Goal: Task Accomplishment & Management: Use online tool/utility

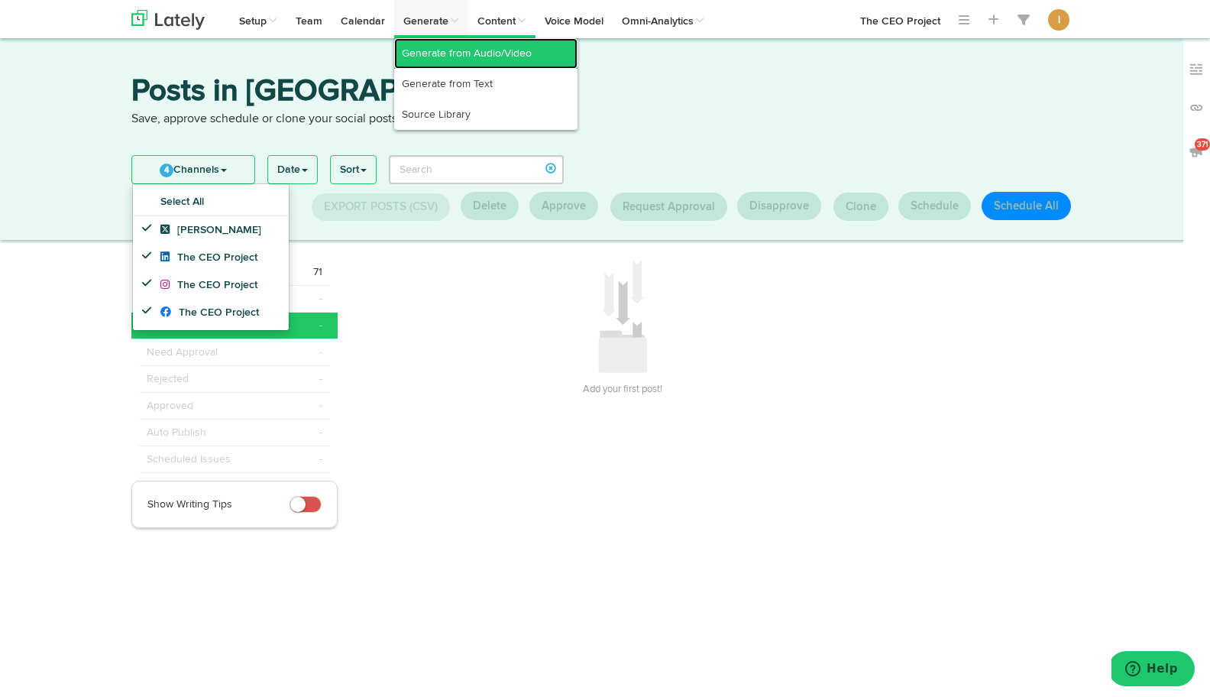
click at [423, 53] on link "Generate from Audio/Video" at bounding box center [485, 53] width 183 height 31
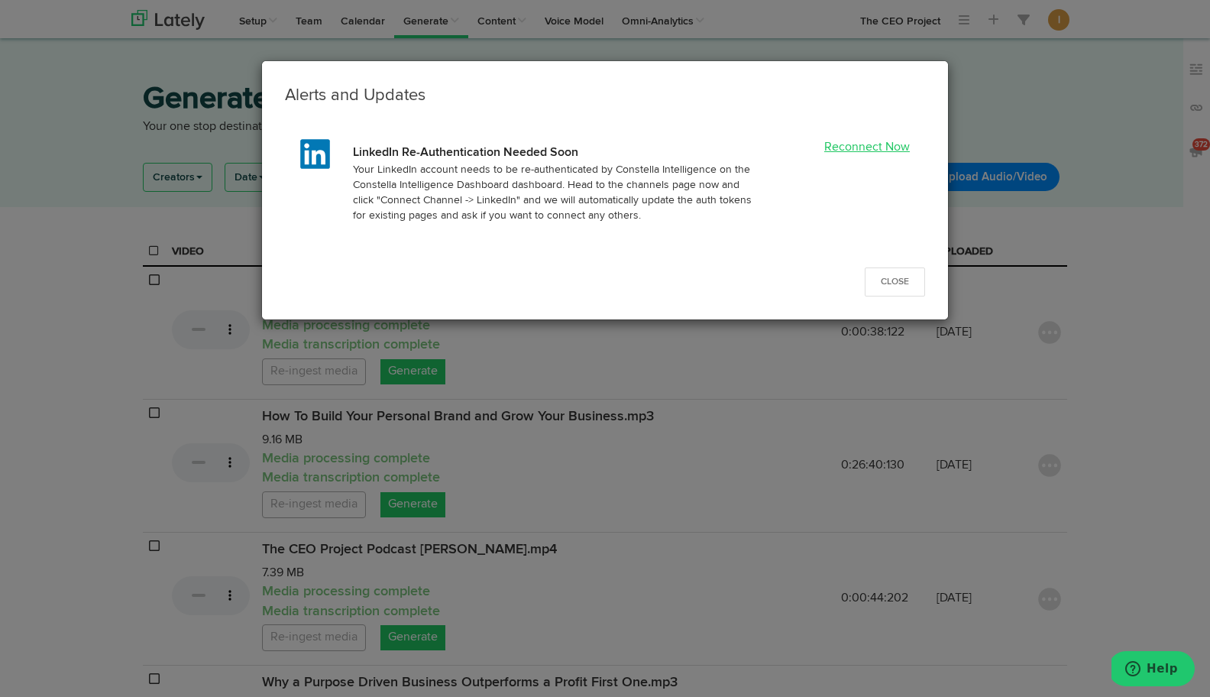
click at [874, 144] on link "Reconnect Now" at bounding box center [867, 147] width 86 height 12
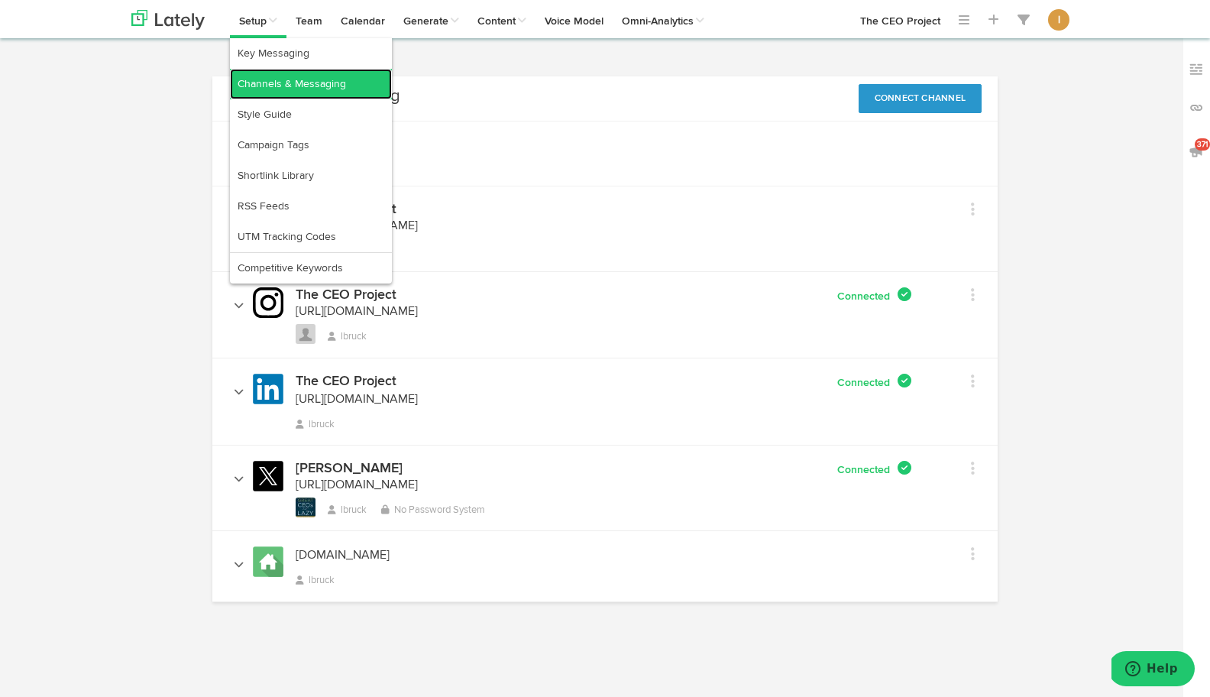
click at [251, 76] on link "Channels & Messaging" at bounding box center [311, 84] width 162 height 31
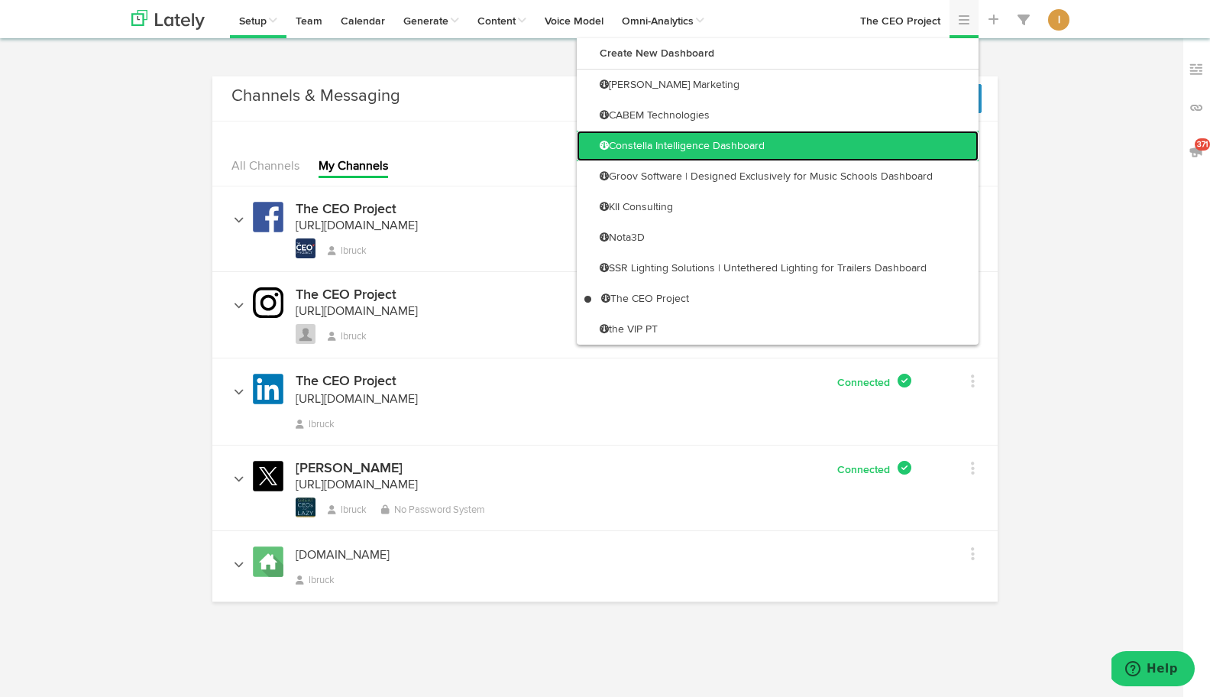
click at [937, 136] on link "Constella Intelligence Dashboard" at bounding box center [778, 146] width 402 height 31
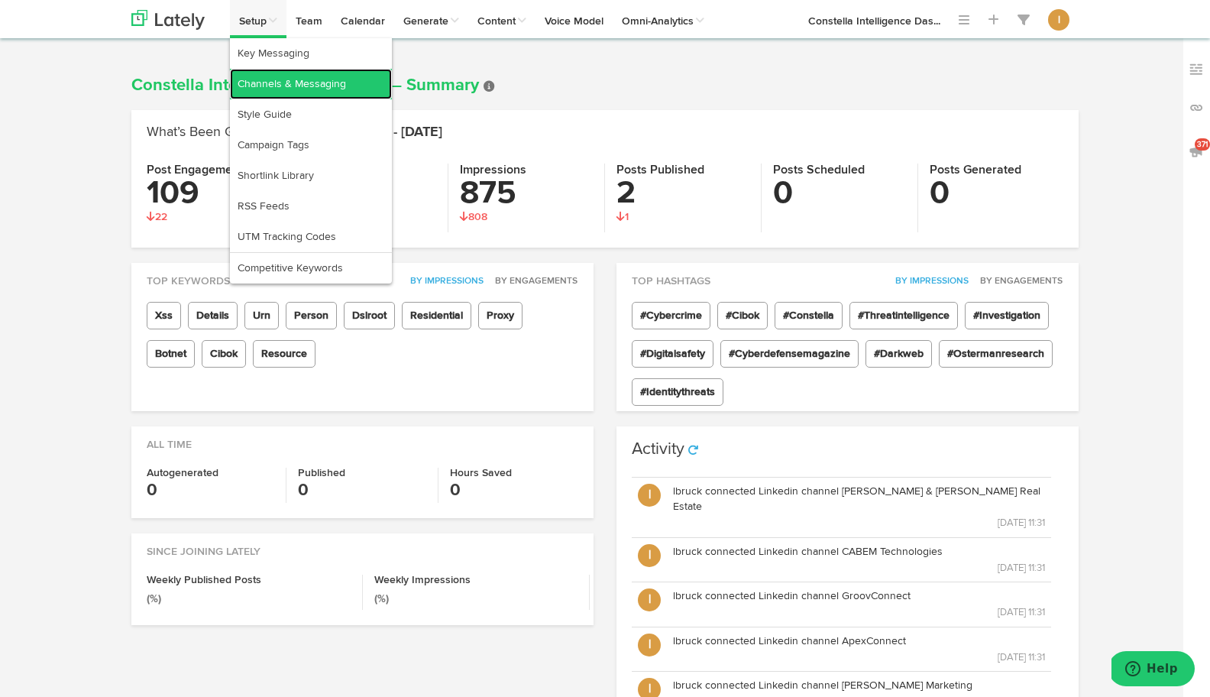
click at [254, 74] on link "Channels & Messaging" at bounding box center [311, 84] width 162 height 31
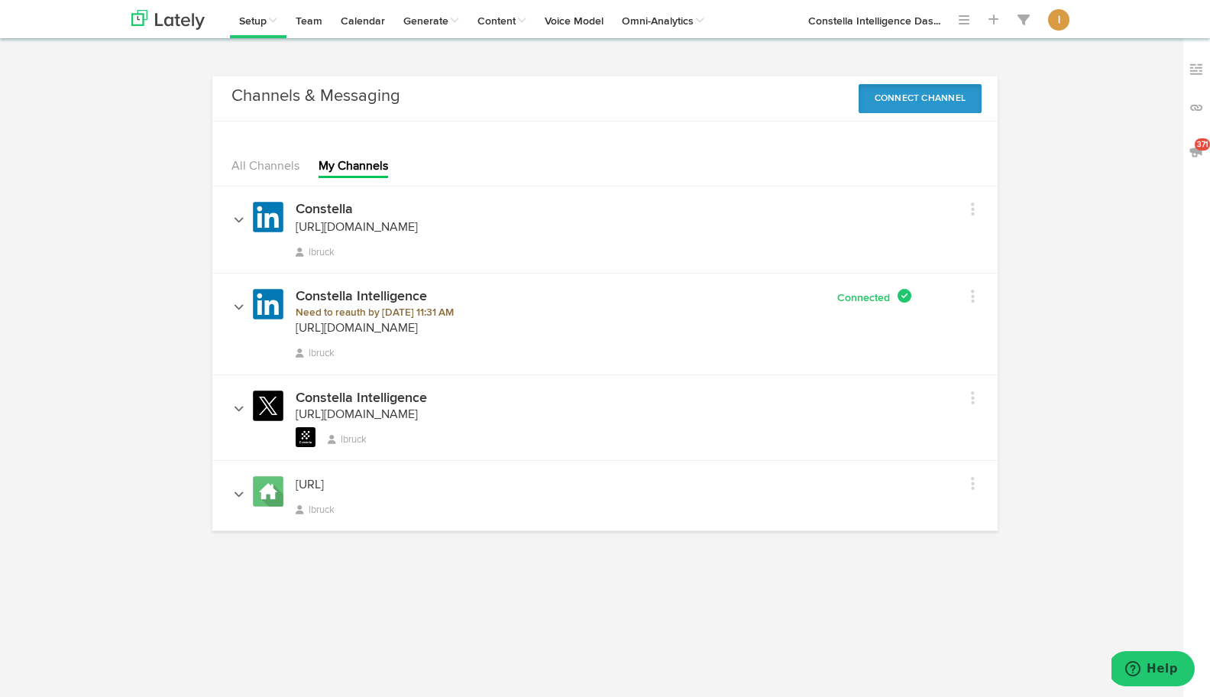
click at [925, 98] on button "Connect Channel" at bounding box center [920, 98] width 124 height 29
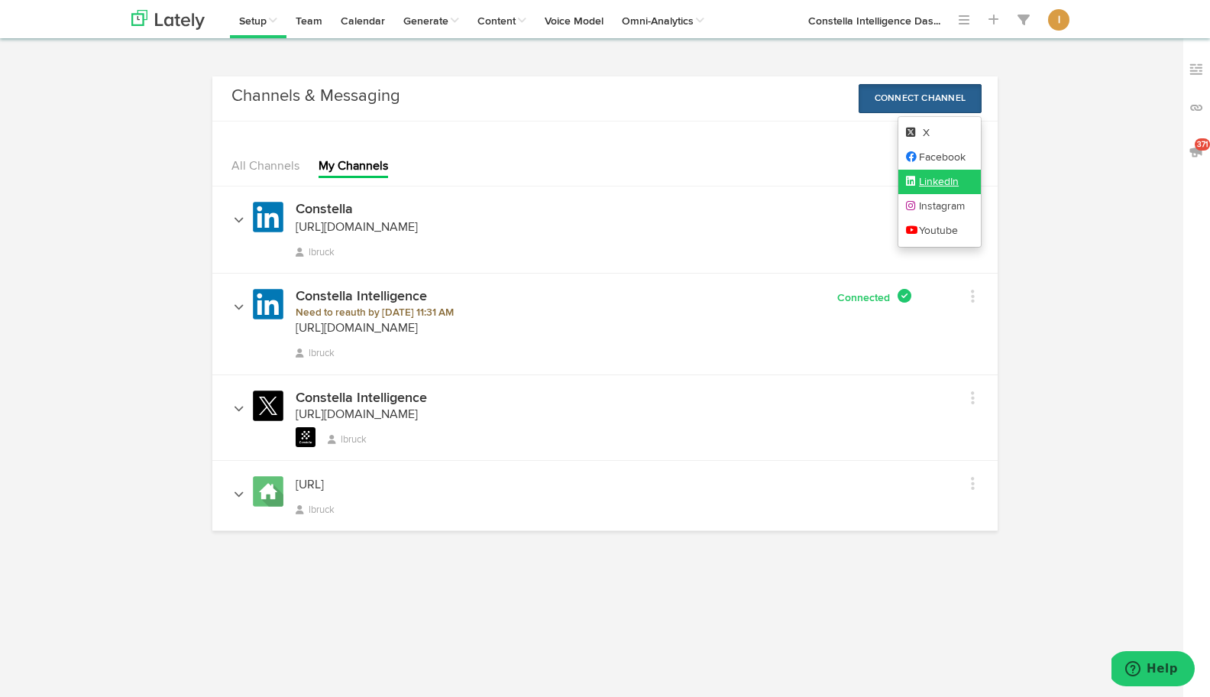
click at [951, 181] on link "LinkedIn" at bounding box center [939, 182] width 83 height 24
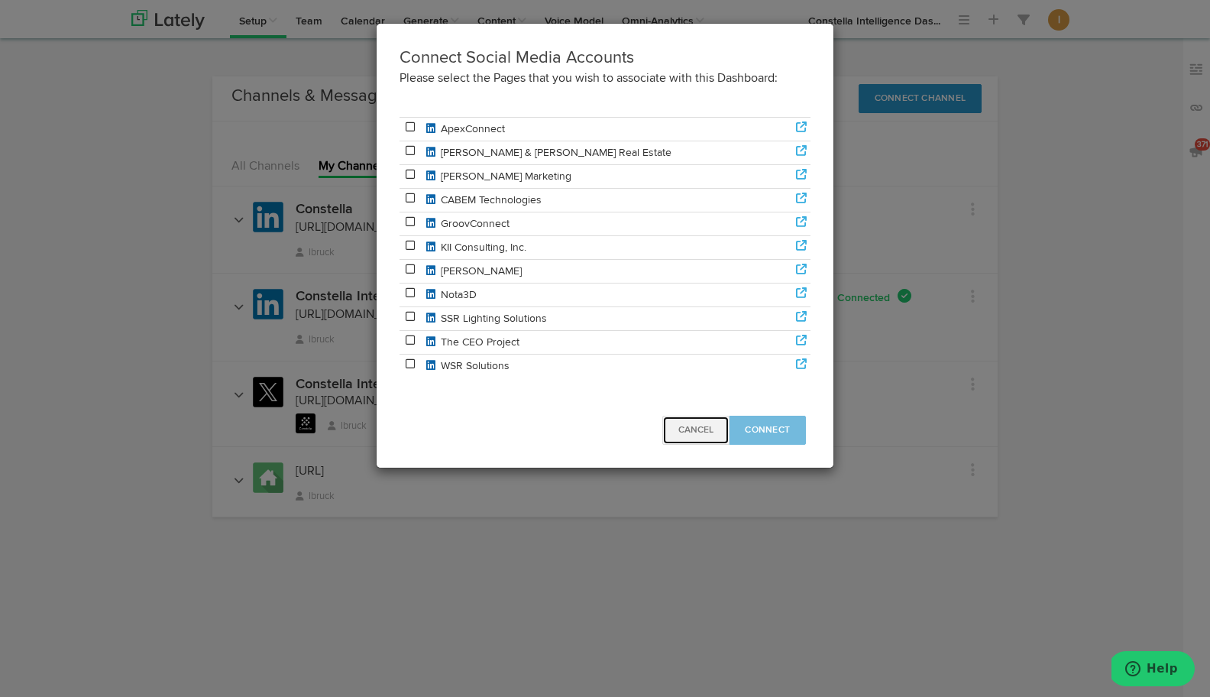
click at [687, 438] on button "Cancel" at bounding box center [695, 429] width 67 height 29
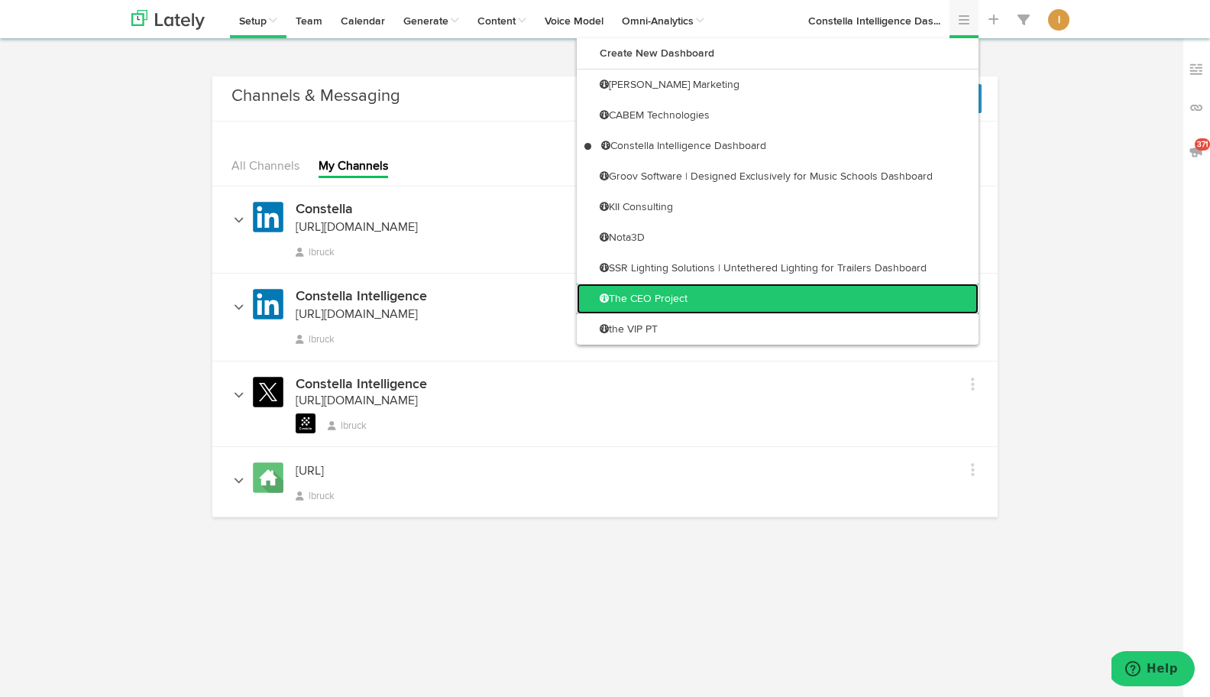
click at [908, 293] on link "The CEO Project" at bounding box center [778, 298] width 402 height 31
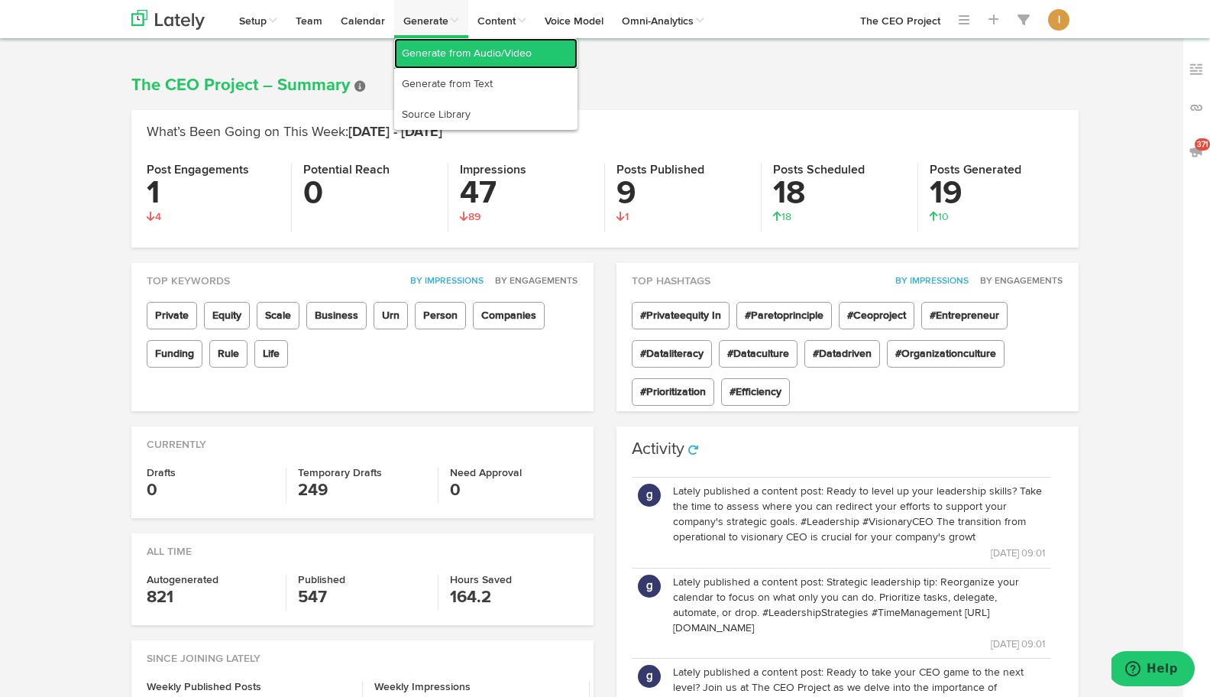
click at [425, 60] on link "Generate from Audio/Video" at bounding box center [485, 53] width 183 height 31
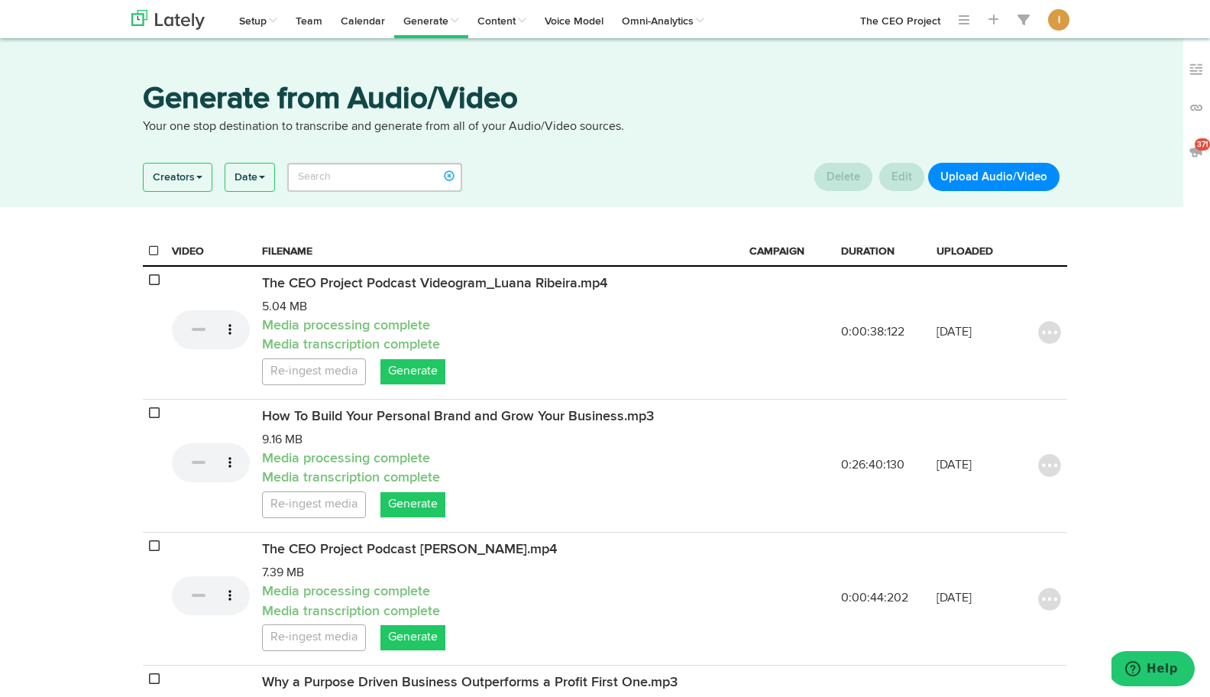
click at [982, 178] on button "Upload Audio/Video" at bounding box center [993, 177] width 131 height 28
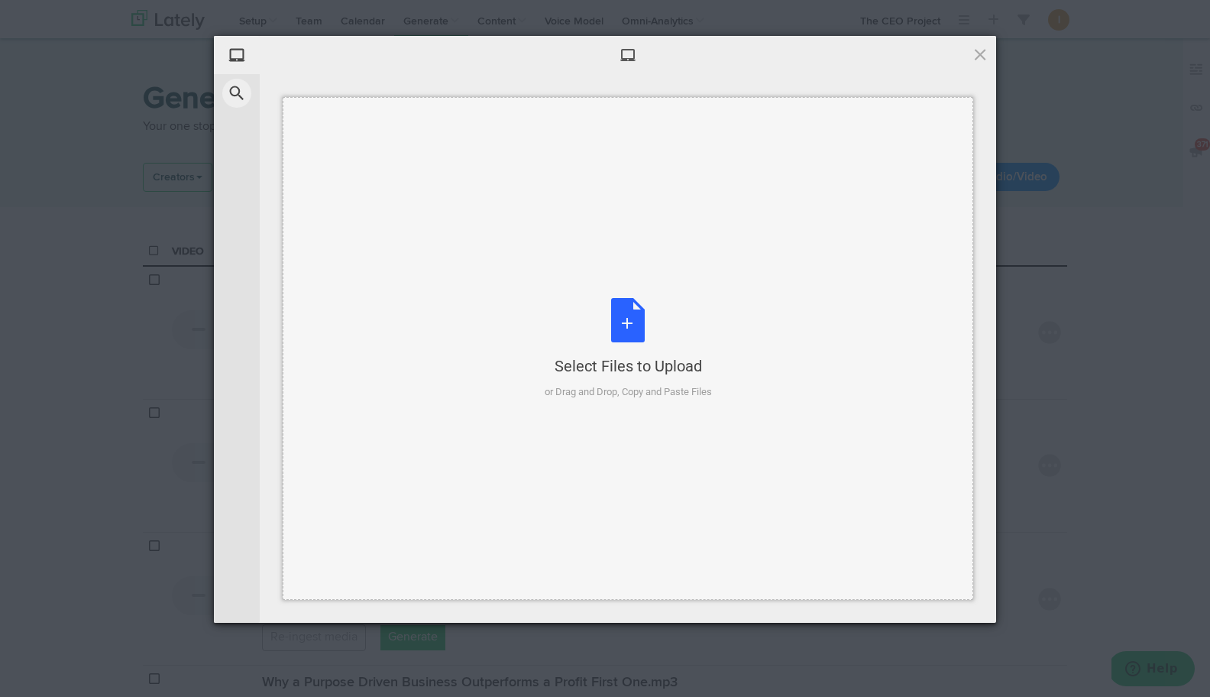
click at [621, 331] on div "Select Files to Upload or Drag and Drop, Copy and Paste Files" at bounding box center [628, 349] width 167 height 102
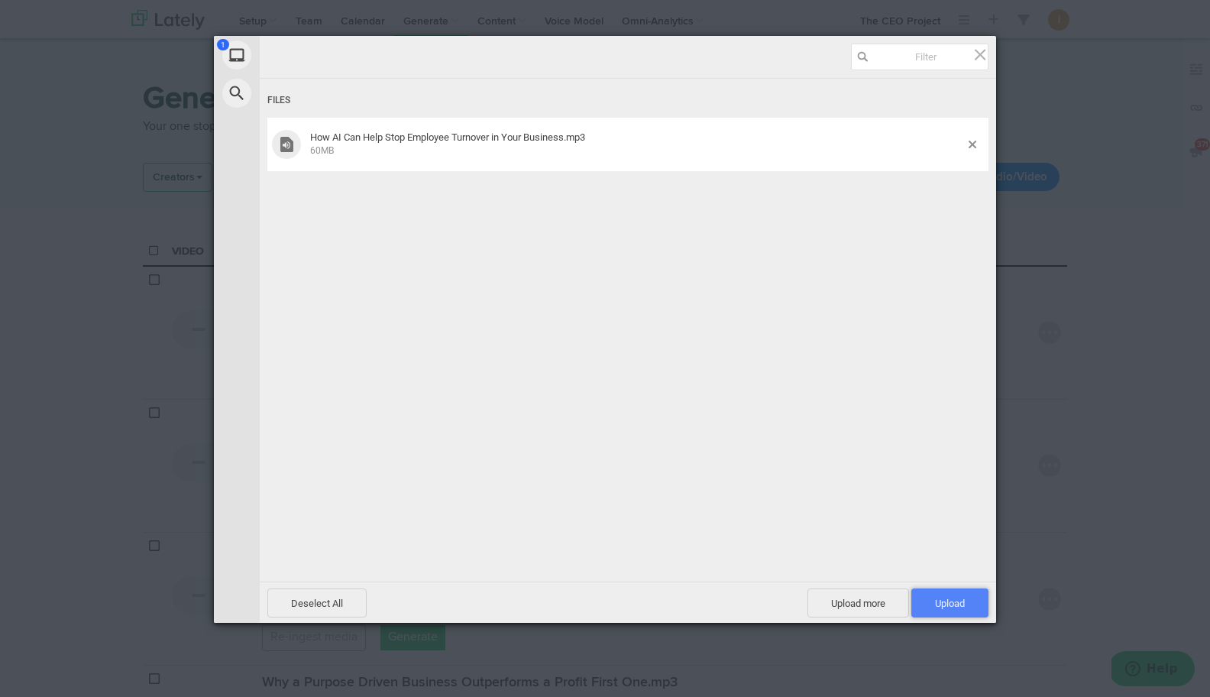
click at [961, 602] on span "Upload 1" at bounding box center [950, 602] width 30 height 11
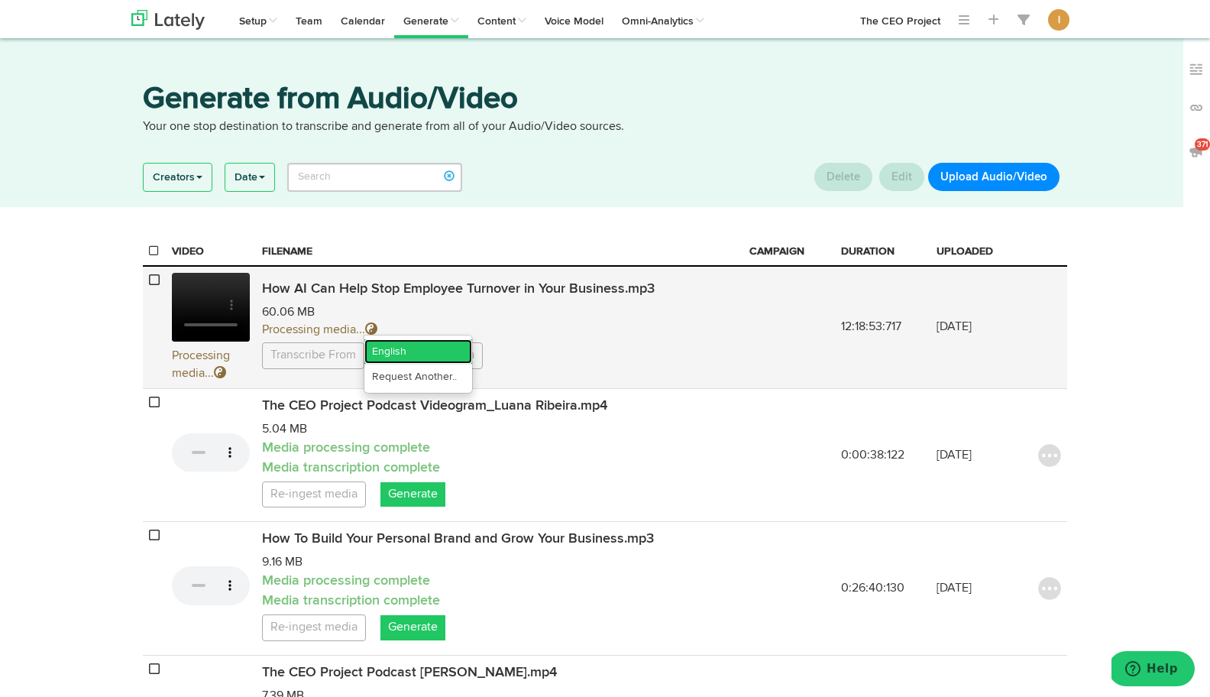
click at [401, 357] on link "English" at bounding box center [418, 351] width 108 height 24
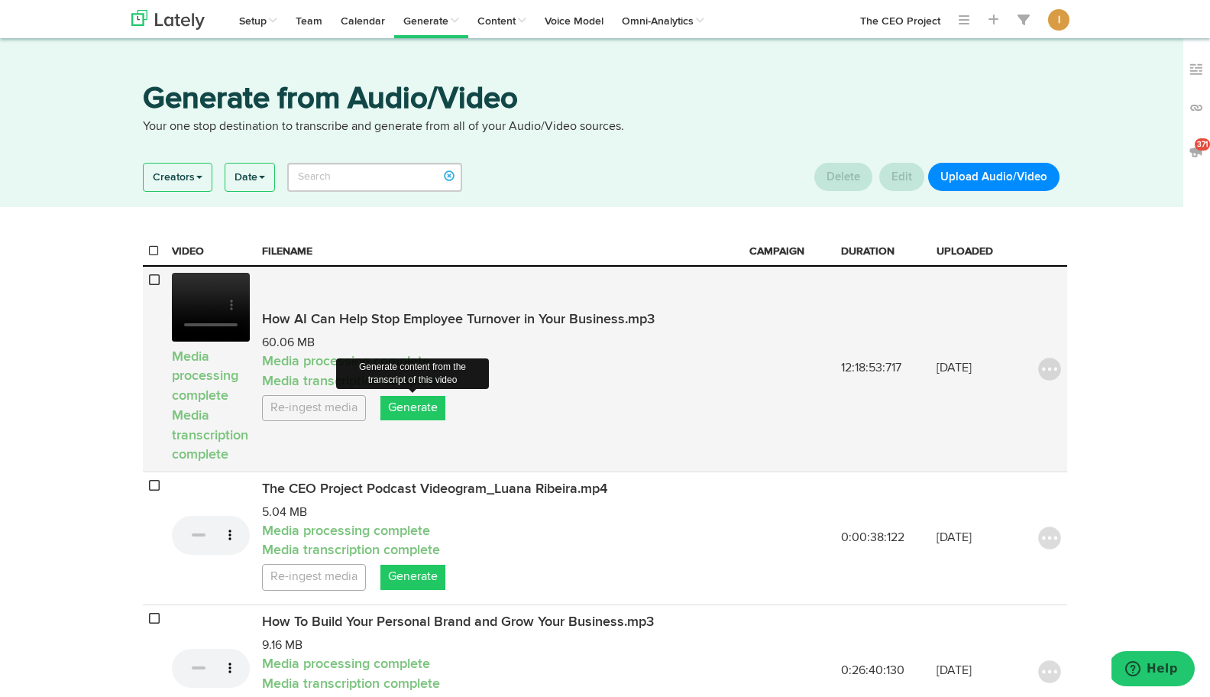
click at [428, 413] on link "Generate" at bounding box center [412, 408] width 65 height 25
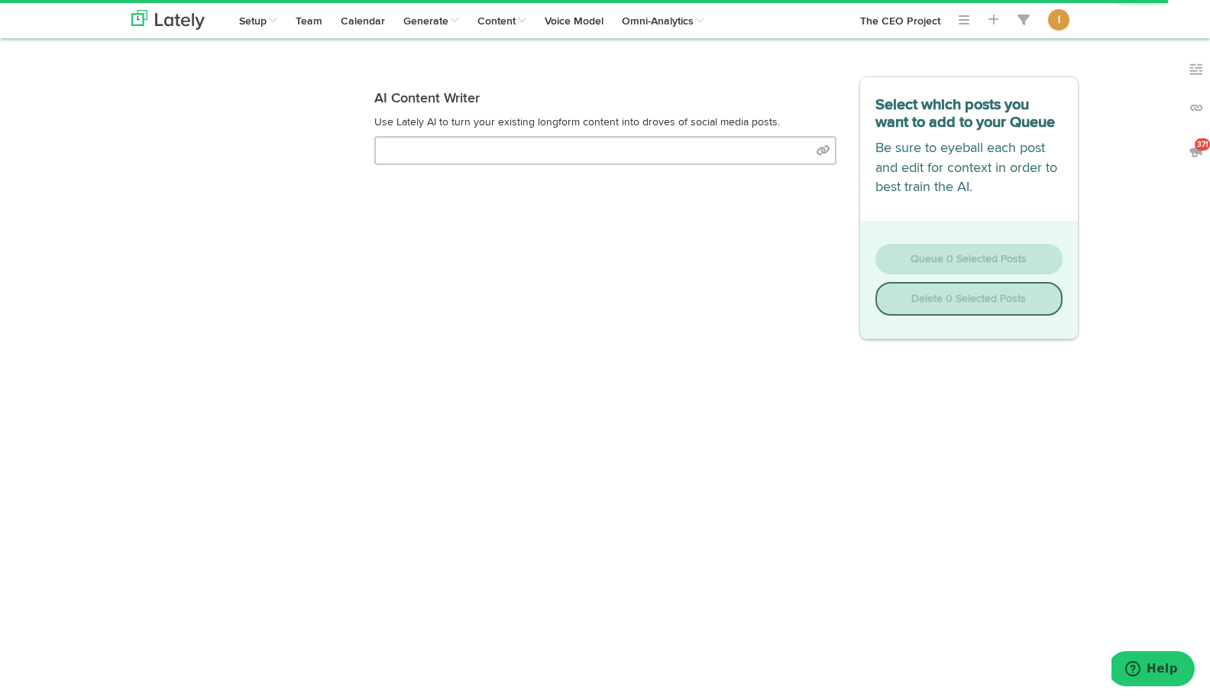
select select "natural"
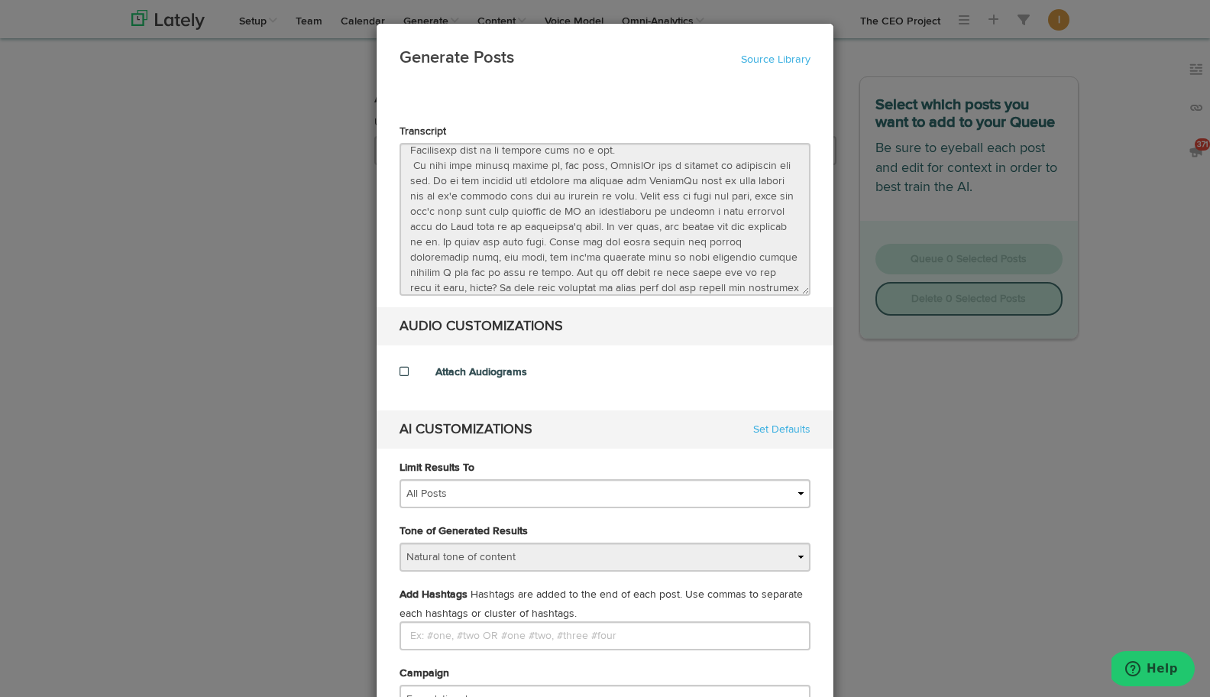
scroll to position [4198, 0]
click at [784, 63] on link "Source Library" at bounding box center [776, 59] width 70 height 11
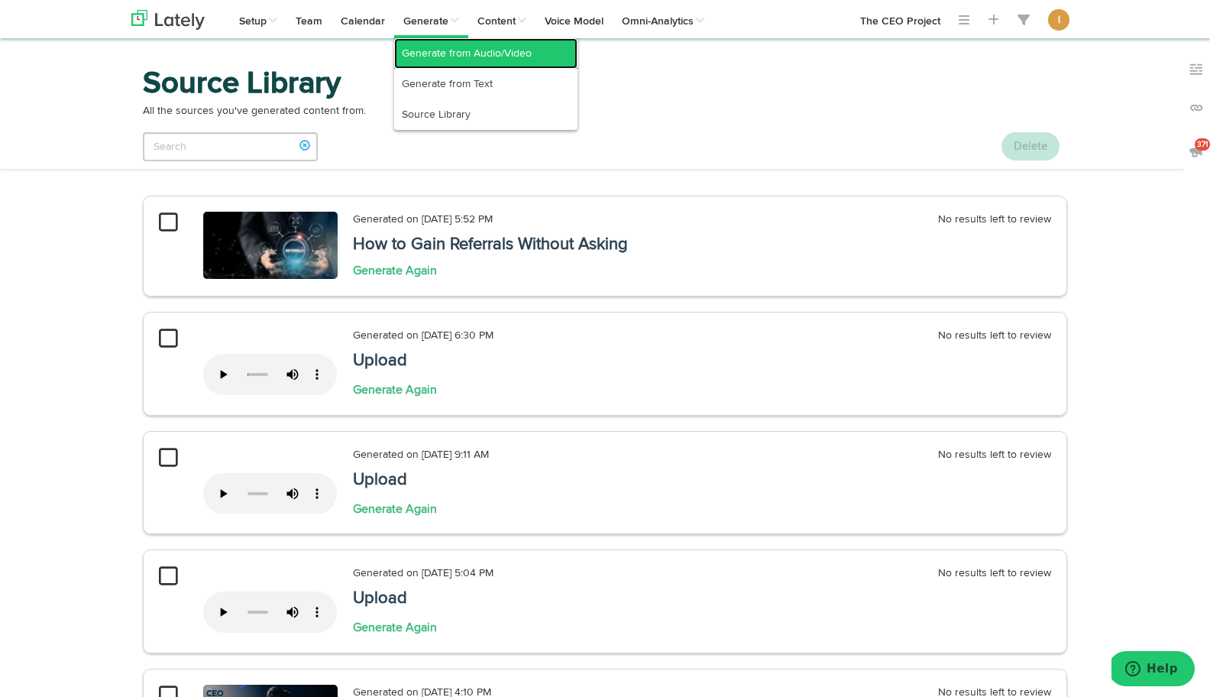
click at [432, 58] on link "Generate from Audio/Video" at bounding box center [485, 53] width 183 height 31
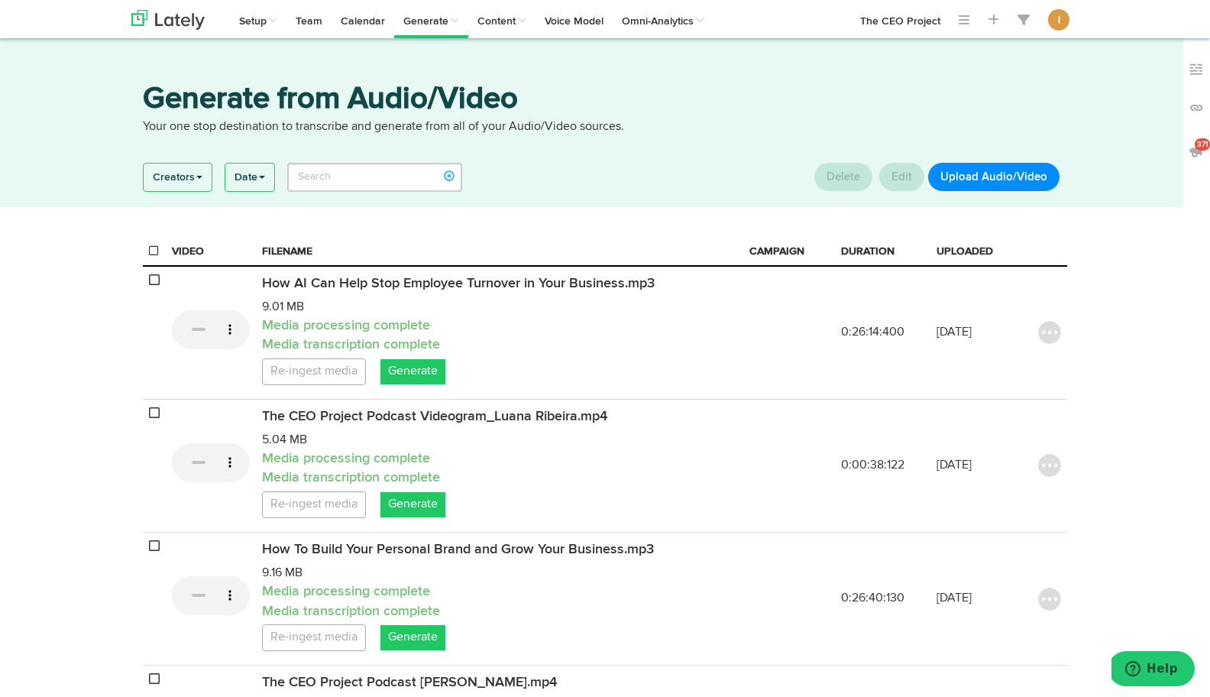
click at [1017, 180] on button "Upload Audio/Video" at bounding box center [993, 177] width 131 height 28
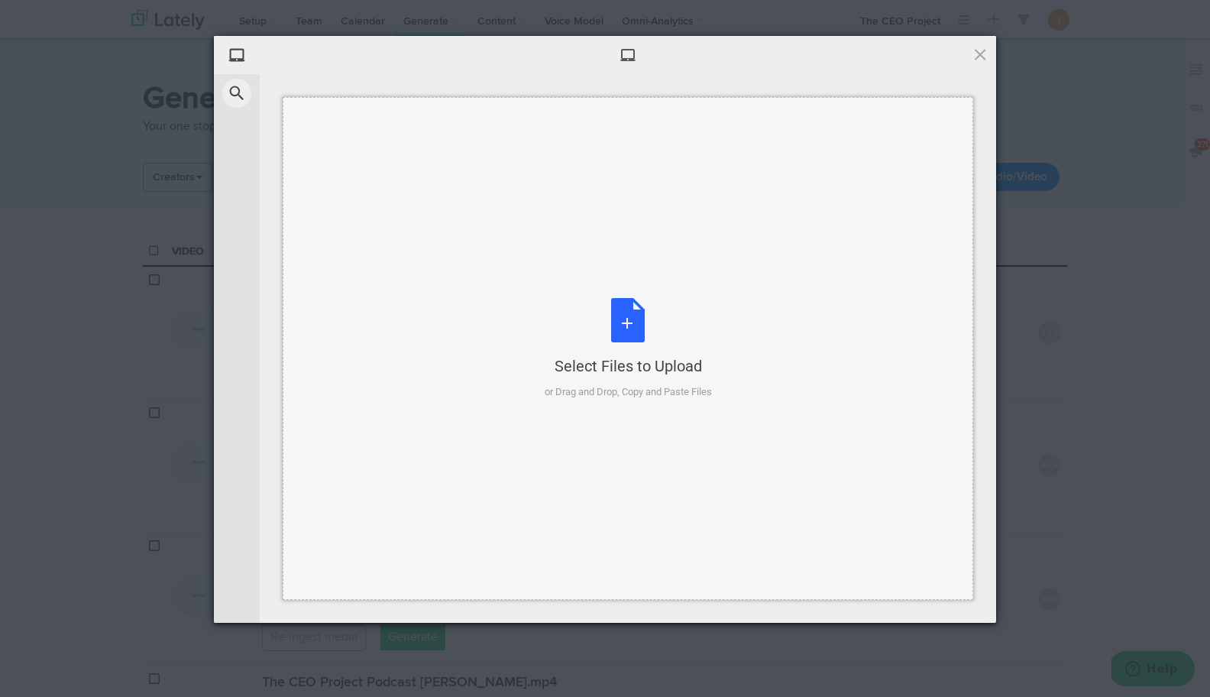
click at [638, 321] on div "Select Files to Upload or Drag and Drop, Copy and Paste Files" at bounding box center [628, 349] width 167 height 102
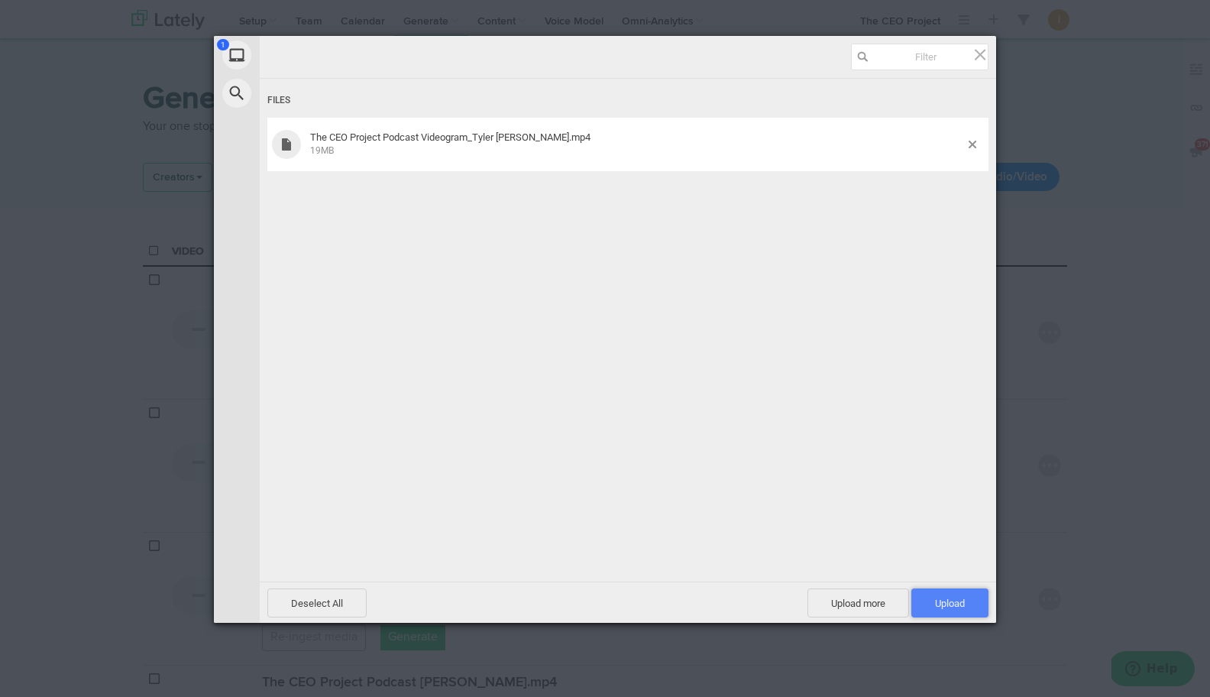
click at [952, 602] on span "Upload 1" at bounding box center [950, 602] width 30 height 11
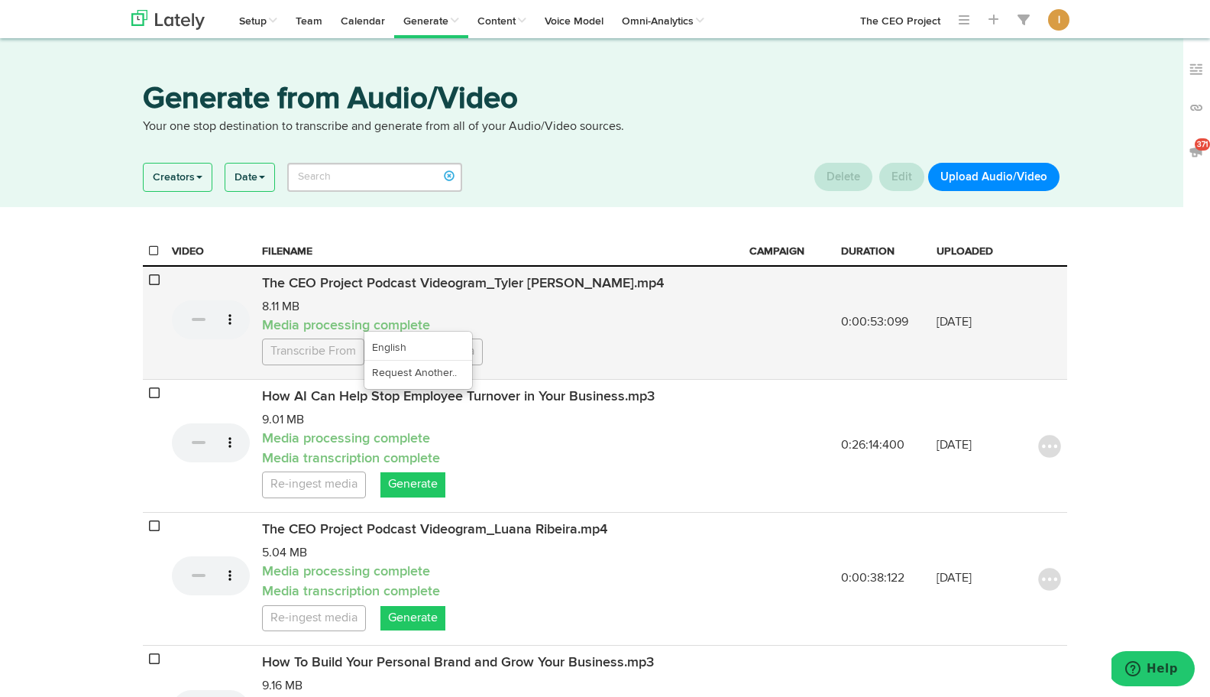
click at [333, 365] on link "Transcribe From" at bounding box center [313, 351] width 102 height 27
click at [420, 360] on link "English" at bounding box center [418, 347] width 108 height 24
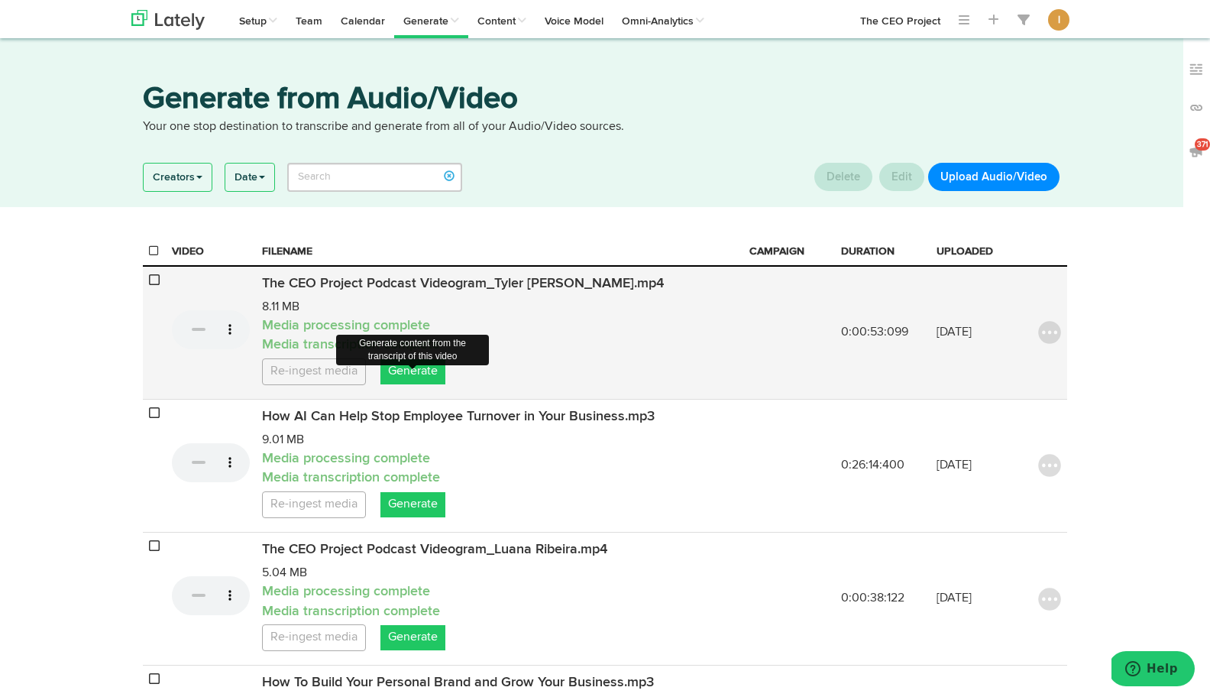
click at [411, 384] on link "Generate" at bounding box center [412, 371] width 65 height 25
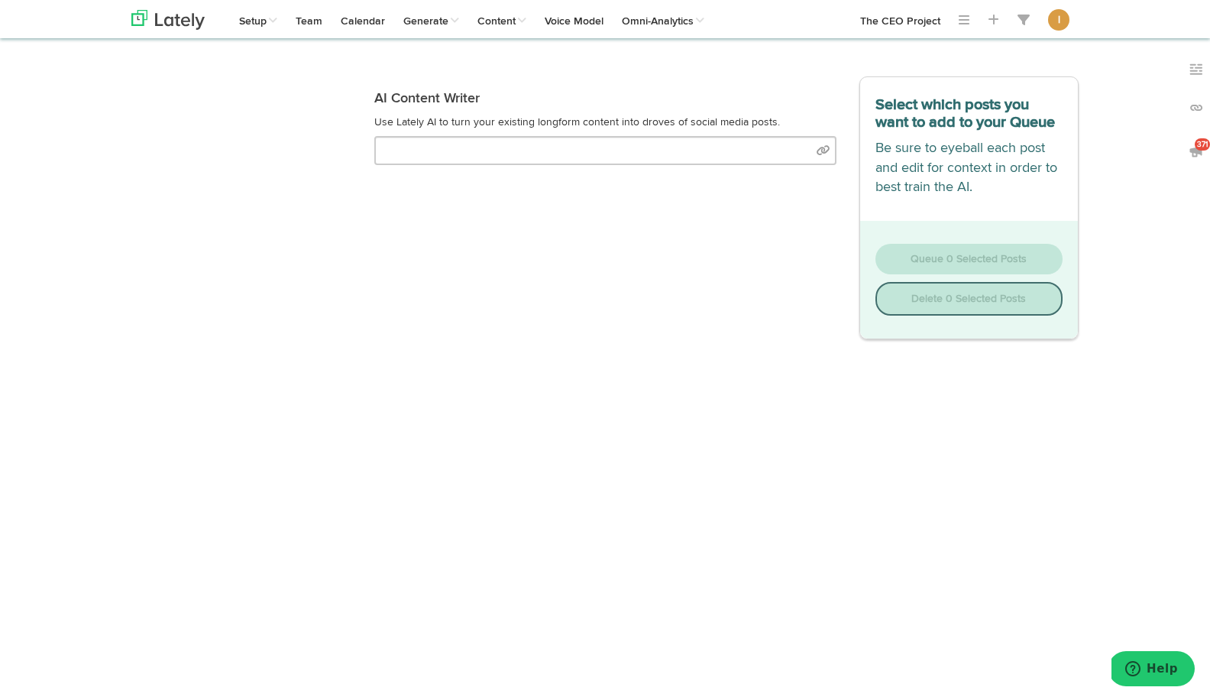
select select "natural"
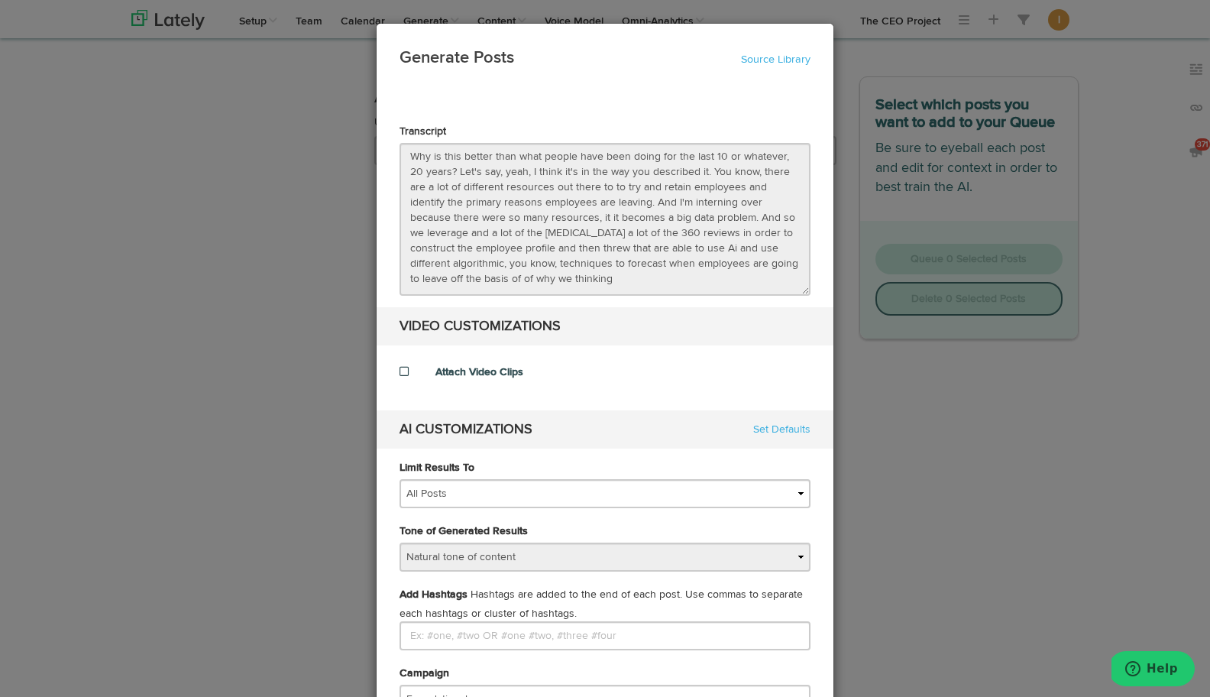
click at [402, 370] on span at bounding box center [403, 371] width 9 height 11
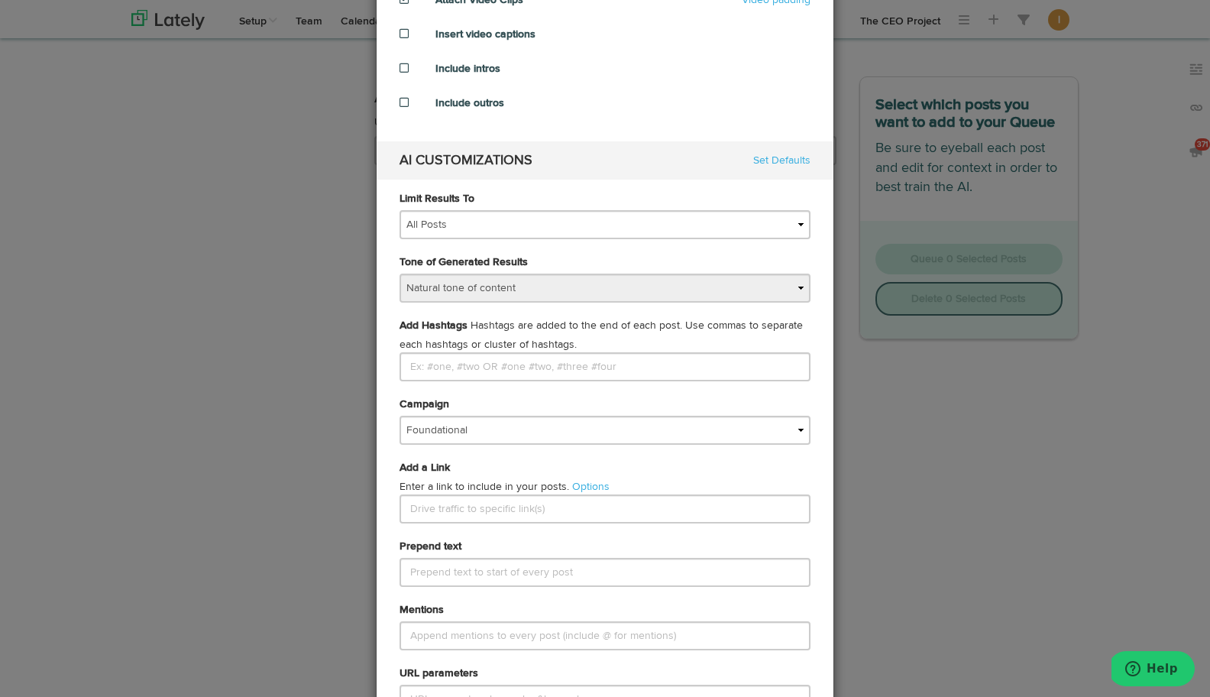
scroll to position [374, 0]
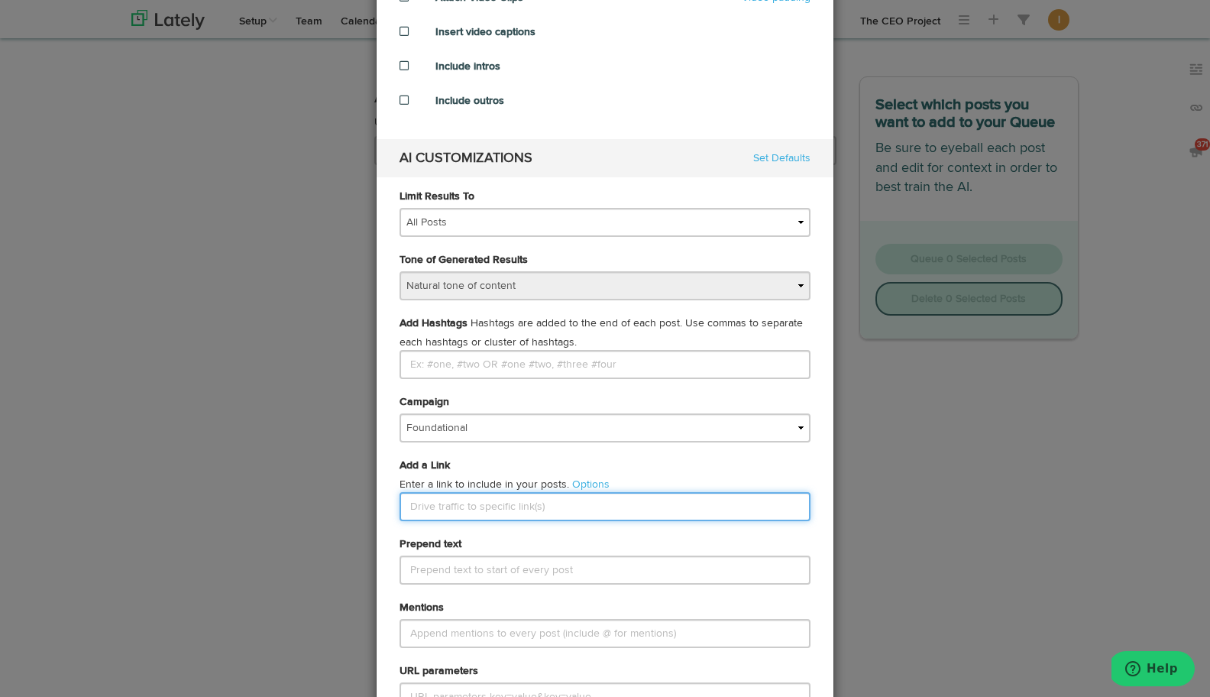
click at [457, 509] on input "text" at bounding box center [604, 506] width 411 height 29
paste input "how-ai-can-help-you-stop-employee-turnover"
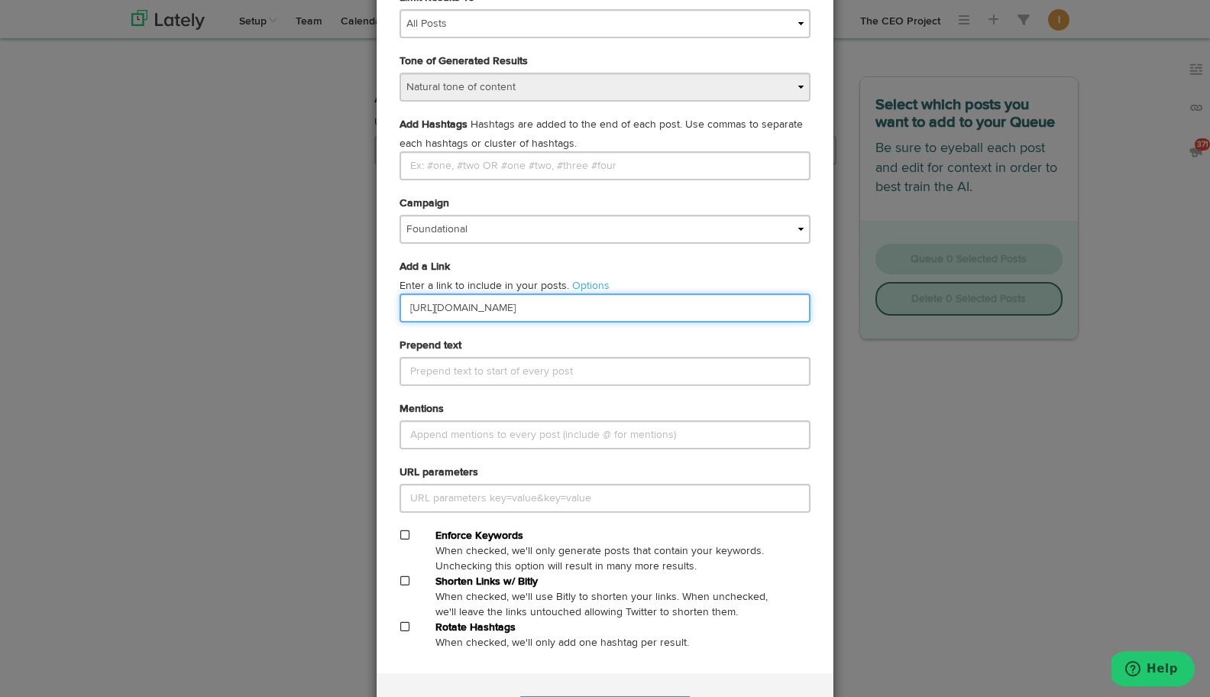
scroll to position [605, 0]
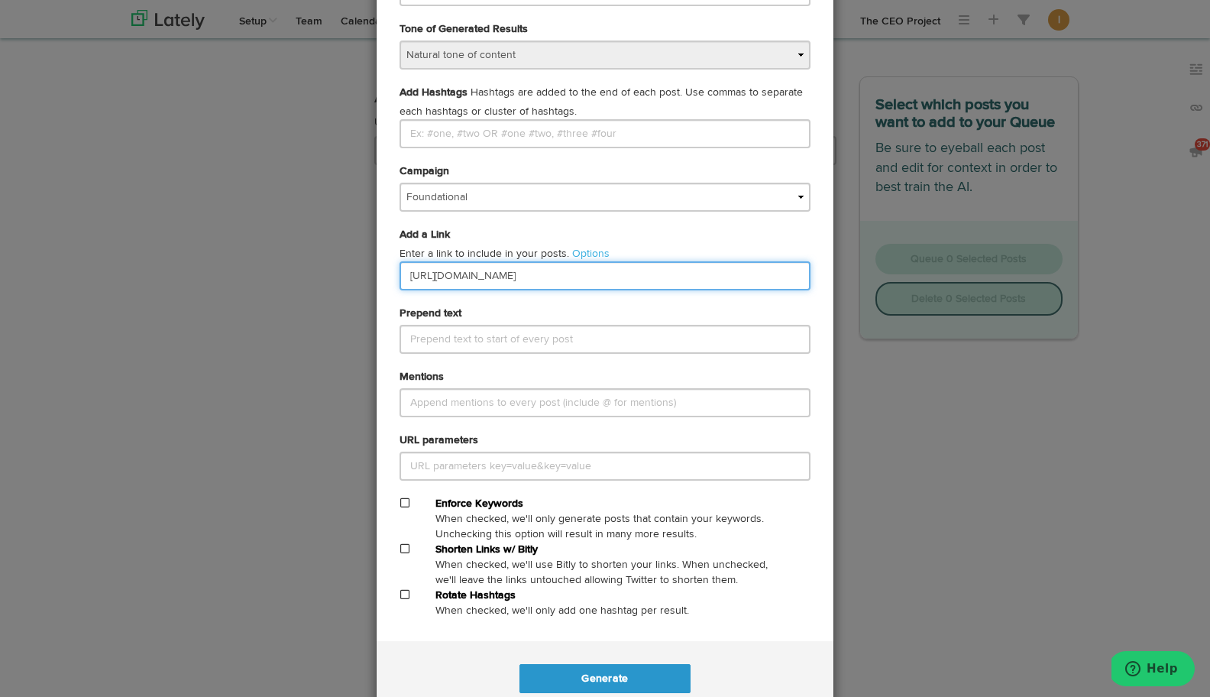
type input "https://theceoproject.com/how-ai-can-help-you-stop-employee-turnover/"
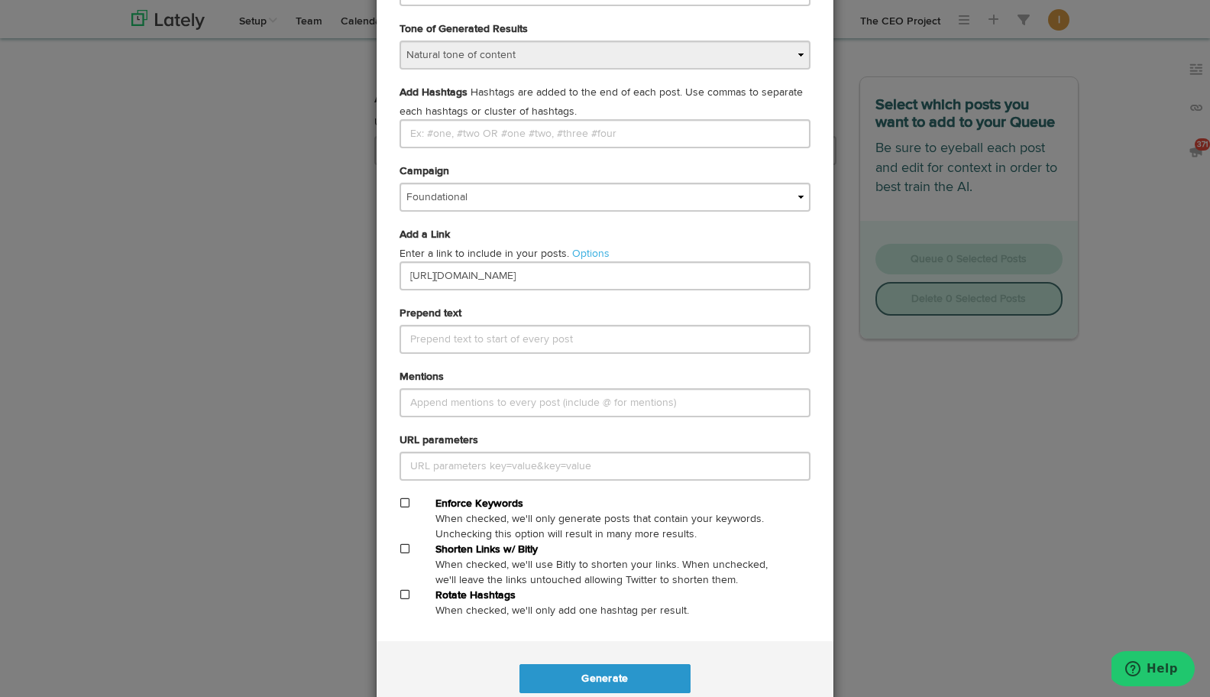
click at [403, 546] on span at bounding box center [404, 548] width 9 height 11
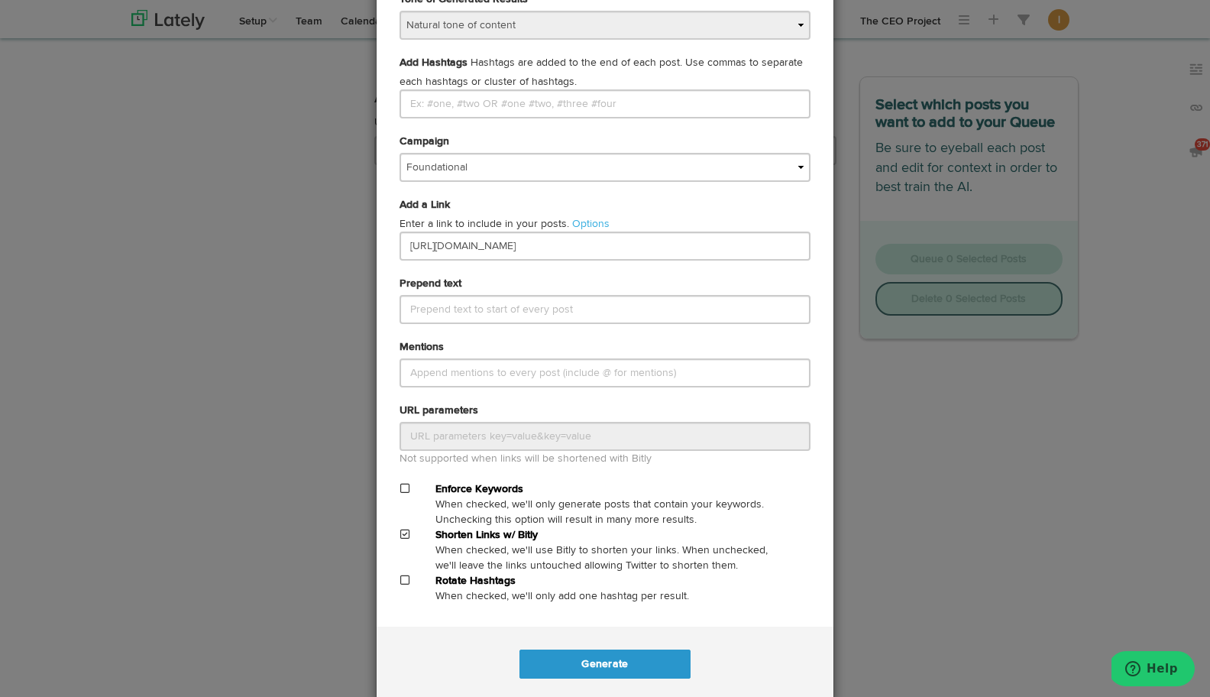
scroll to position [663, 0]
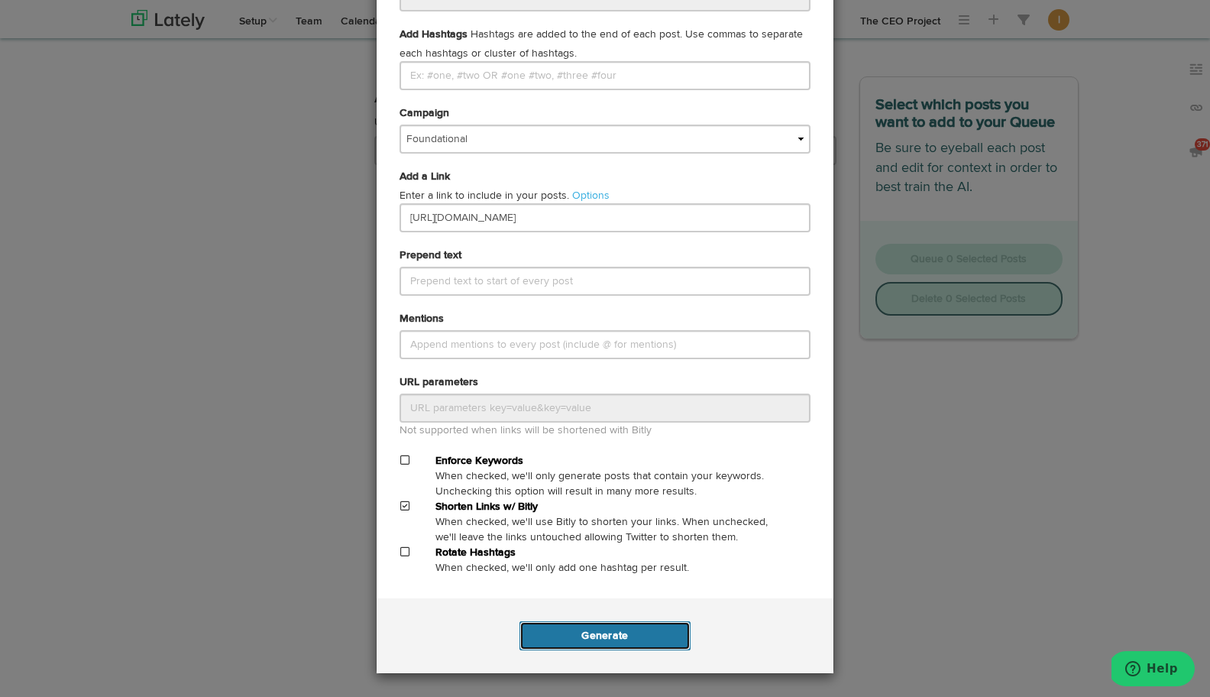
click at [574, 634] on button "Generate" at bounding box center [604, 635] width 170 height 29
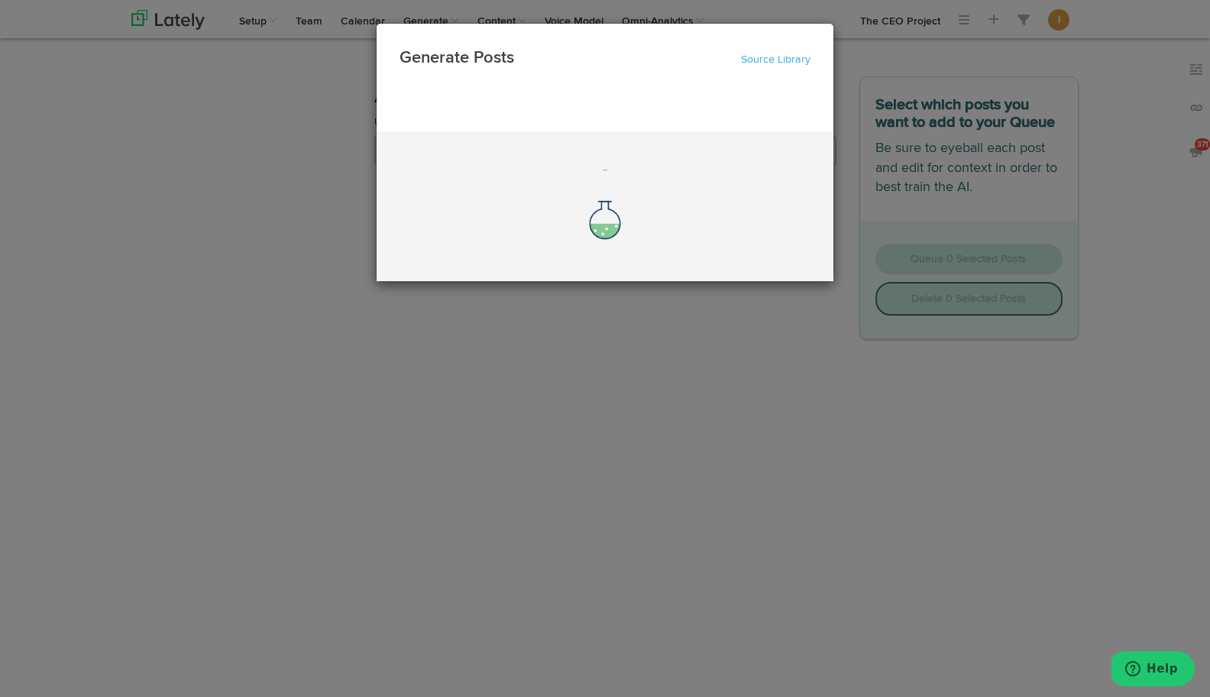
scroll to position [0, 0]
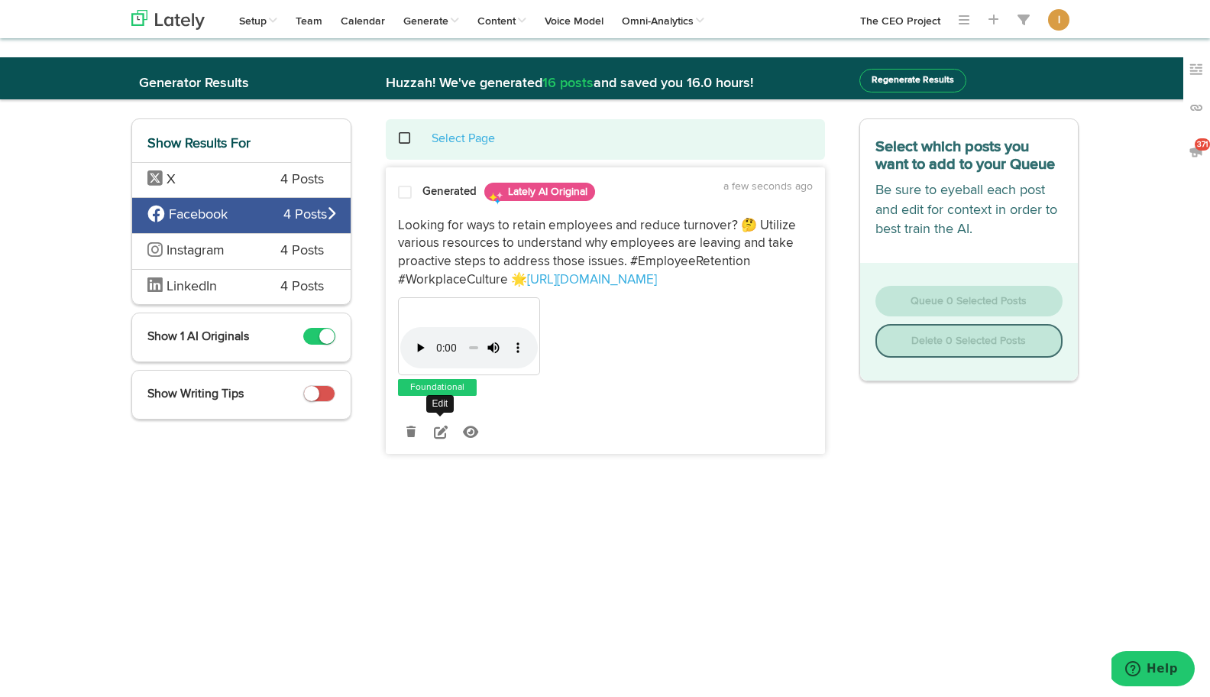
click at [441, 430] on icon at bounding box center [441, 432] width 14 height 14
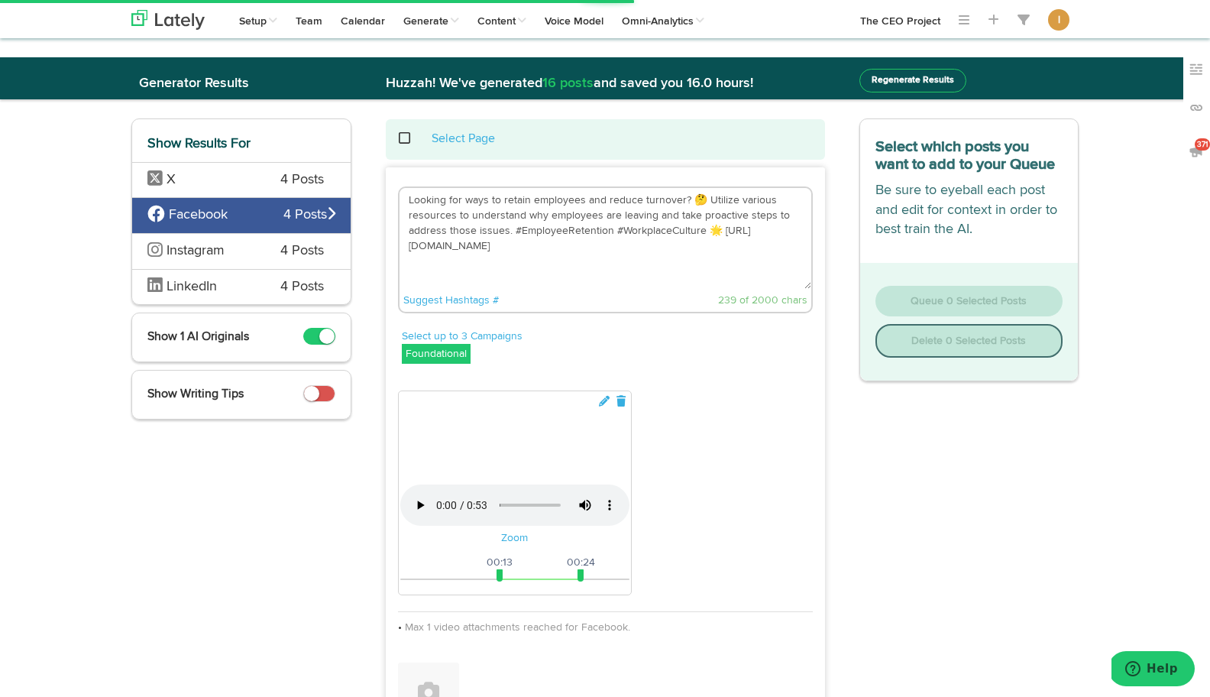
click at [703, 199] on textarea "Looking for ways to retain employees and reduce turnover? 🤔 Utilize various res…" at bounding box center [605, 238] width 412 height 101
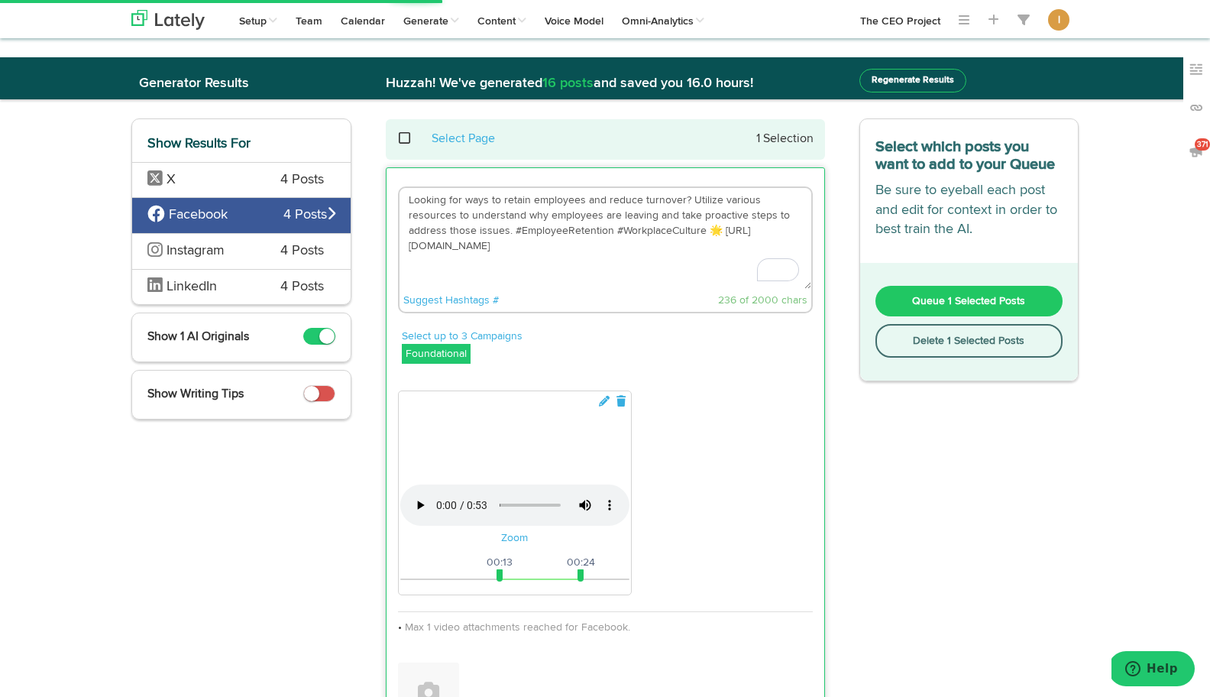
click at [725, 231] on textarea "Looking for ways to retain employees and reduce turnover? Utilize various resou…" at bounding box center [605, 238] width 412 height 101
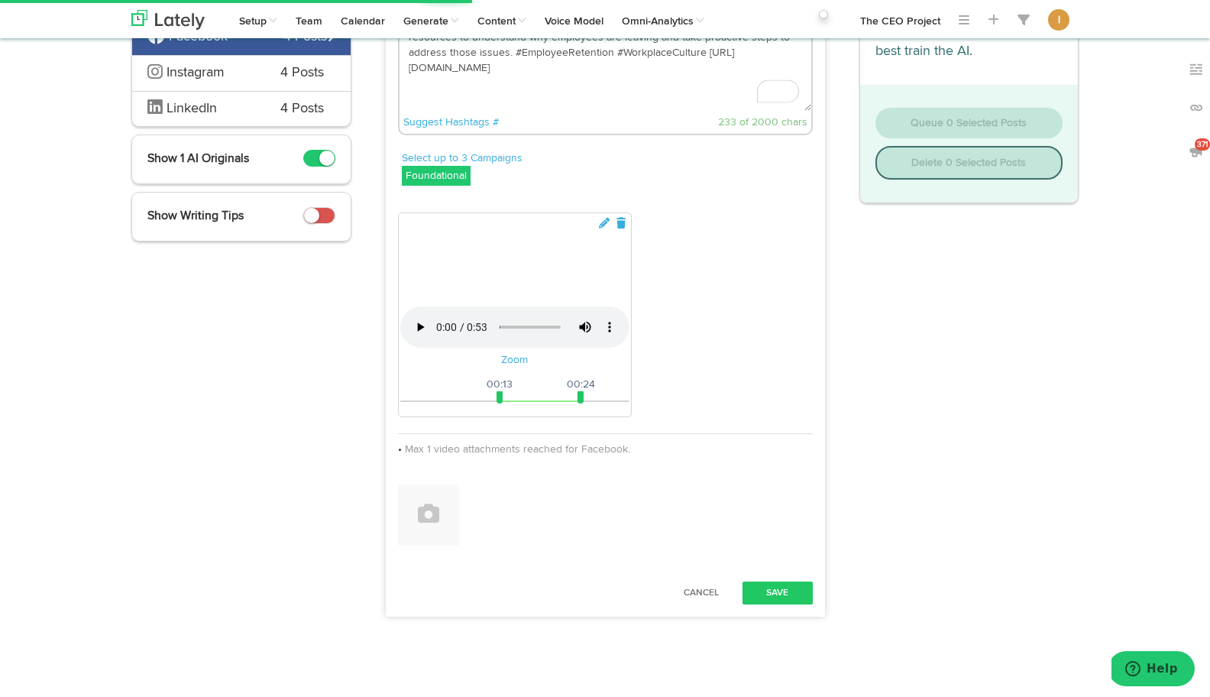
scroll to position [770, 0]
type textarea "Looking for ways to retain employees and reduce turnover? Utilize various resou…"
drag, startPoint x: 499, startPoint y: 400, endPoint x: 390, endPoint y: 399, distance: 108.5
click at [390, 399] on div "Your browser does not support HTML5 video. Zoom 00:00 00:53 00:00 00:24 Max 1 v…" at bounding box center [605, 375] width 438 height 341
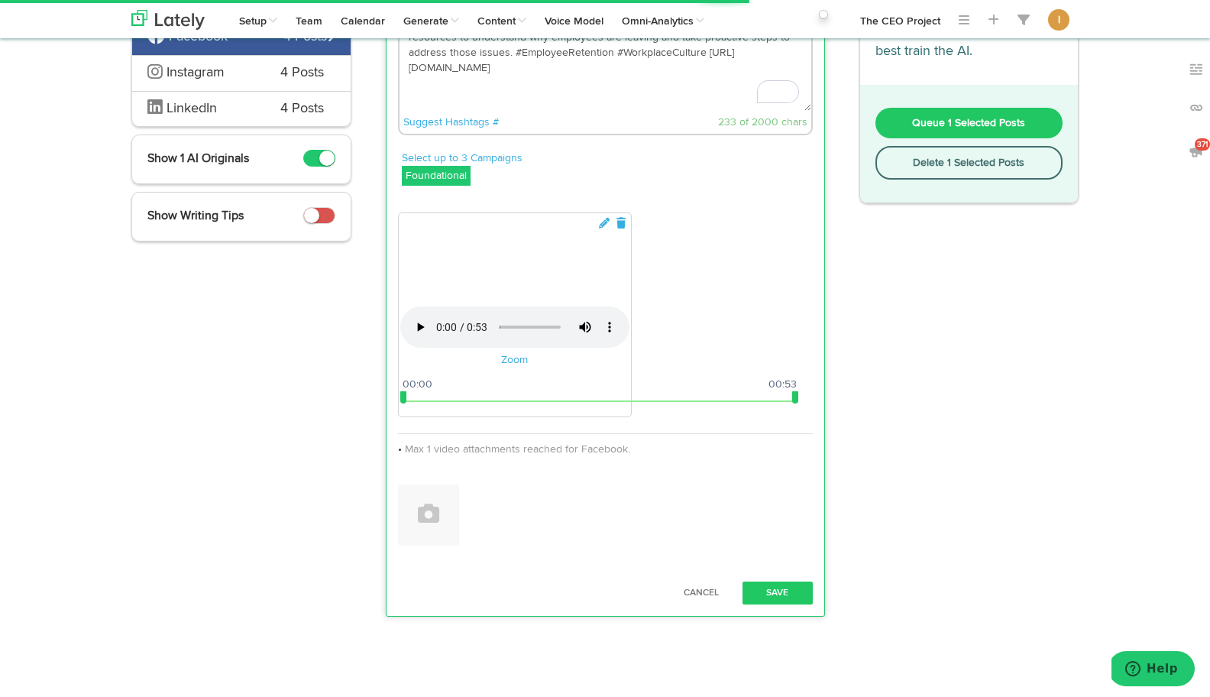
drag, startPoint x: 580, startPoint y: 399, endPoint x: 801, endPoint y: 409, distance: 221.7
click at [802, 409] on div "Your browser does not support HTML5 video. Zoom 00:00 00:53 00:00 00:53" at bounding box center [605, 316] width 415 height 209
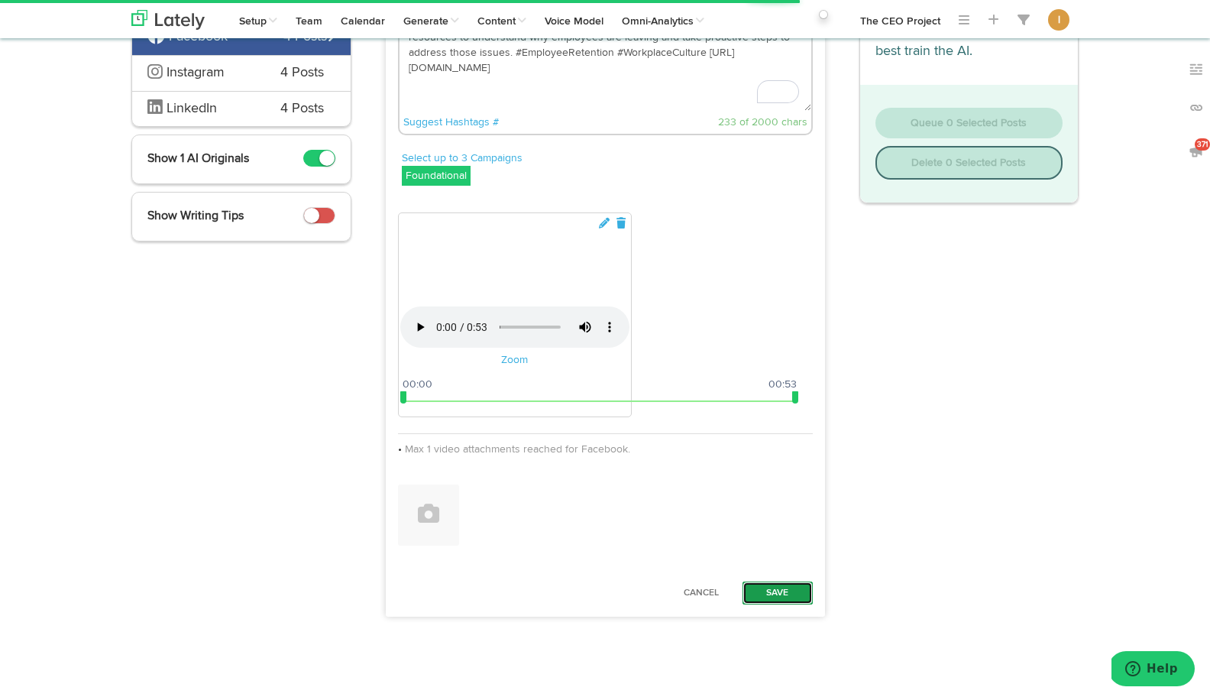
click at [785, 590] on button "Save" at bounding box center [777, 592] width 70 height 23
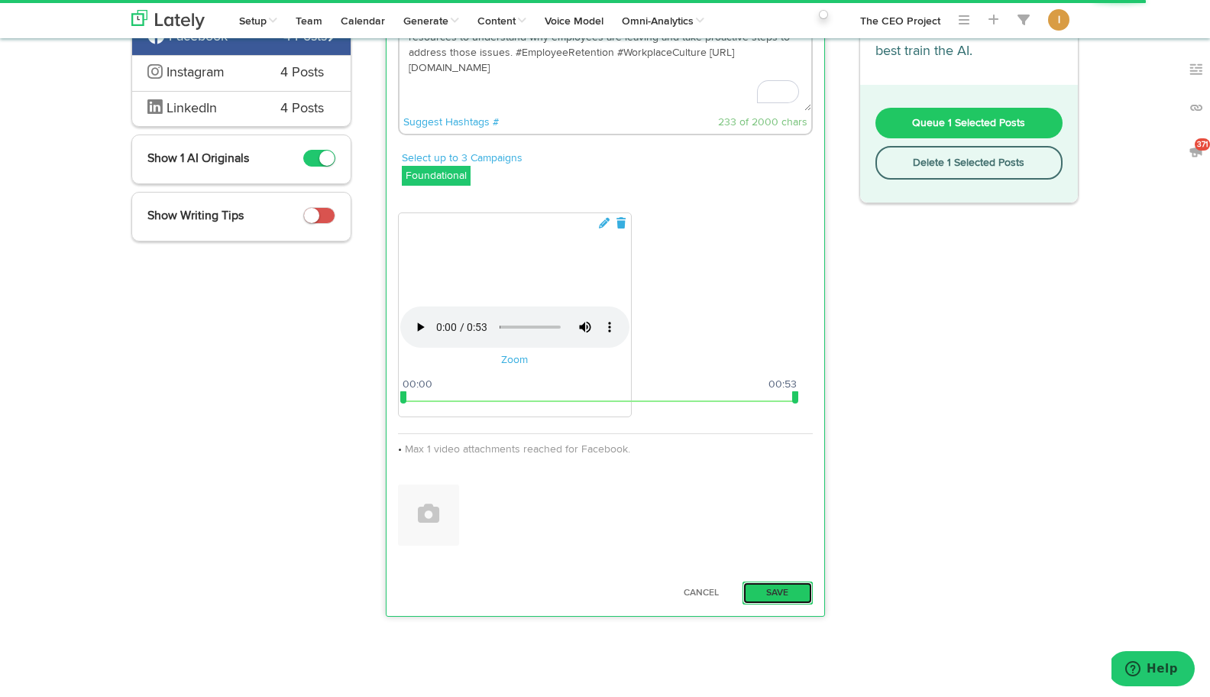
scroll to position [727, 0]
click at [773, 604] on button "Save" at bounding box center [777, 592] width 70 height 23
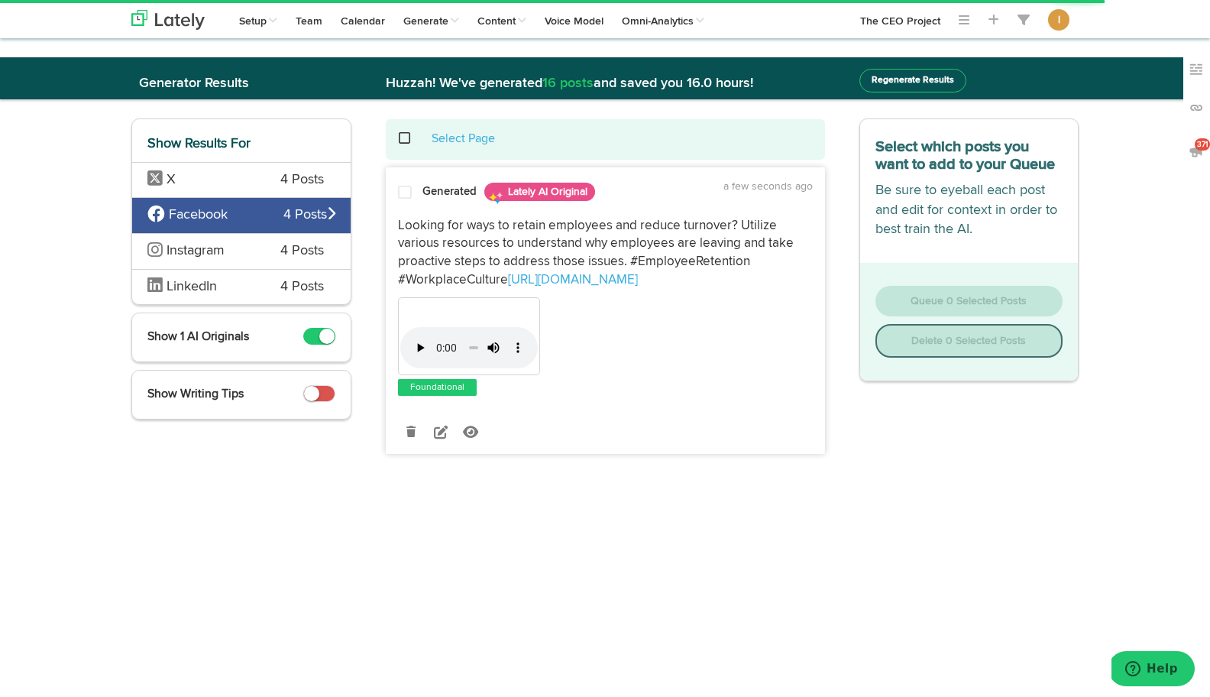
scroll to position [0, 0]
click at [406, 189] on span at bounding box center [405, 192] width 14 height 15
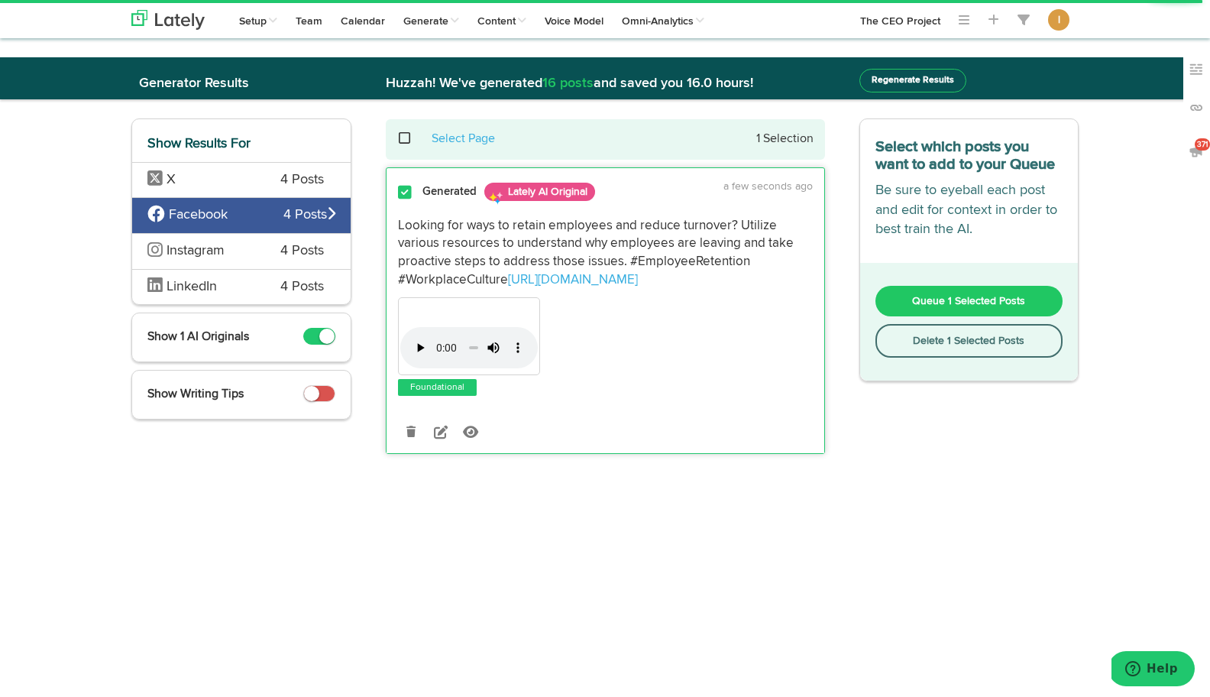
click at [909, 301] on button "Queue 1 Selected Posts" at bounding box center [969, 301] width 188 height 31
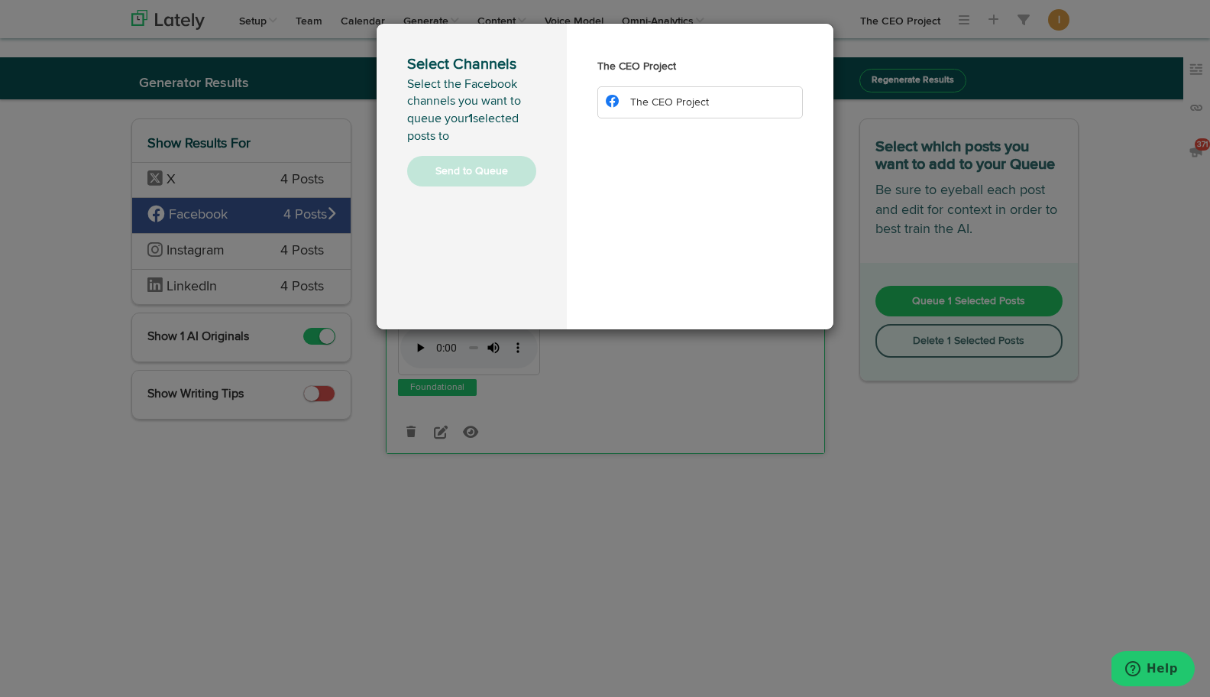
click at [683, 107] on span "The CEO Project" at bounding box center [669, 102] width 79 height 11
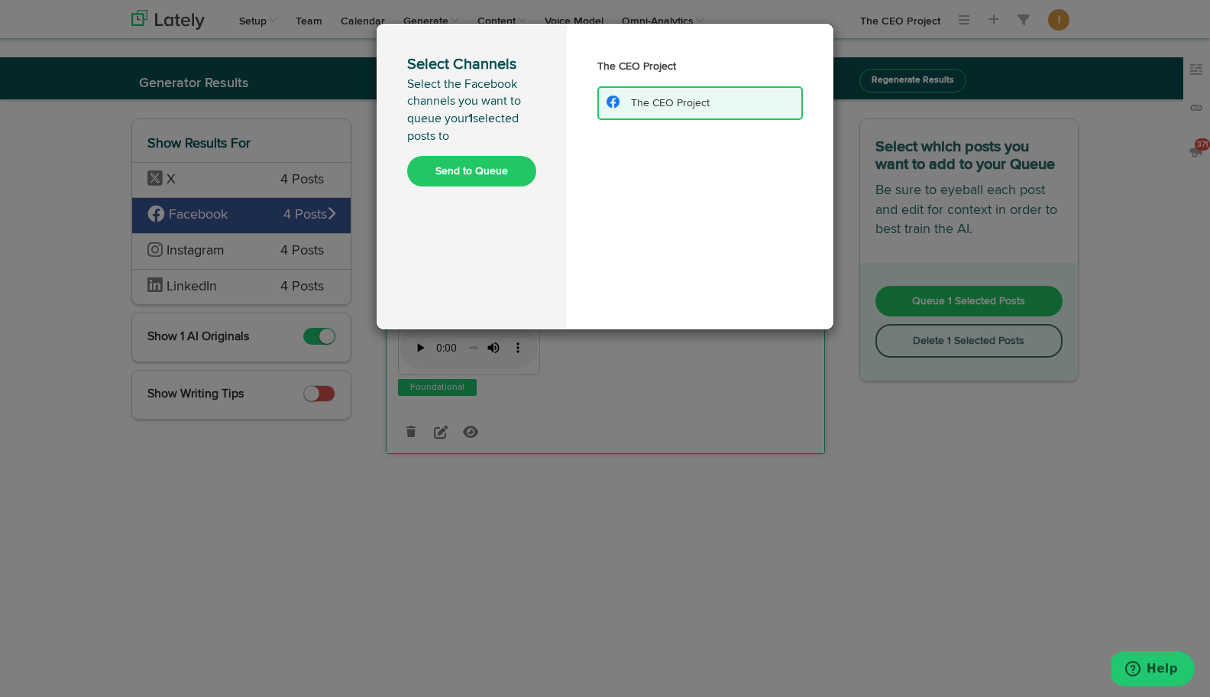
click at [464, 184] on button "Send to Queue" at bounding box center [471, 171] width 129 height 31
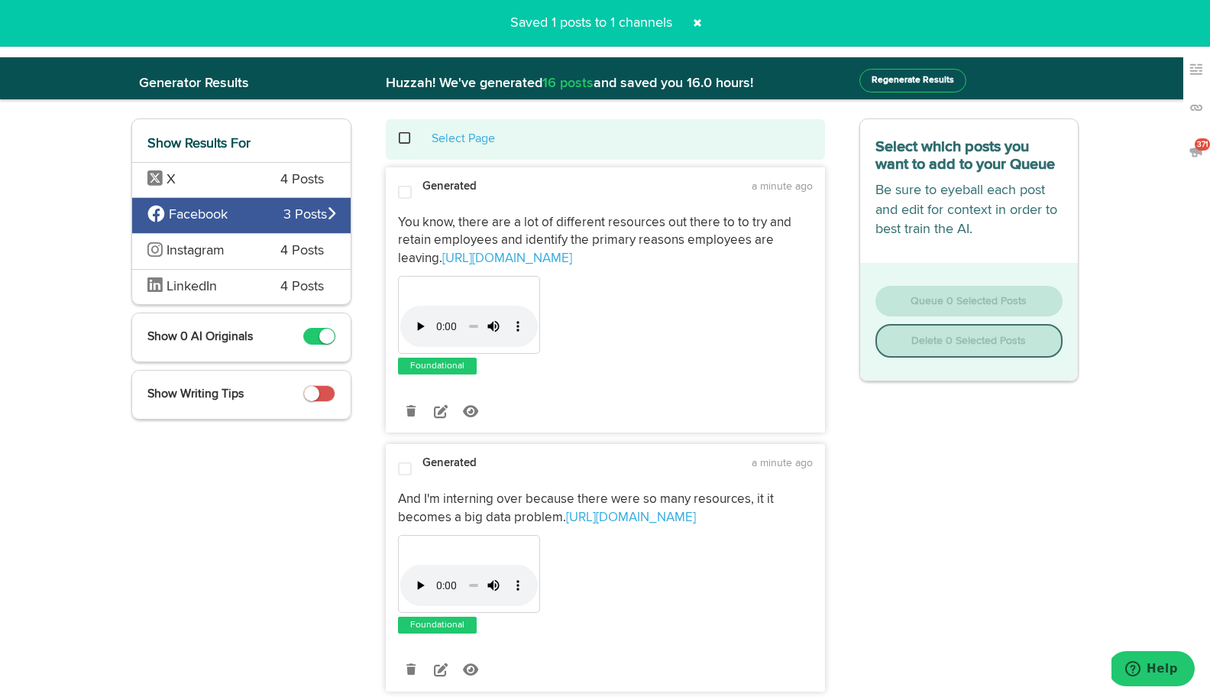
click at [402, 139] on span at bounding box center [412, 138] width 31 height 1
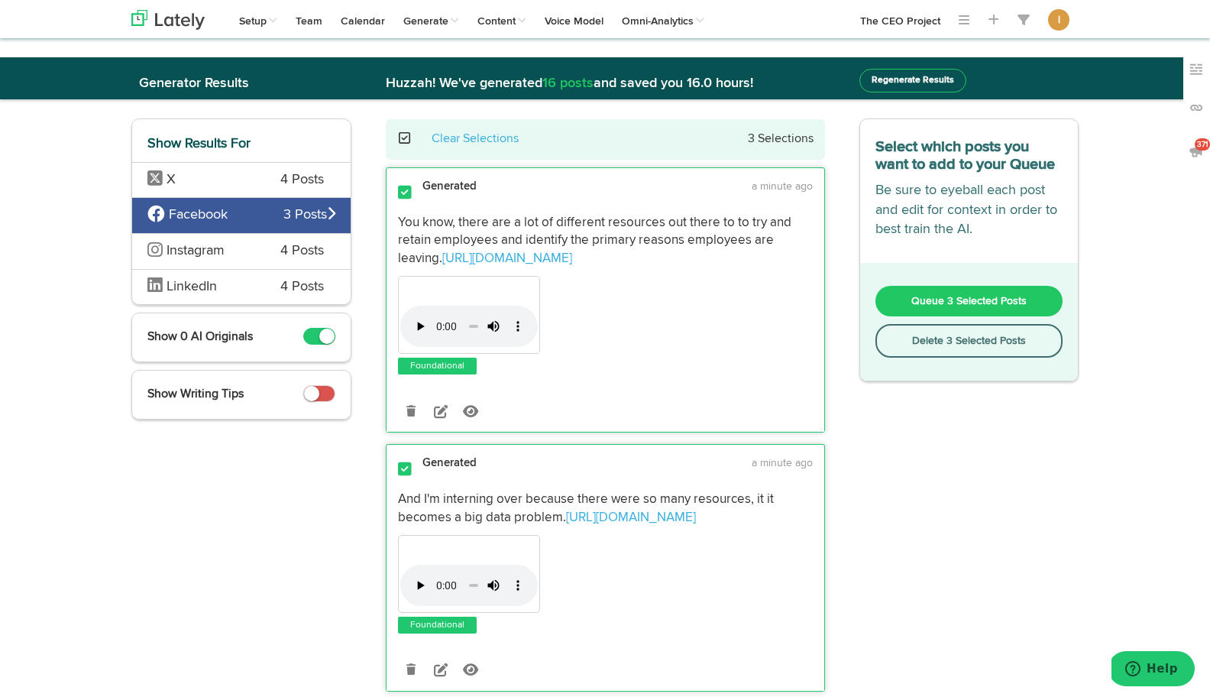
click at [929, 344] on button "Delete 3 Selected Posts" at bounding box center [969, 341] width 188 height 34
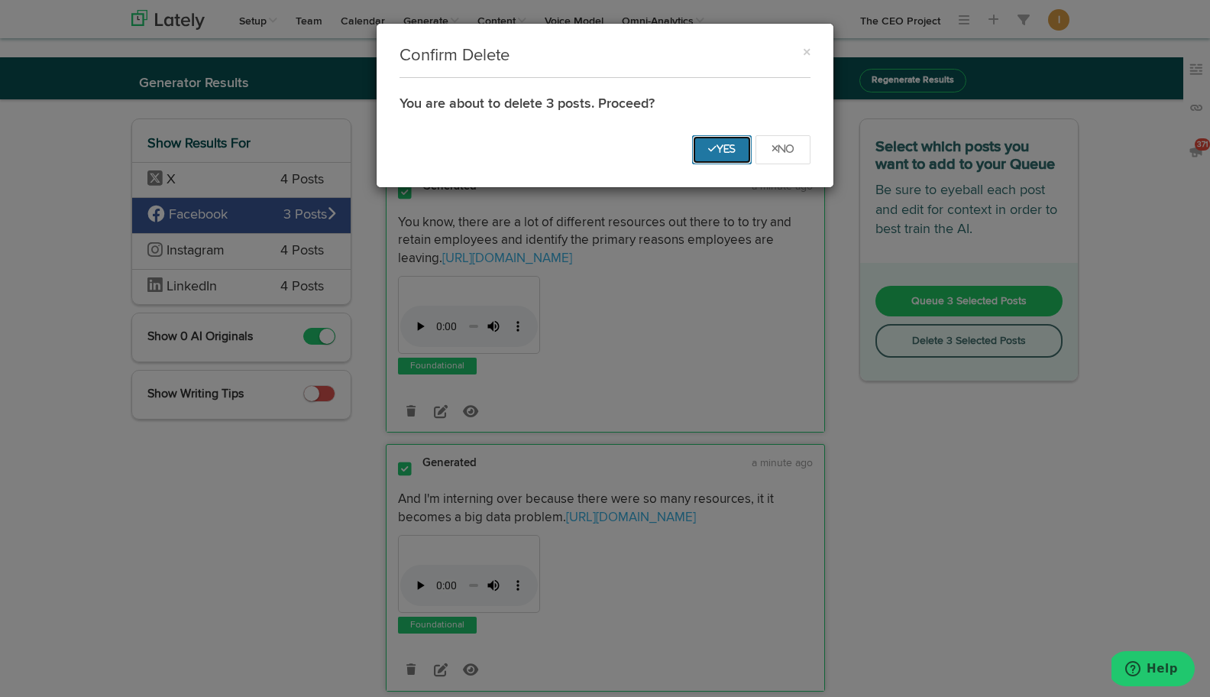
click at [719, 150] on icon "Yes" at bounding box center [721, 148] width 27 height 9
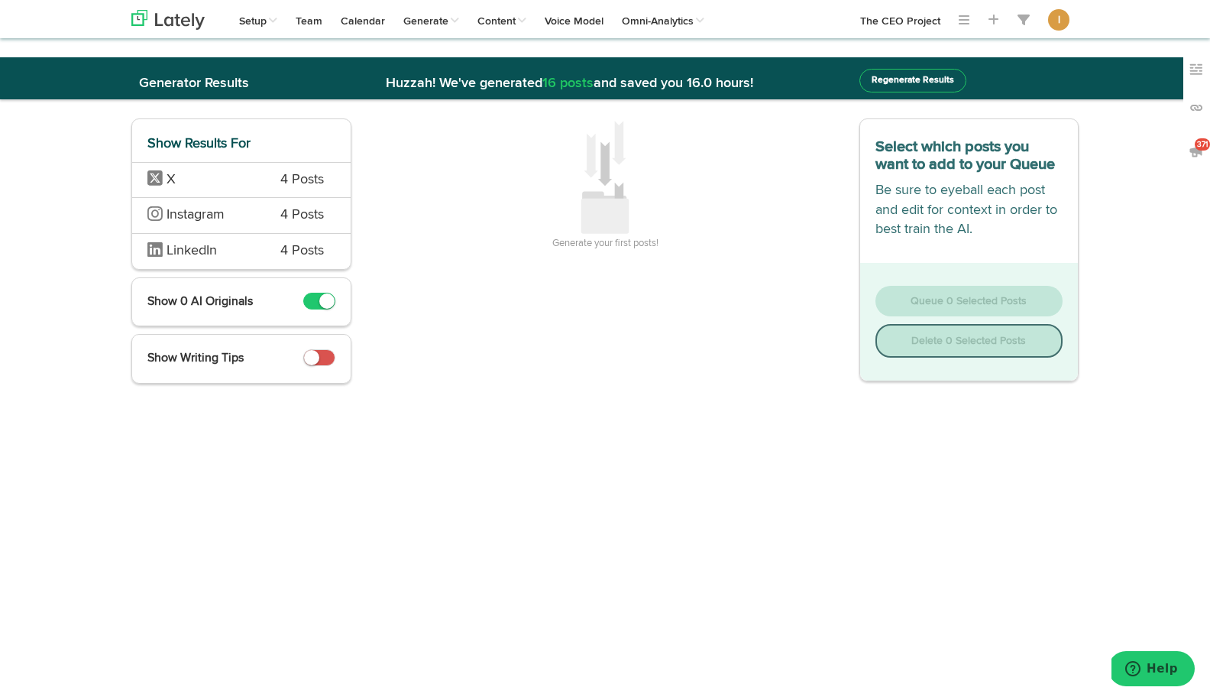
click at [238, 183] on span "X" at bounding box center [202, 180] width 110 height 20
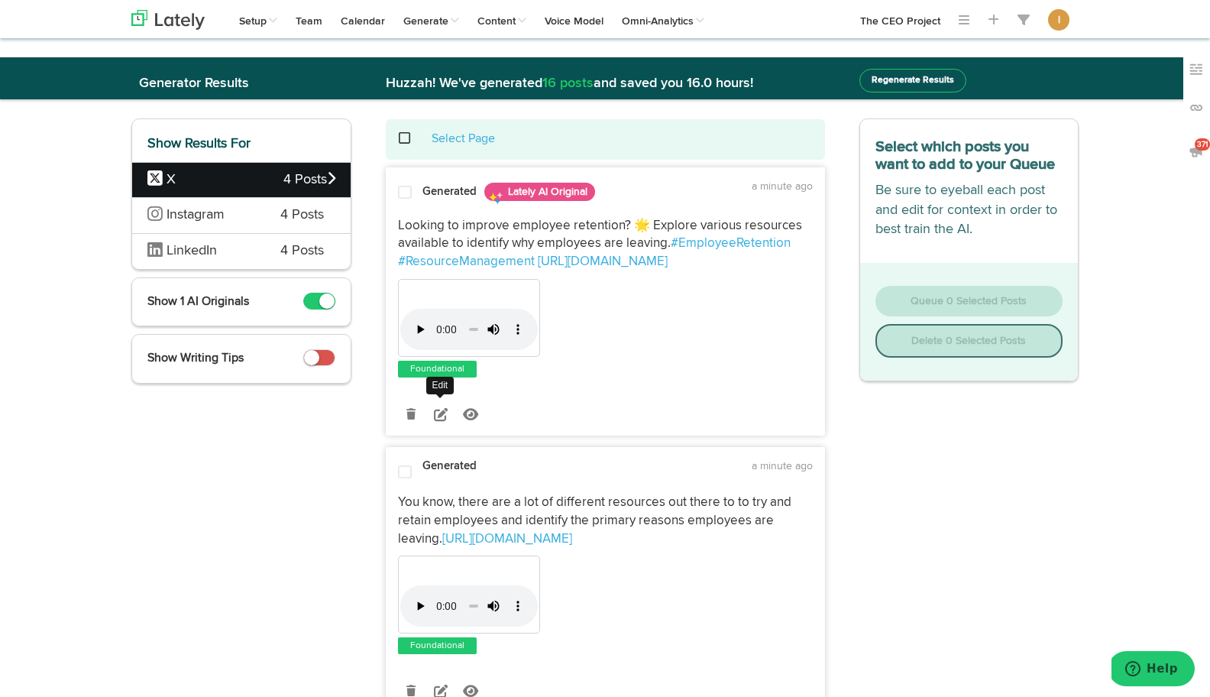
click at [438, 412] on icon at bounding box center [441, 414] width 14 height 14
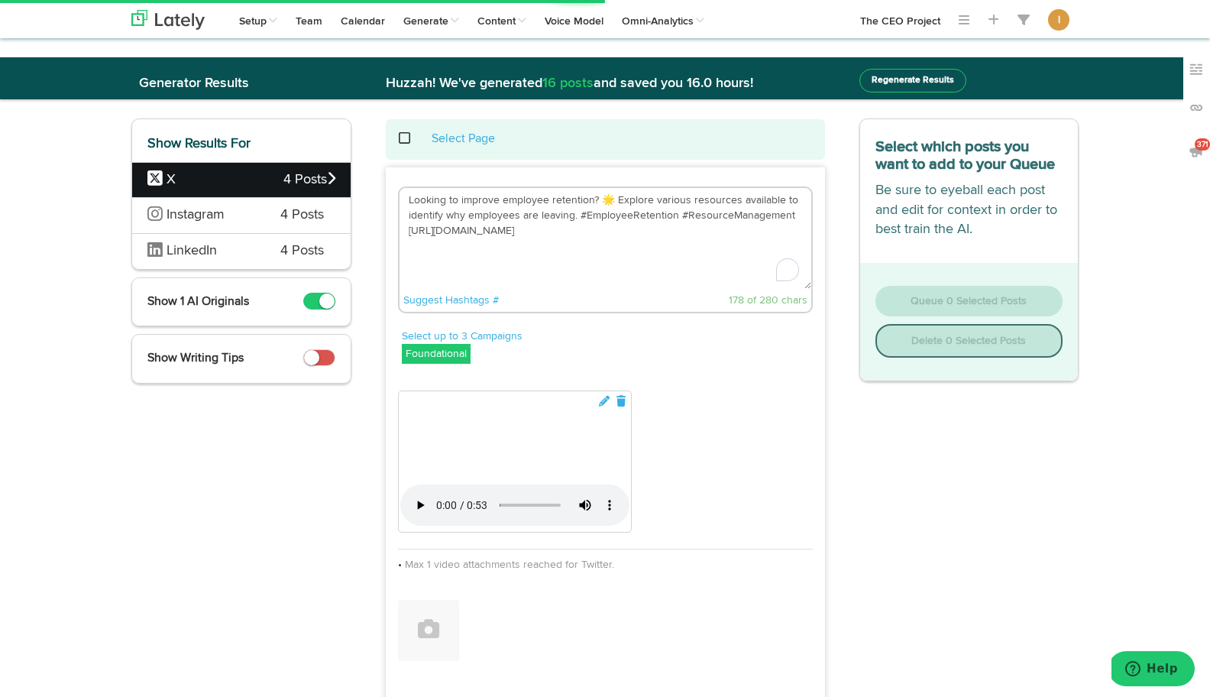
click at [614, 202] on textarea "Looking to improve employee retention? 🌟 Explore various resources available to…" at bounding box center [605, 238] width 412 height 101
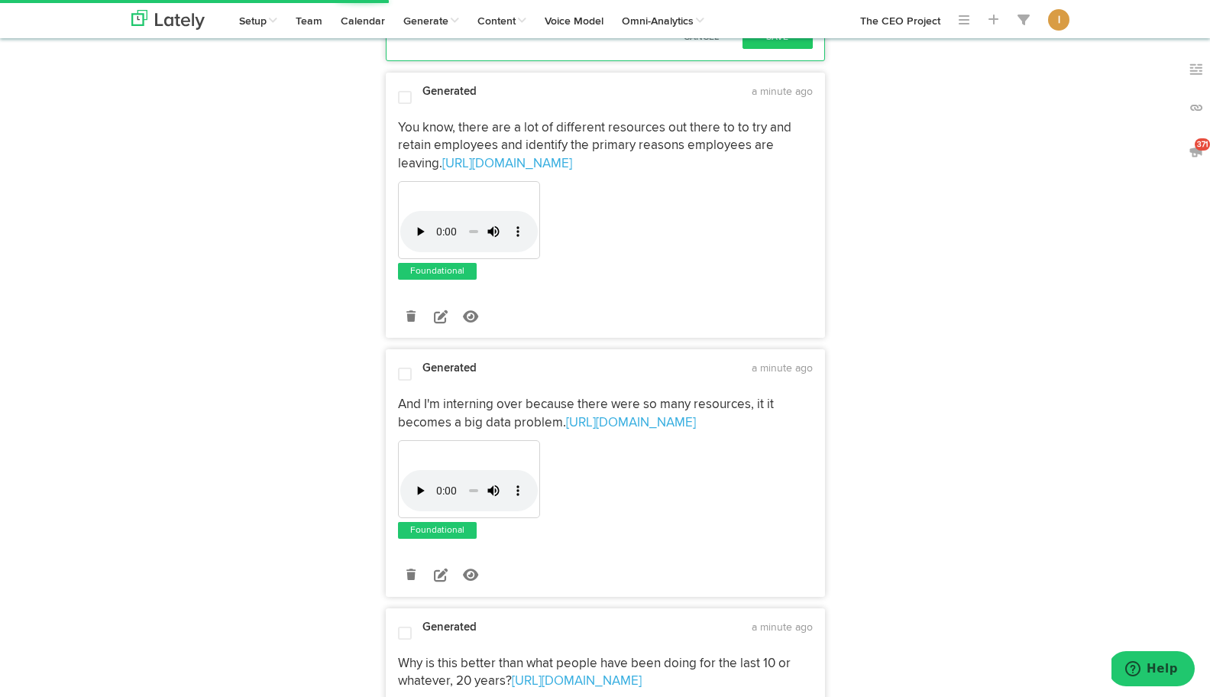
scroll to position [755, 0]
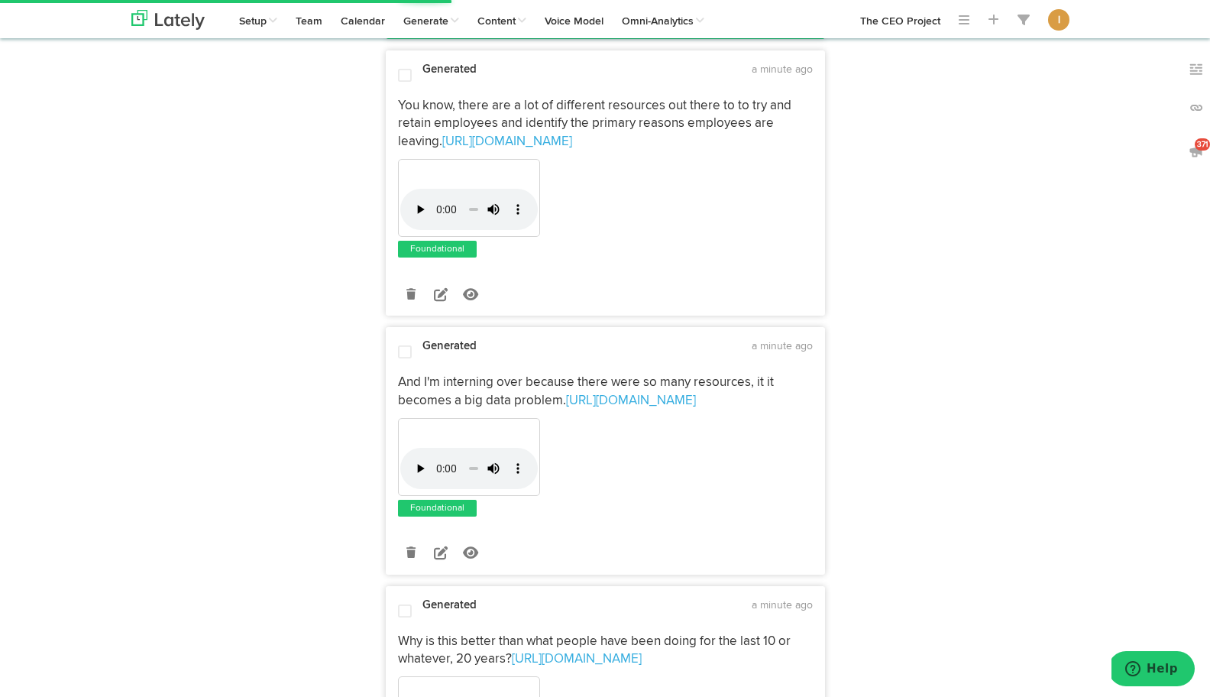
type textarea "Looking to improve employee retention? Explore various resources available to i…"
drag, startPoint x: 496, startPoint y: 412, endPoint x: 399, endPoint y: 413, distance: 97.0
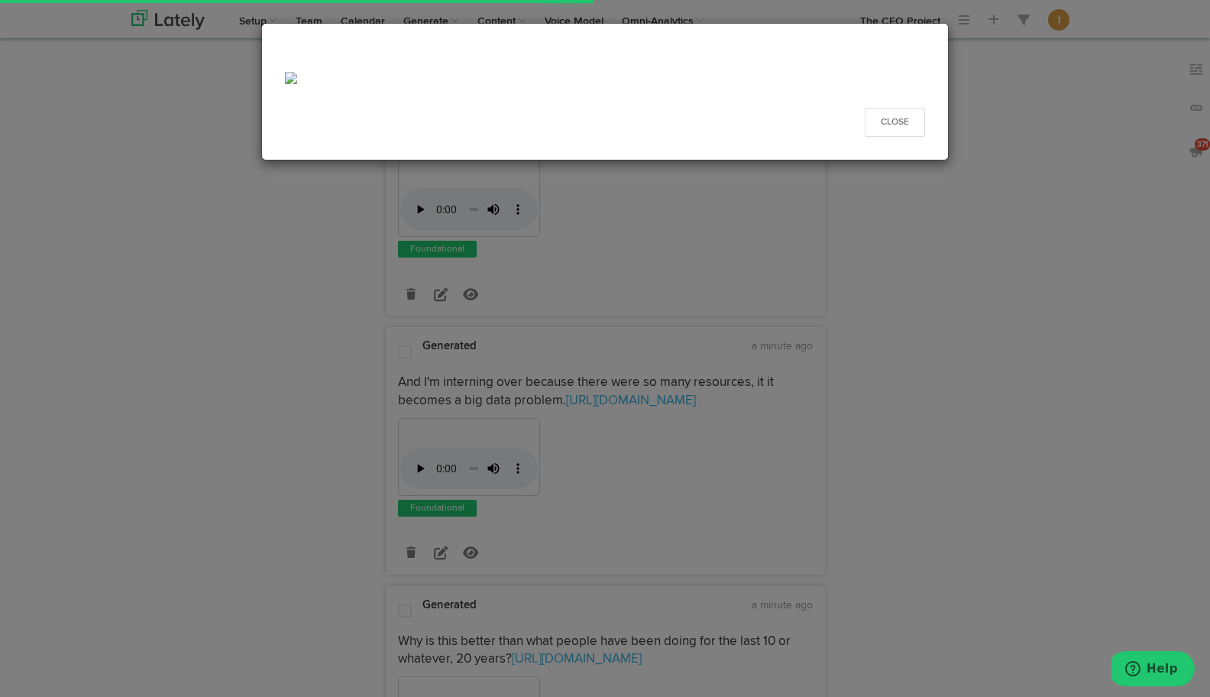
drag, startPoint x: 580, startPoint y: 412, endPoint x: 805, endPoint y: 422, distance: 225.5
click at [805, 422] on div "Close" at bounding box center [605, 348] width 1210 height 697
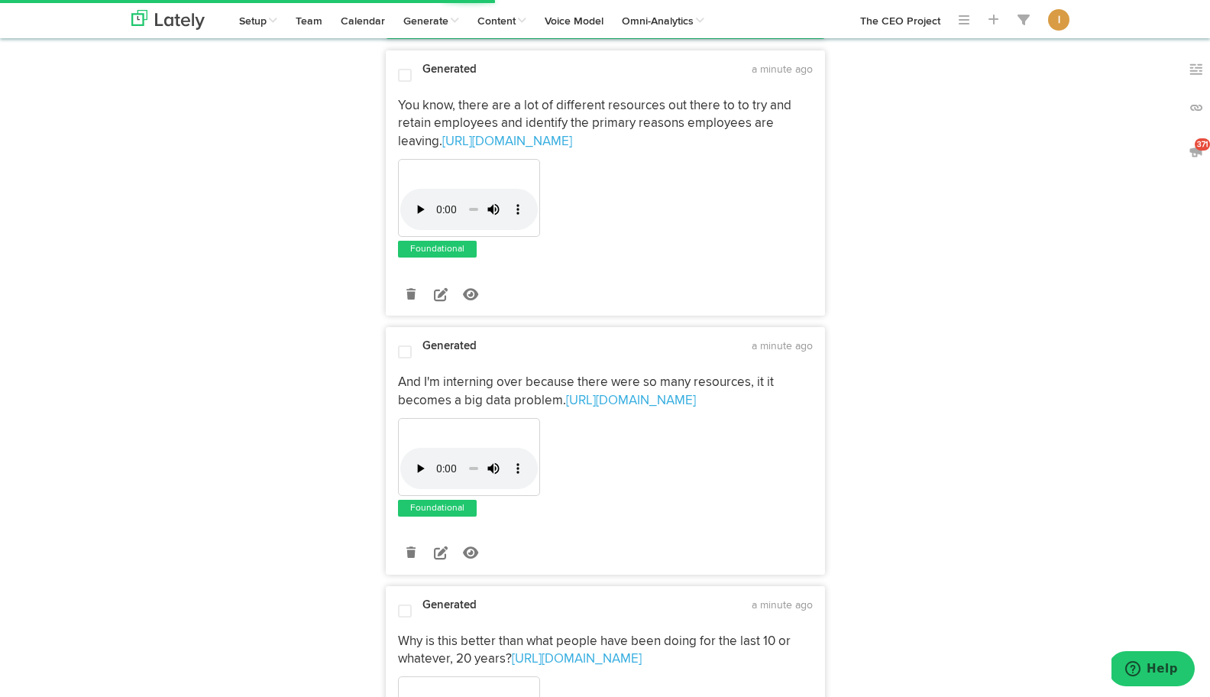
drag, startPoint x: 580, startPoint y: 412, endPoint x: 800, endPoint y: 409, distance: 219.2
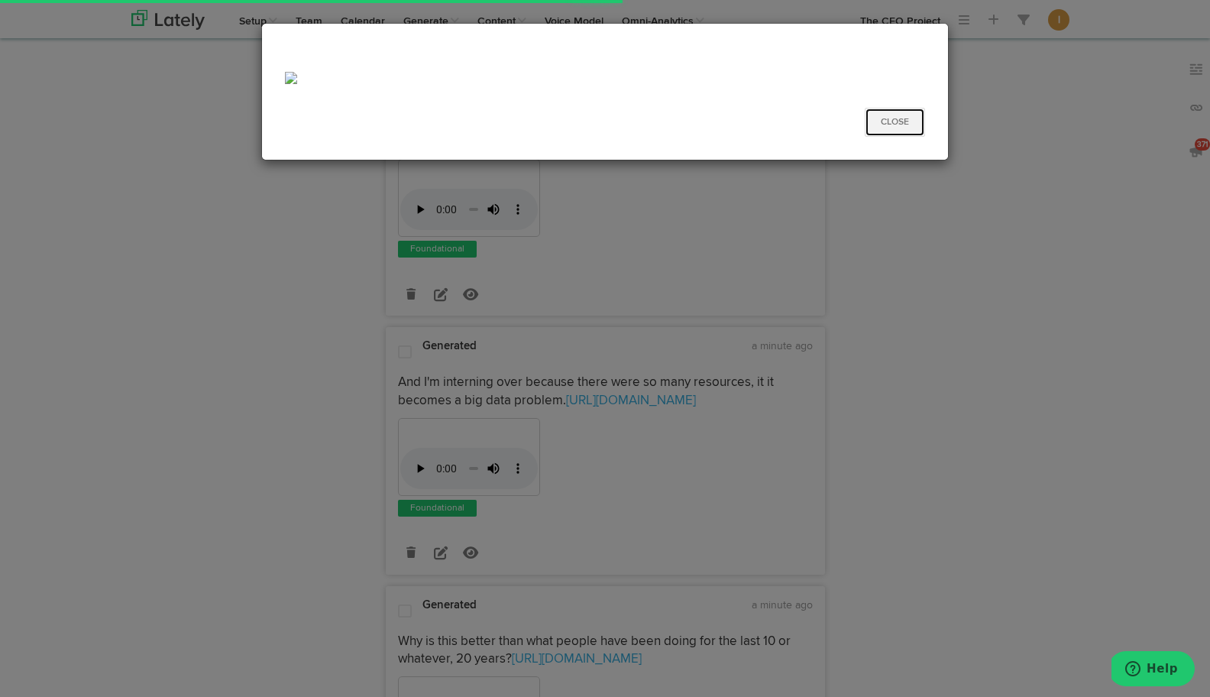
click at [897, 124] on button "Close" at bounding box center [895, 122] width 60 height 29
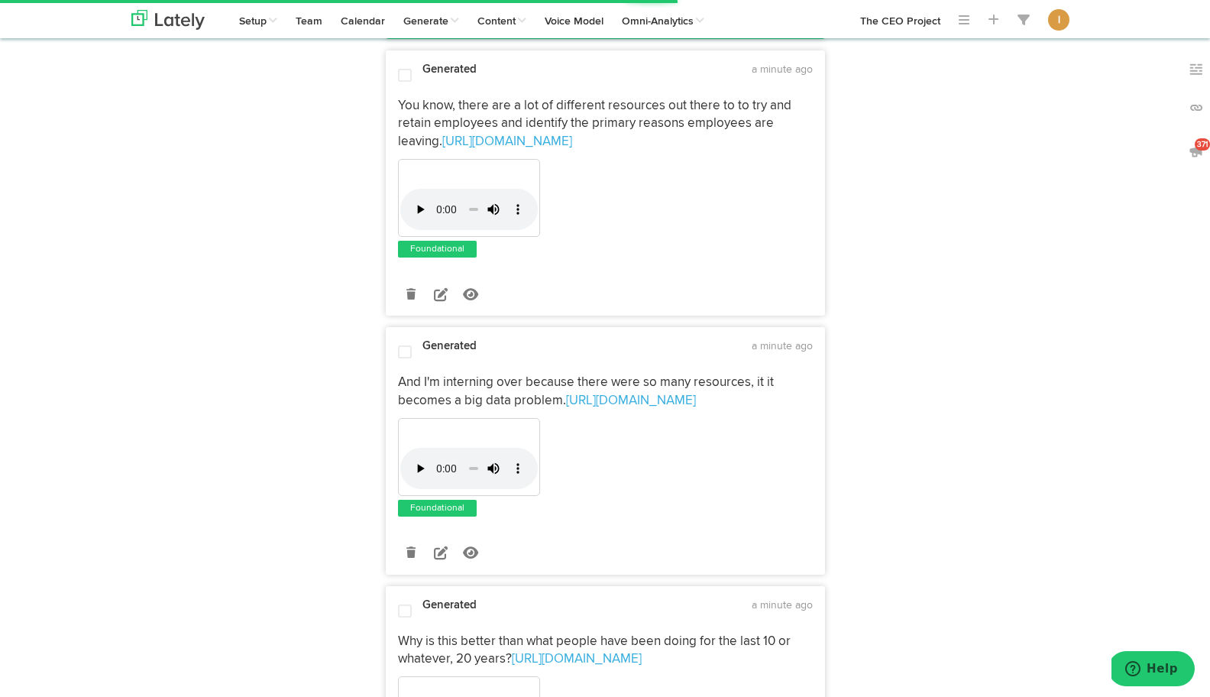
click at [784, 27] on button "Save" at bounding box center [777, 15] width 70 height 23
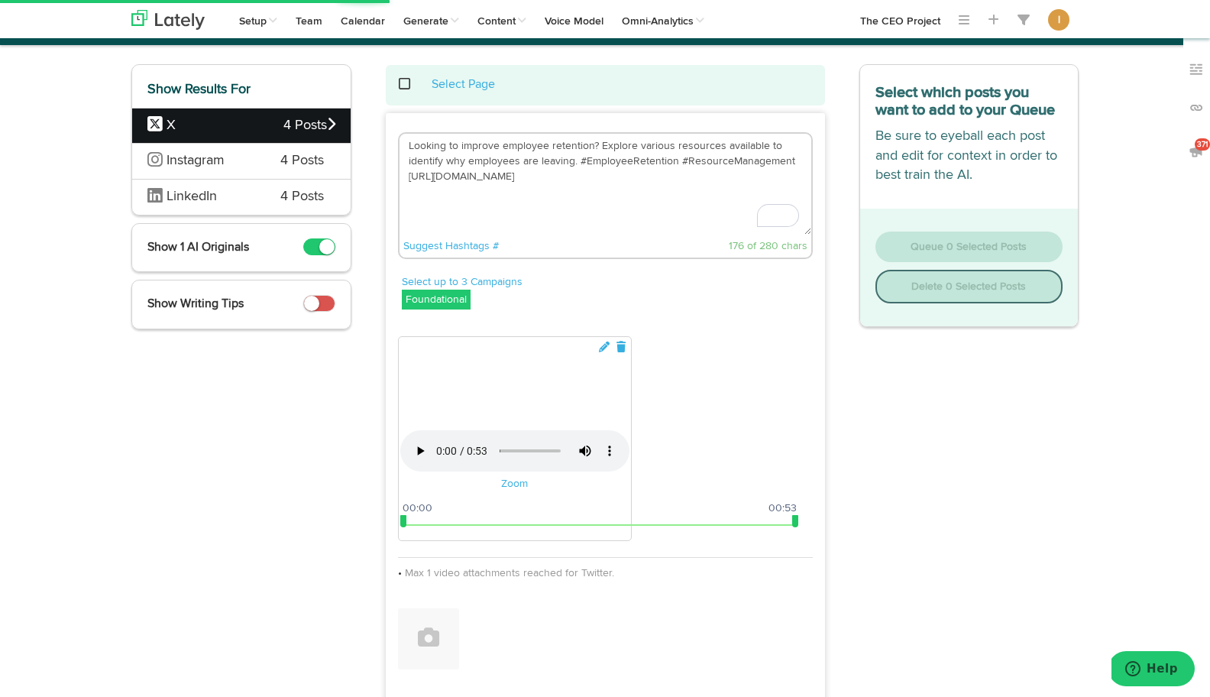
scroll to position [0, 0]
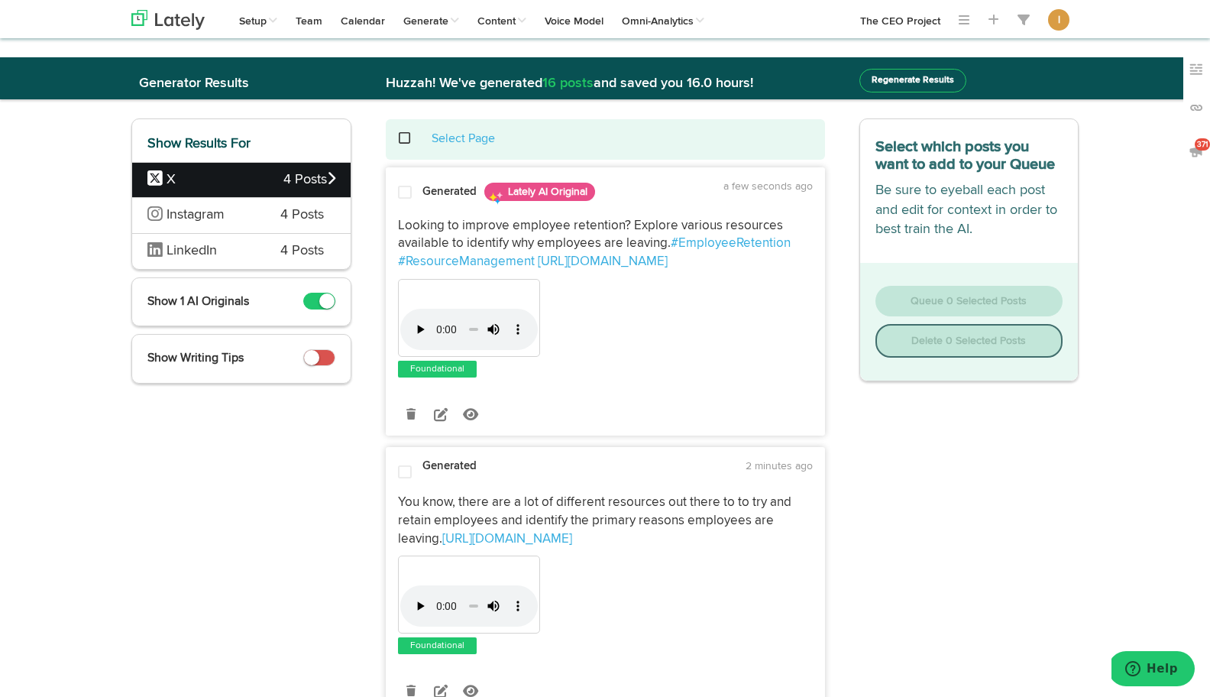
click at [403, 194] on span at bounding box center [405, 192] width 14 height 15
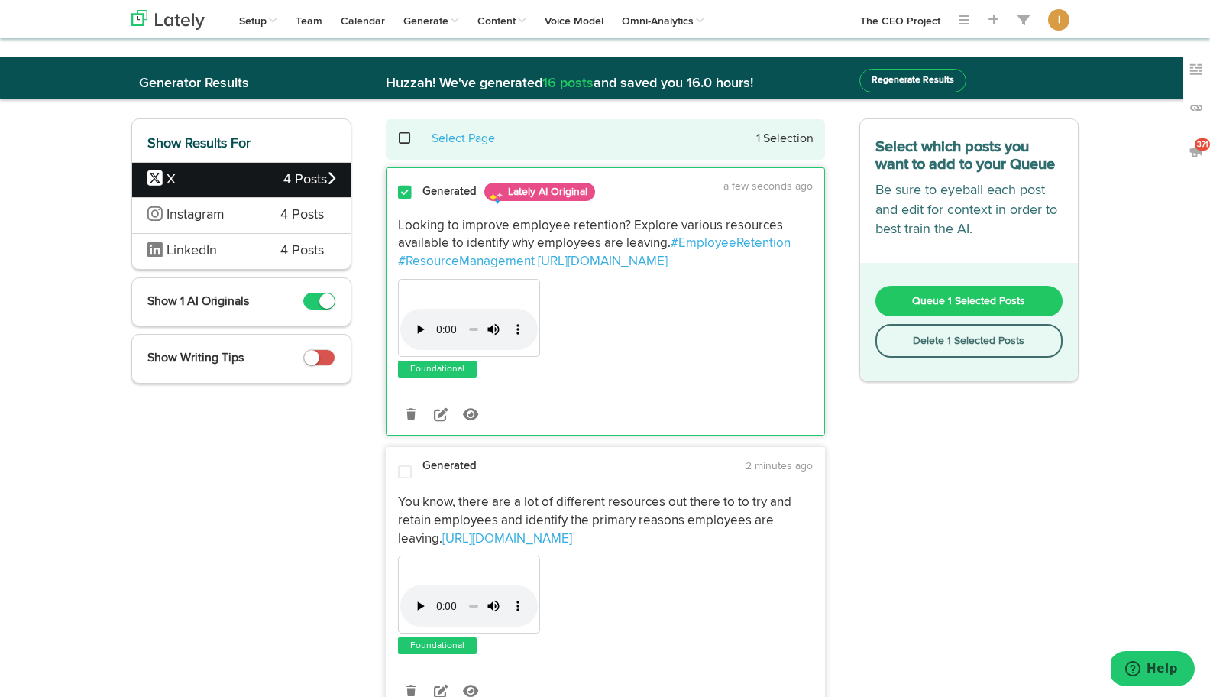
click at [941, 299] on span "Queue 1 Selected Posts" at bounding box center [968, 301] width 113 height 11
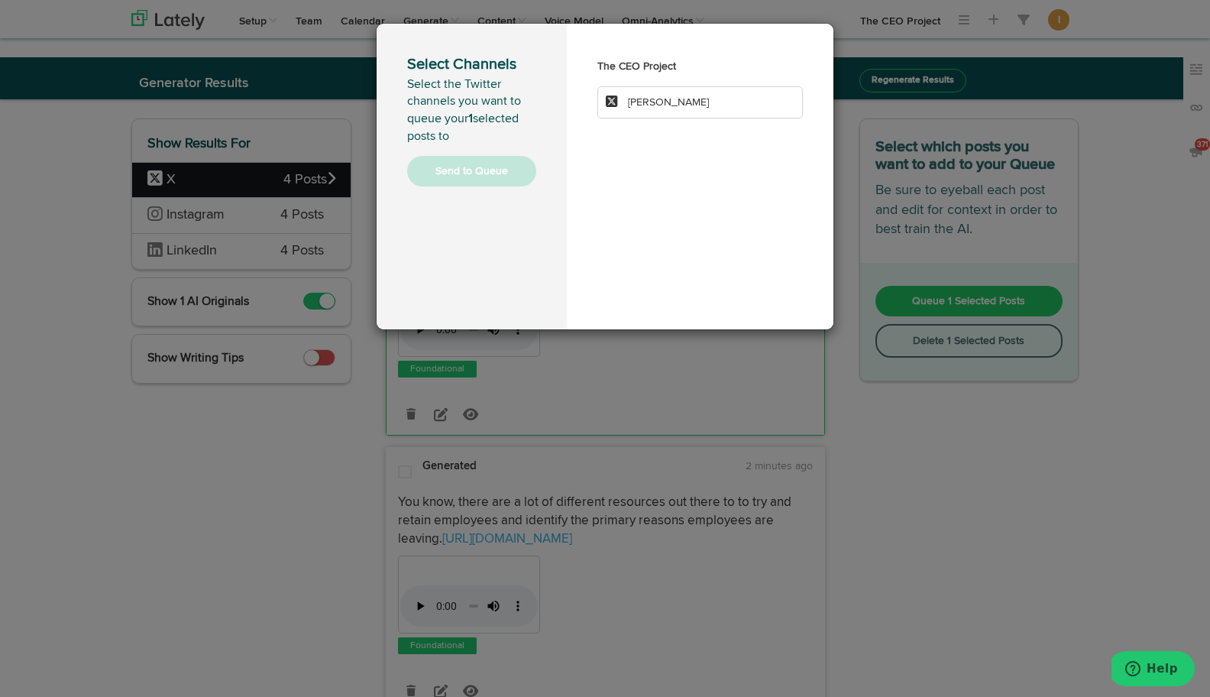
click at [672, 97] on span "[PERSON_NAME]" at bounding box center [668, 102] width 81 height 11
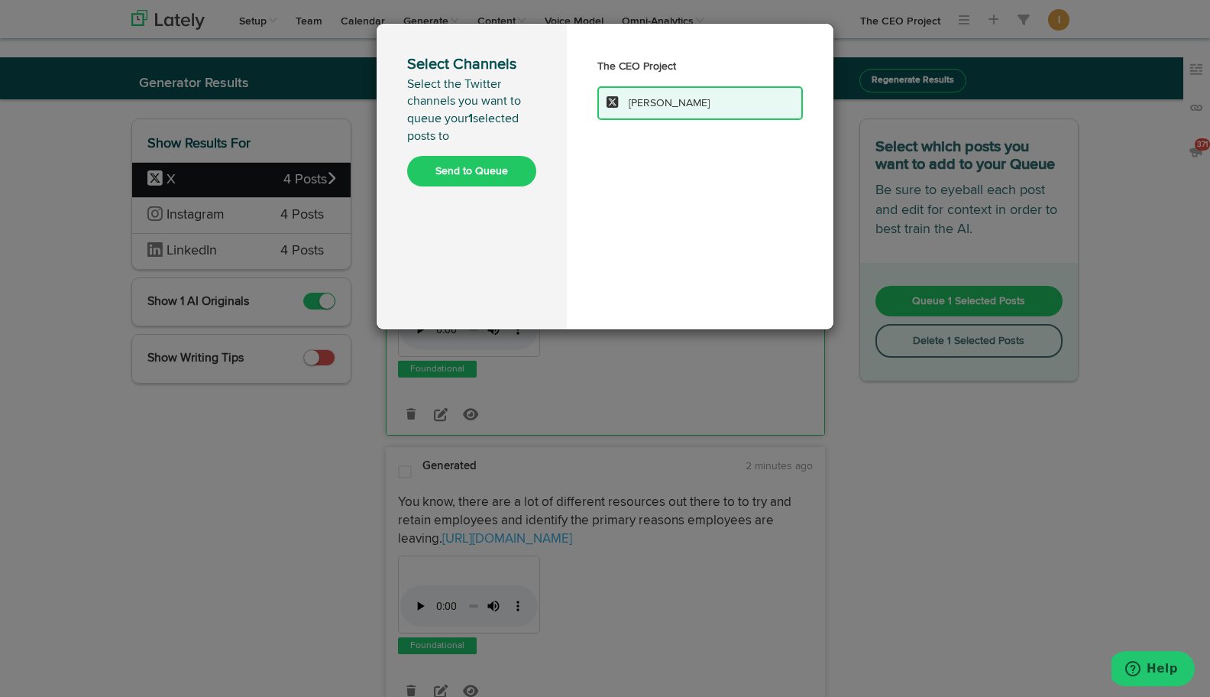
click at [486, 172] on button "Send to Queue" at bounding box center [471, 171] width 129 height 31
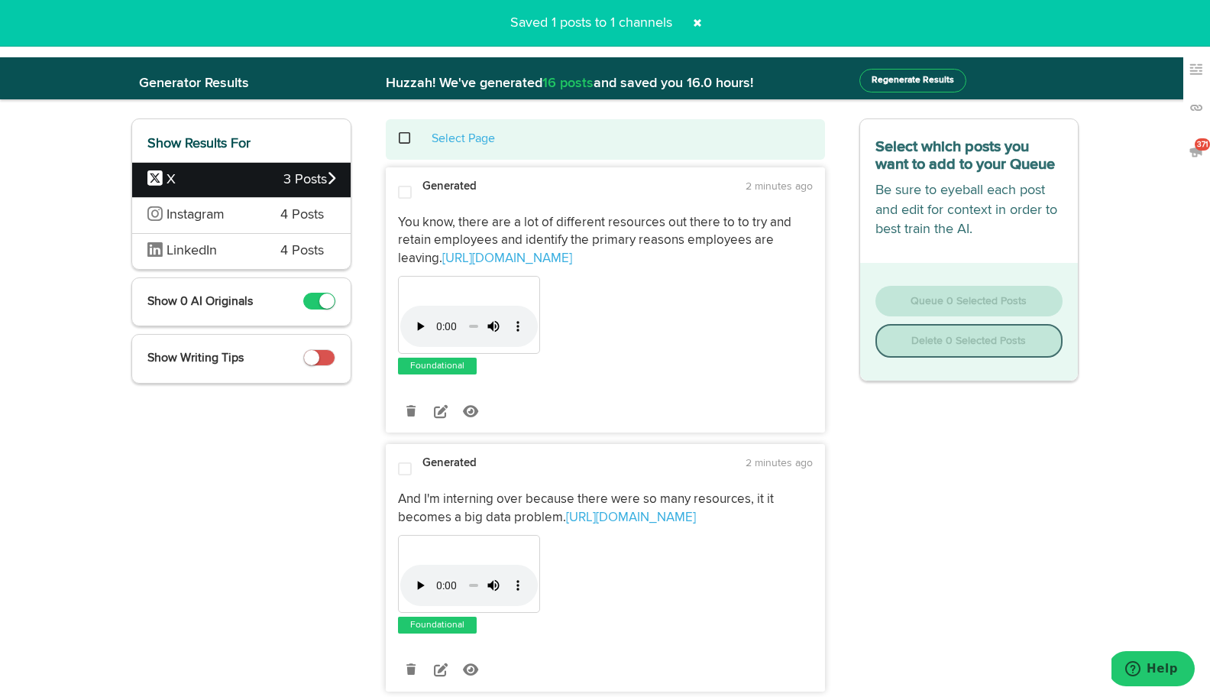
click at [404, 139] on span at bounding box center [412, 138] width 31 height 1
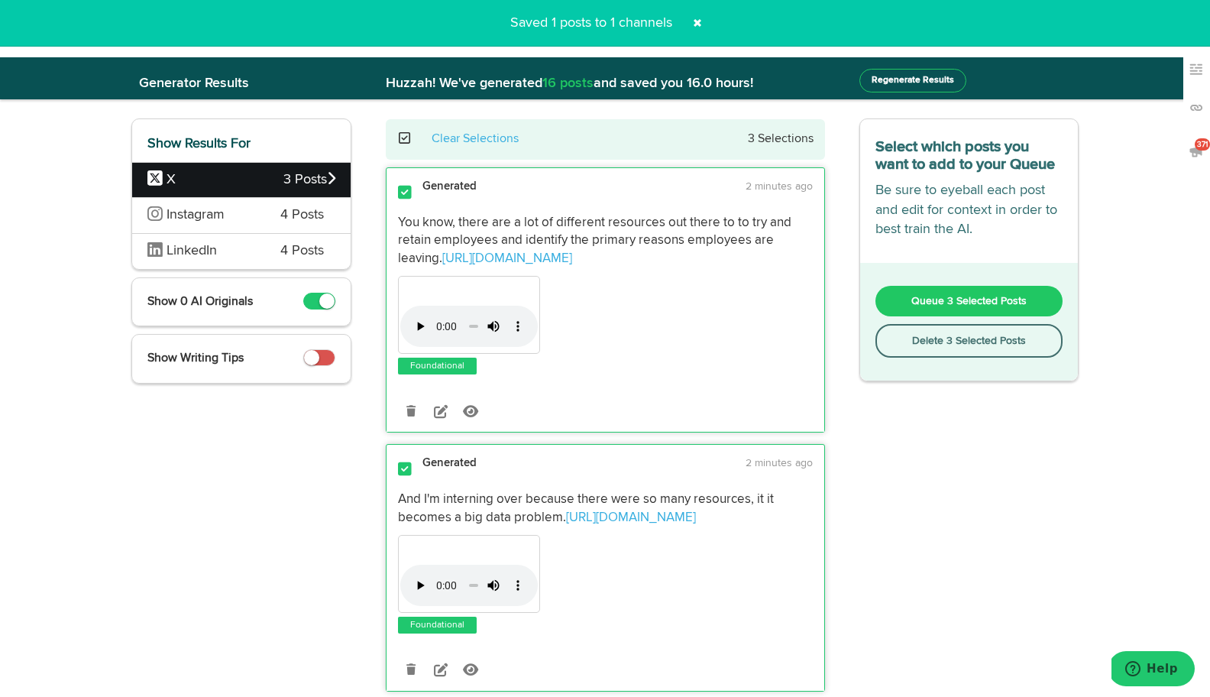
click at [896, 336] on button "Delete 3 Selected Posts" at bounding box center [969, 341] width 188 height 34
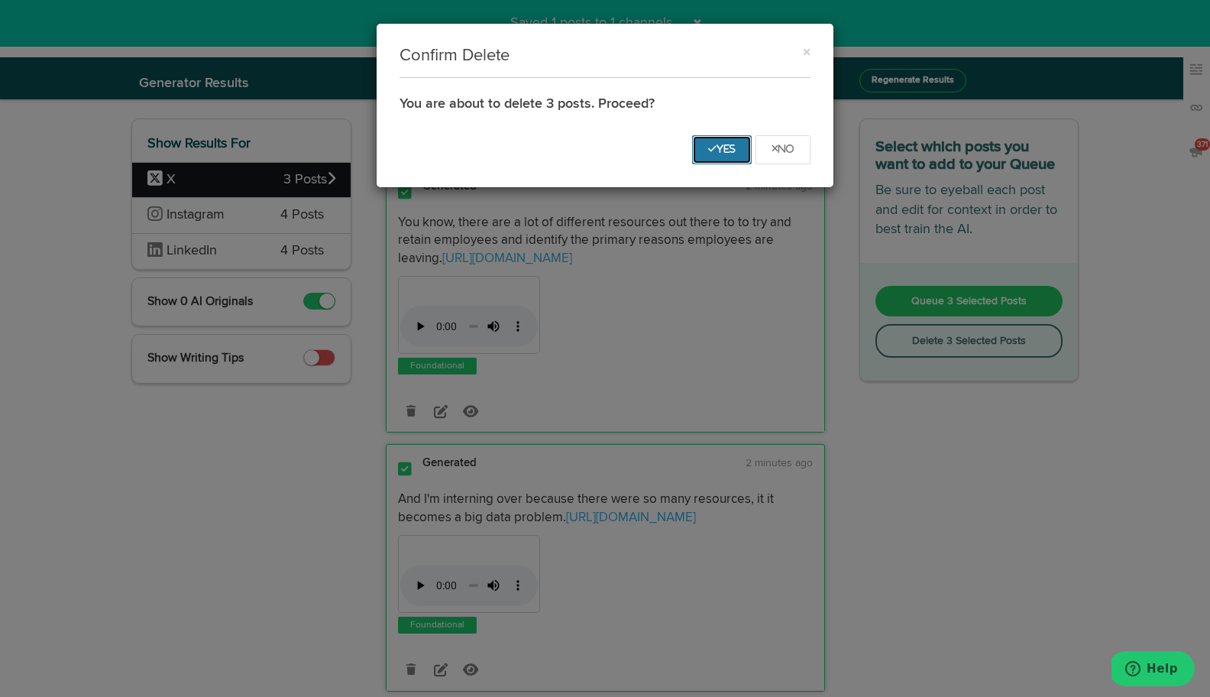
click at [713, 151] on icon "Yes" at bounding box center [721, 148] width 27 height 9
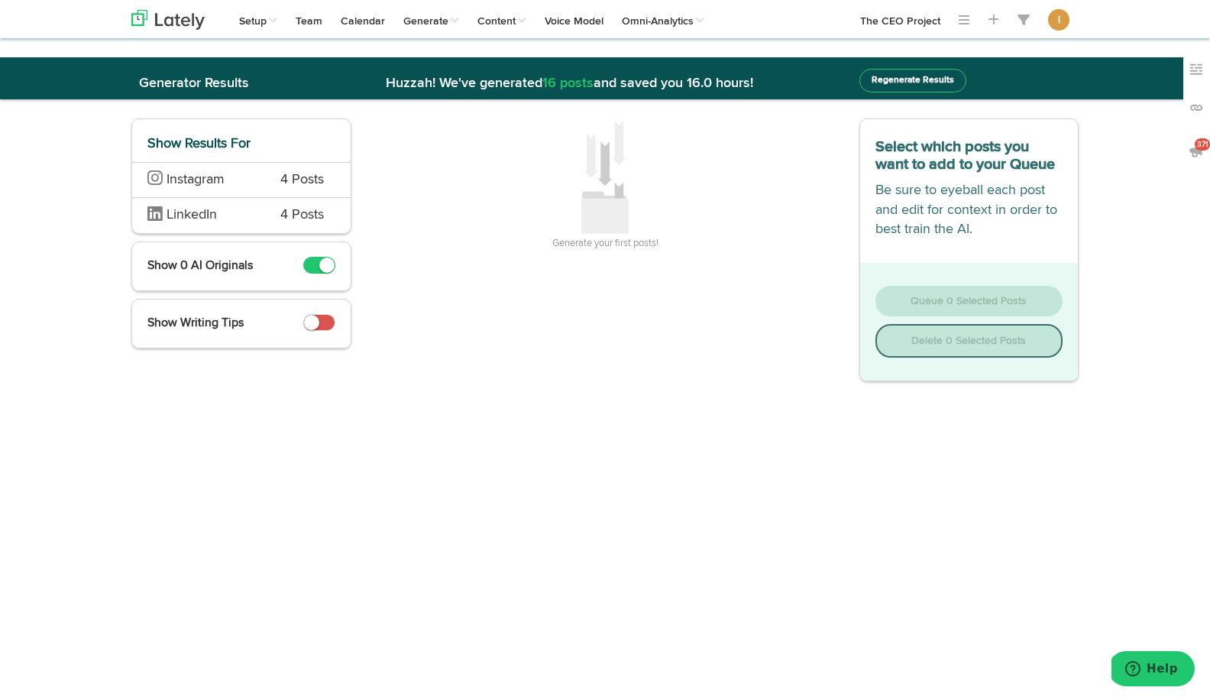
click at [262, 179] on div "Instagram 4 Posts" at bounding box center [241, 180] width 218 height 36
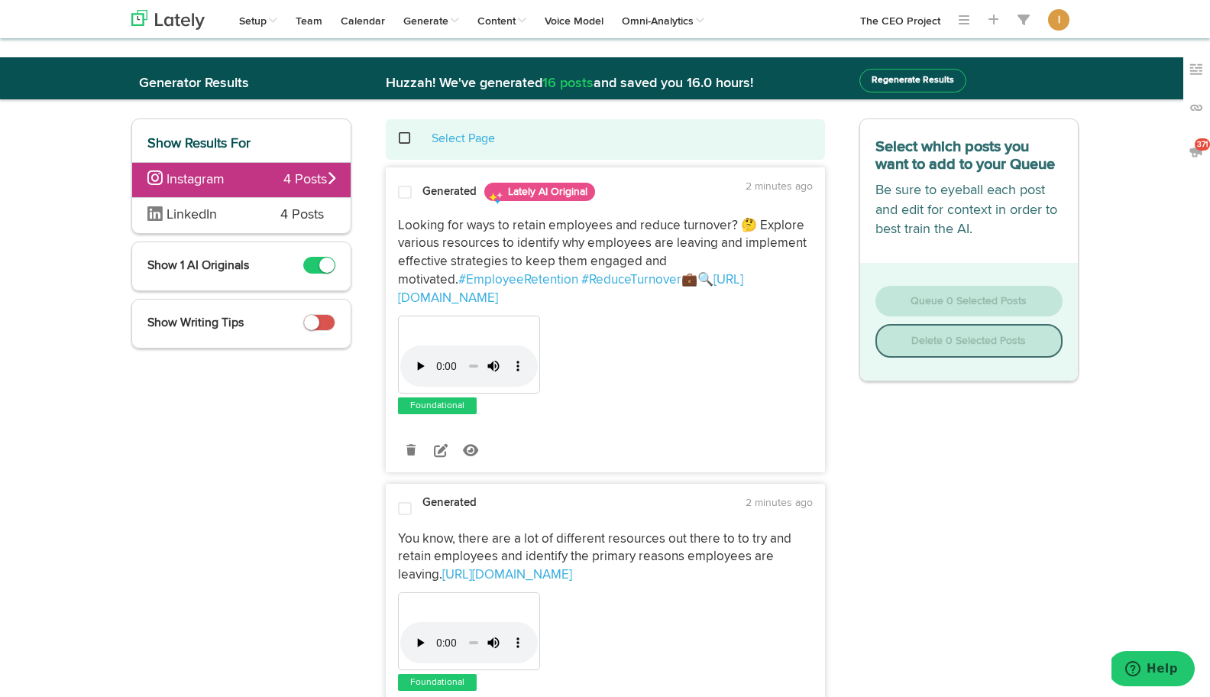
click at [406, 192] on span at bounding box center [405, 192] width 14 height 15
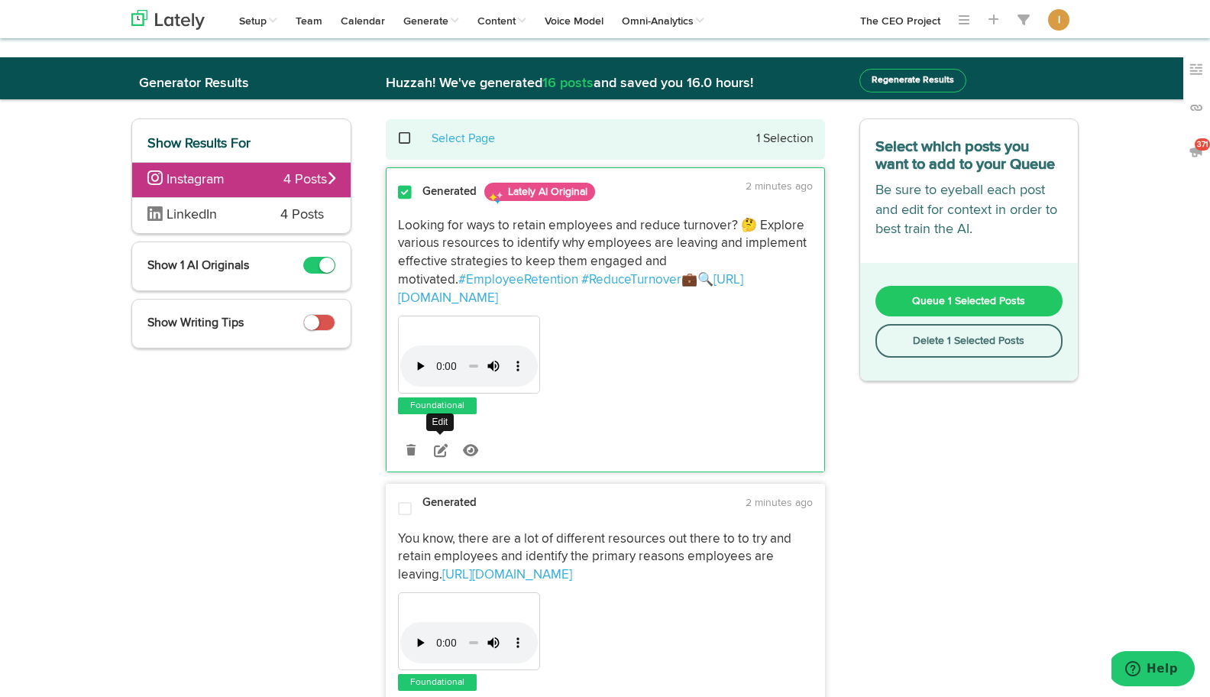
click at [438, 443] on icon at bounding box center [441, 450] width 14 height 14
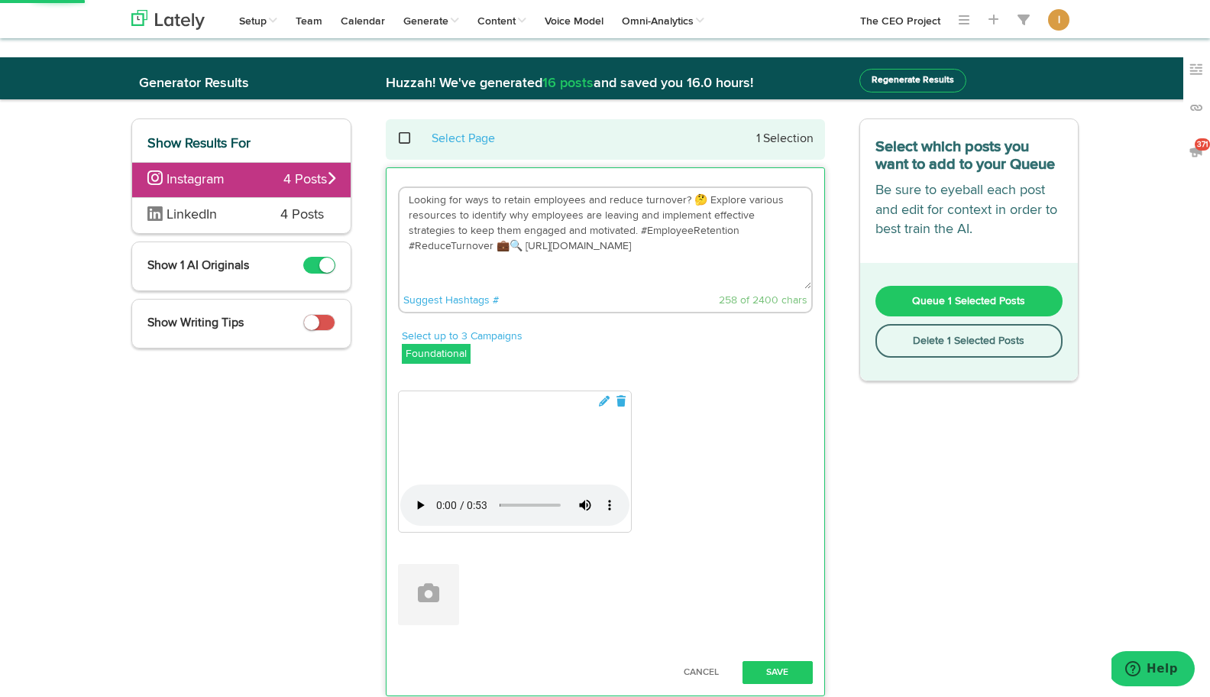
click at [703, 199] on textarea "Looking for ways to retain employees and reduce turnover? 🤔 Explore various res…" at bounding box center [605, 238] width 412 height 101
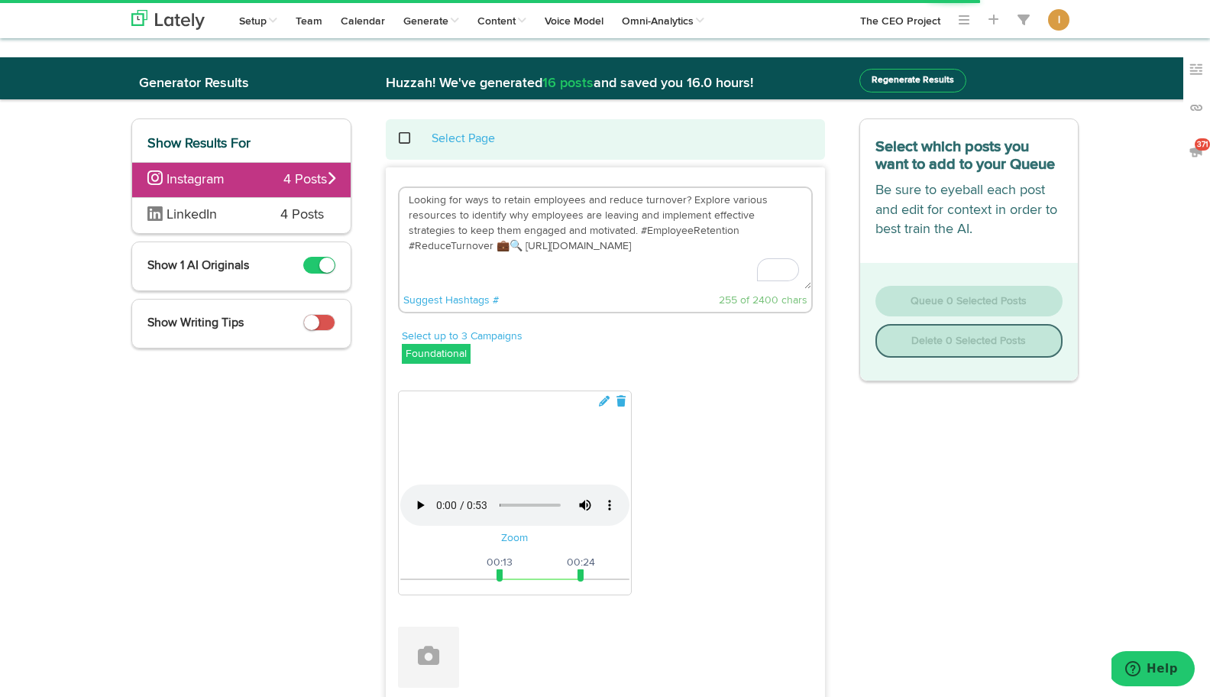
click at [798, 228] on textarea "Looking for ways to retain employees and reduce turnover? Explore various resou…" at bounding box center [605, 238] width 412 height 101
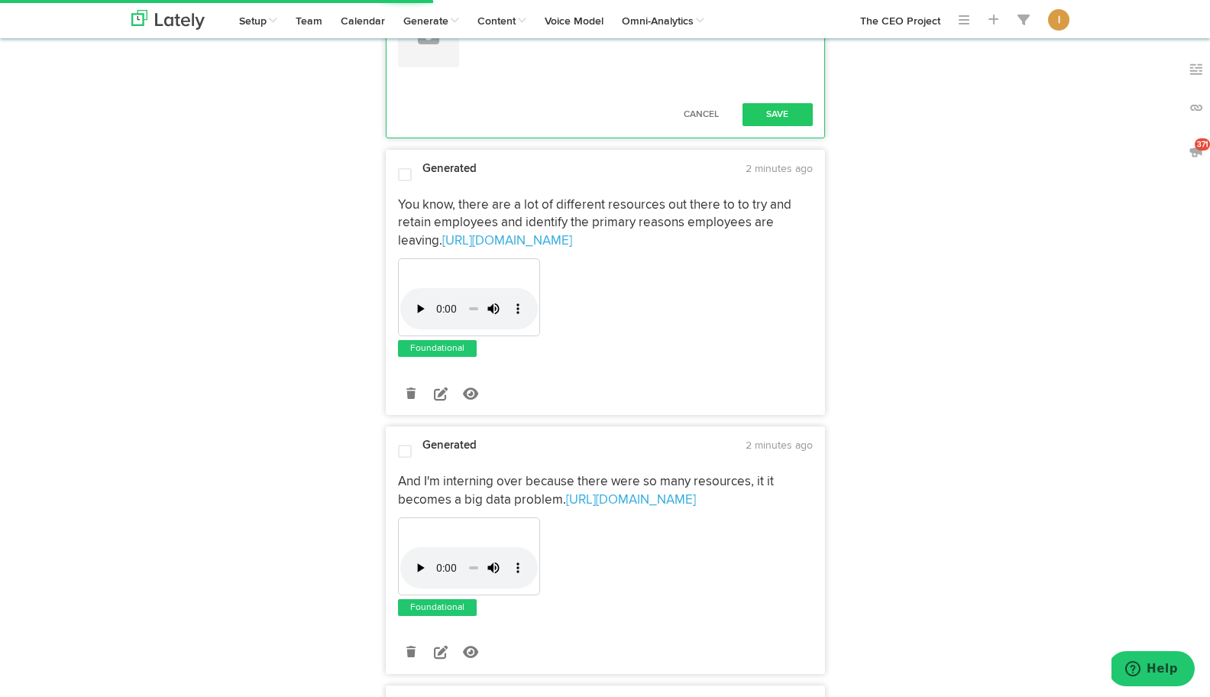
scroll to position [638, 0]
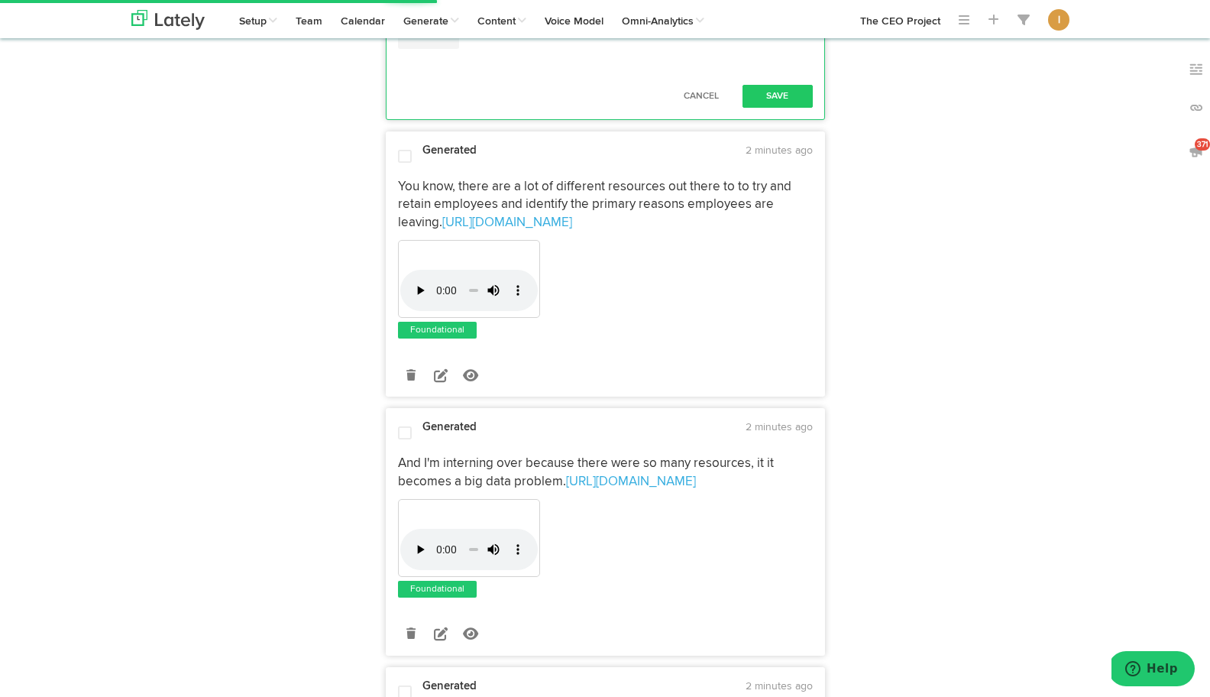
type textarea "Looking for ways to retain employees and reduce turnover? Explore various resou…"
drag, startPoint x: 499, startPoint y: 530, endPoint x: 405, endPoint y: 525, distance: 94.1
drag, startPoint x: 581, startPoint y: 529, endPoint x: 794, endPoint y: 541, distance: 212.6
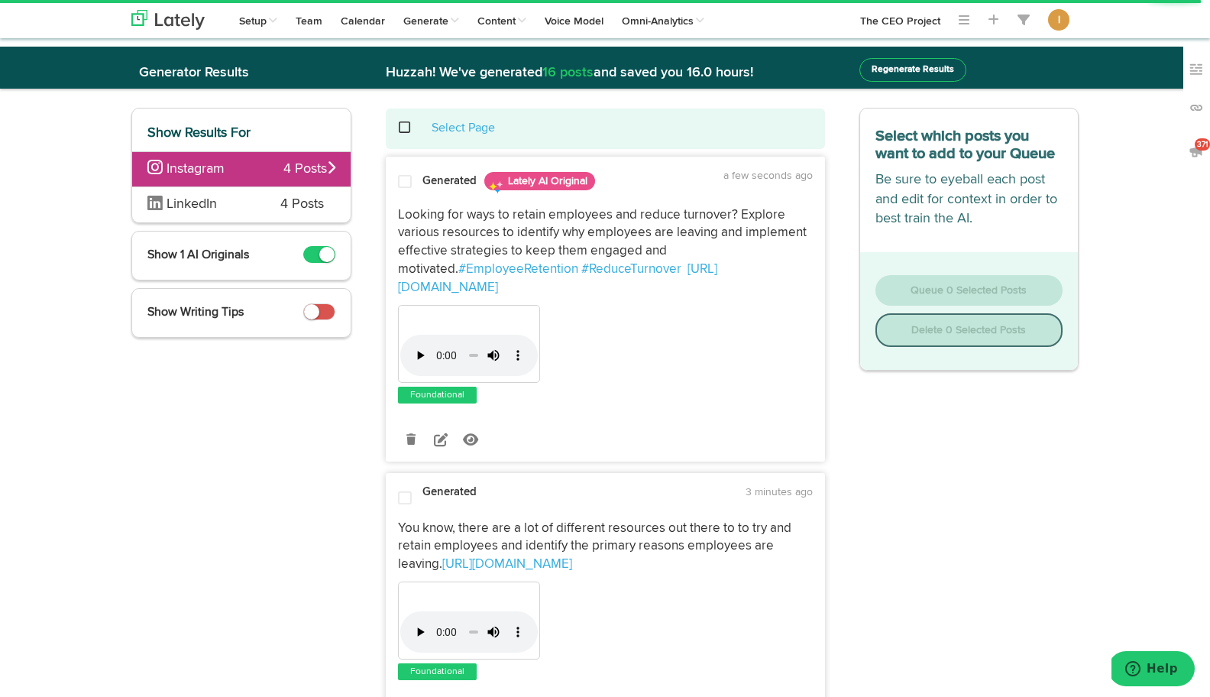
scroll to position [0, 0]
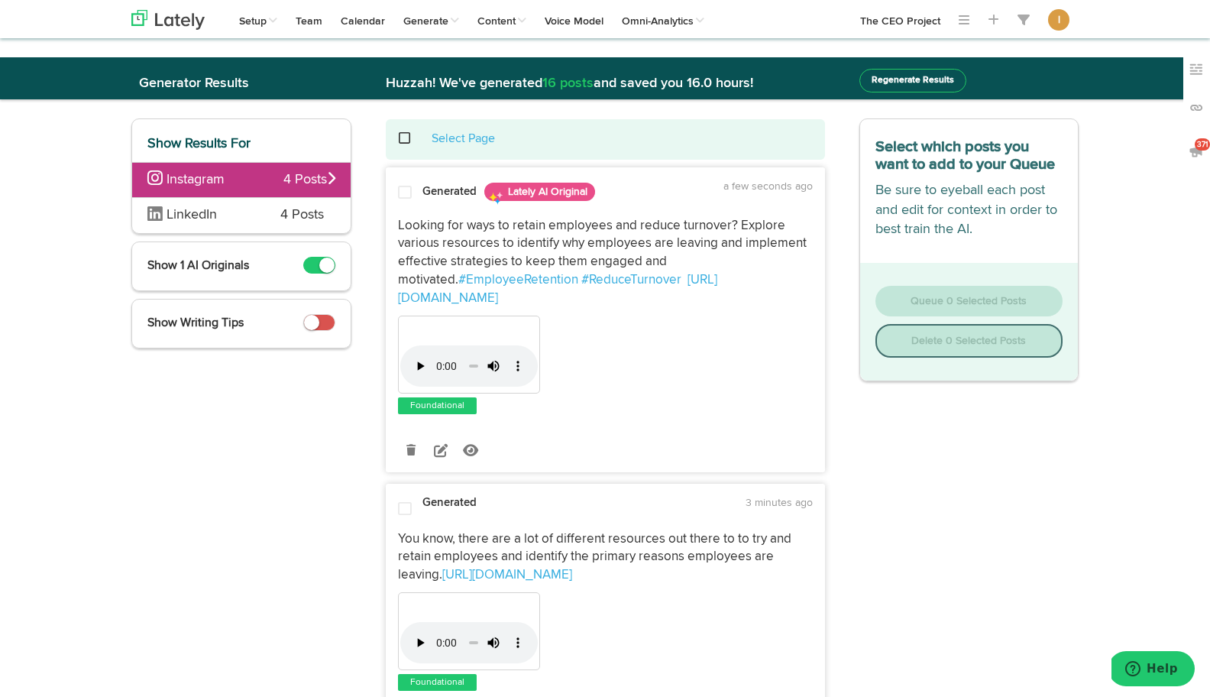
click at [408, 194] on span at bounding box center [405, 192] width 14 height 15
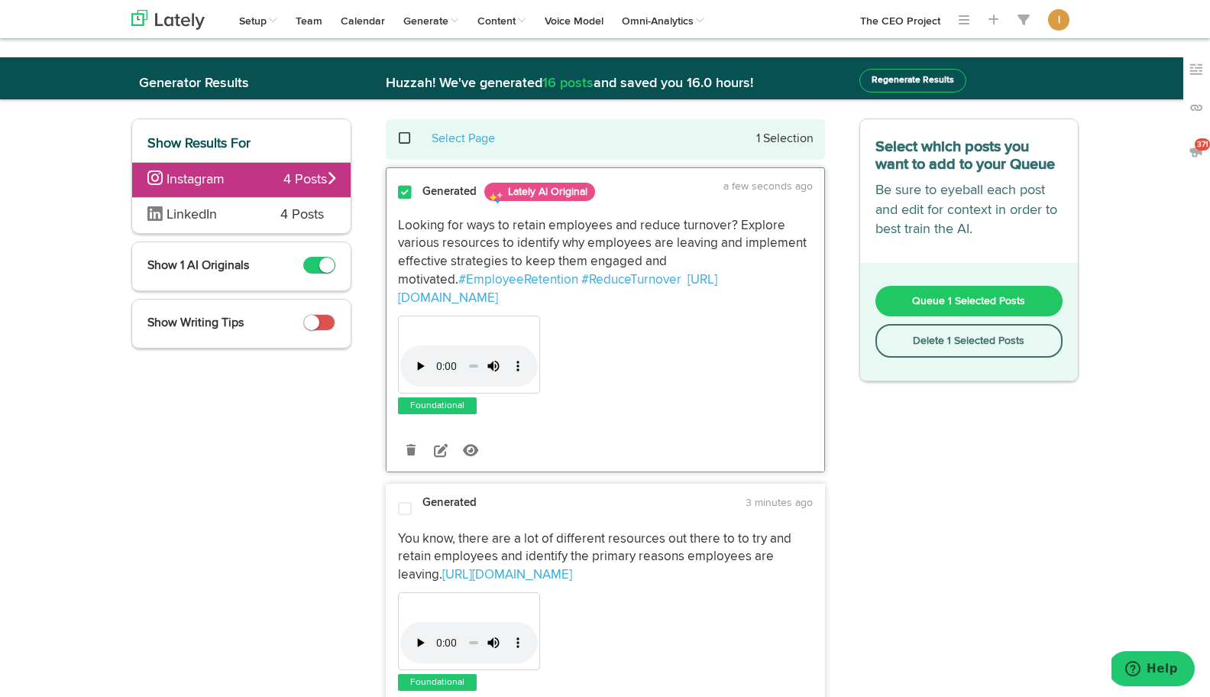
click at [926, 304] on span "Queue 1 Selected Posts" at bounding box center [968, 301] width 113 height 11
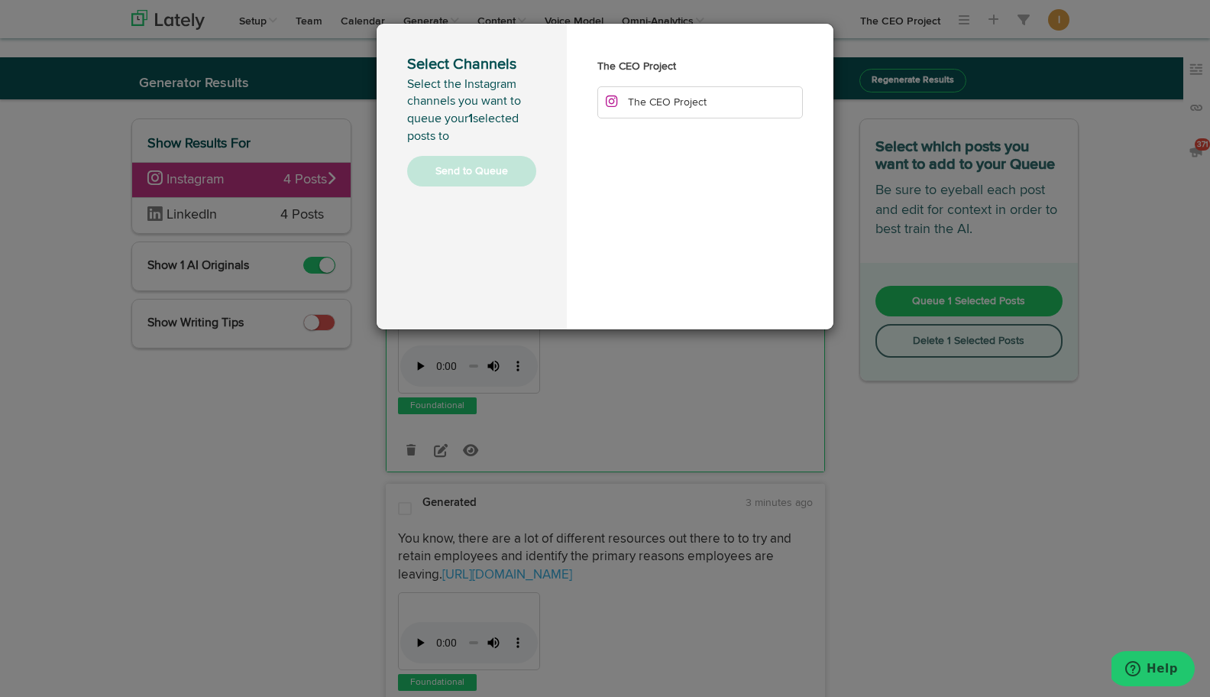
click at [687, 98] on span "The CEO Project" at bounding box center [667, 102] width 79 height 11
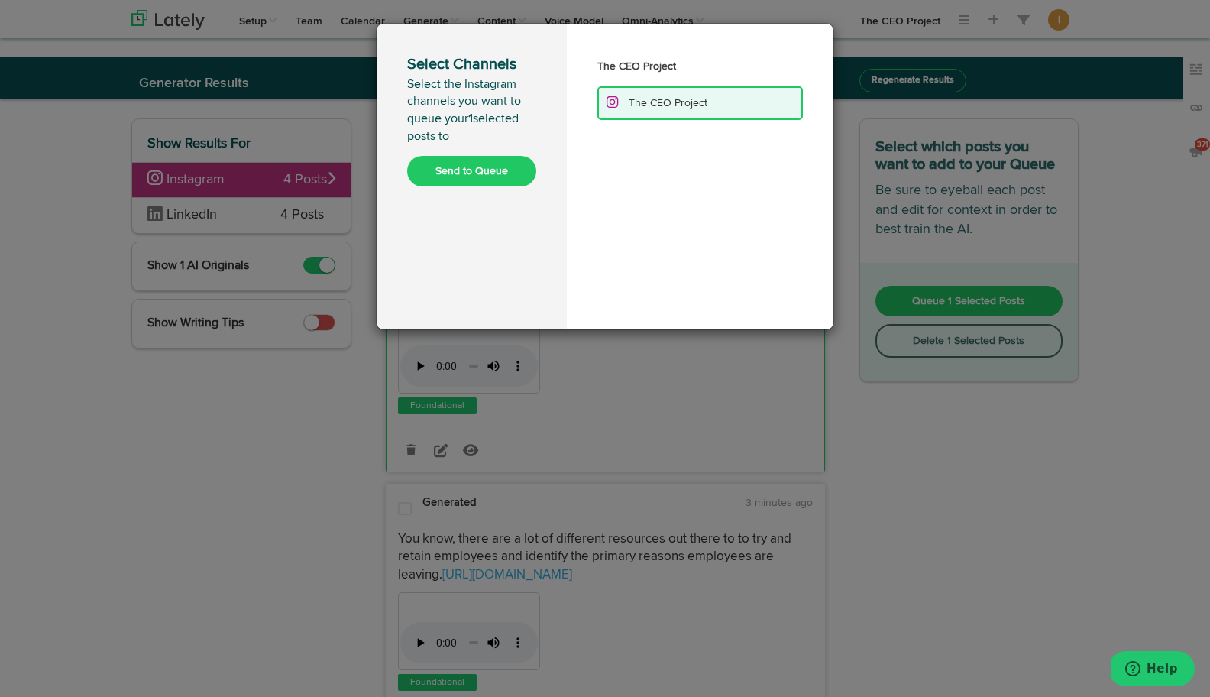
click at [477, 188] on div "Select Channels Select the Instagram channels you want to queue your 1 selected…" at bounding box center [472, 176] width 190 height 305
click at [477, 177] on button "Send to Queue" at bounding box center [471, 171] width 129 height 31
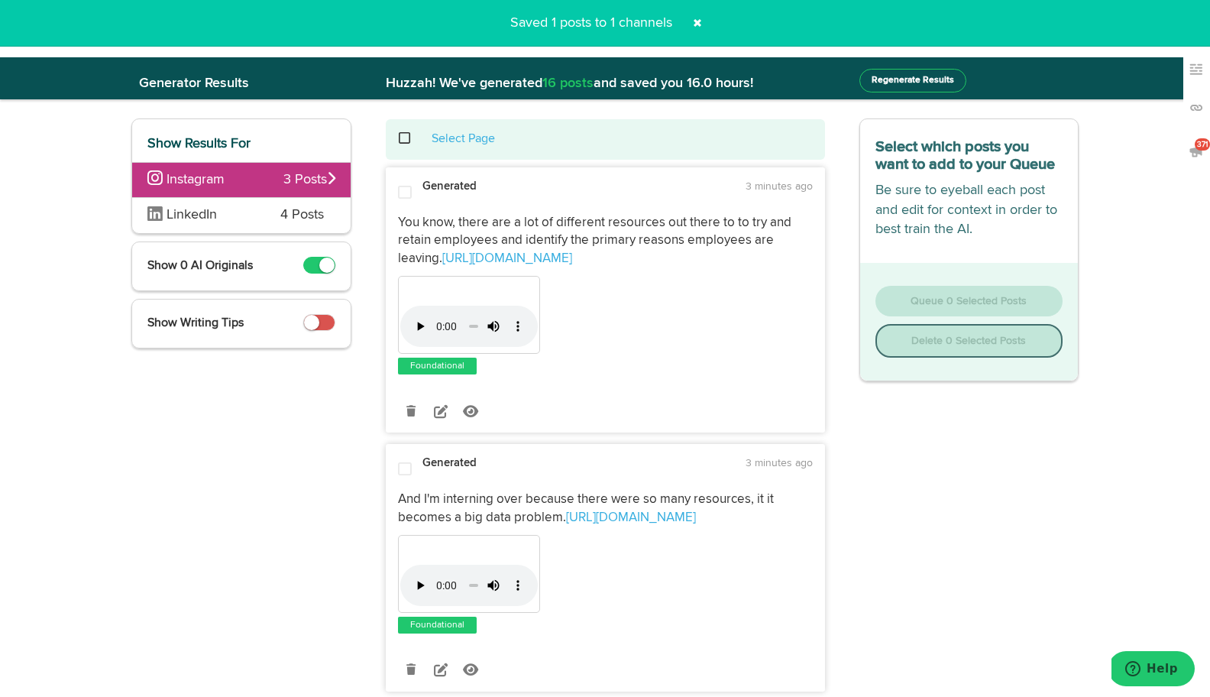
click at [403, 138] on span at bounding box center [412, 138] width 31 height 1
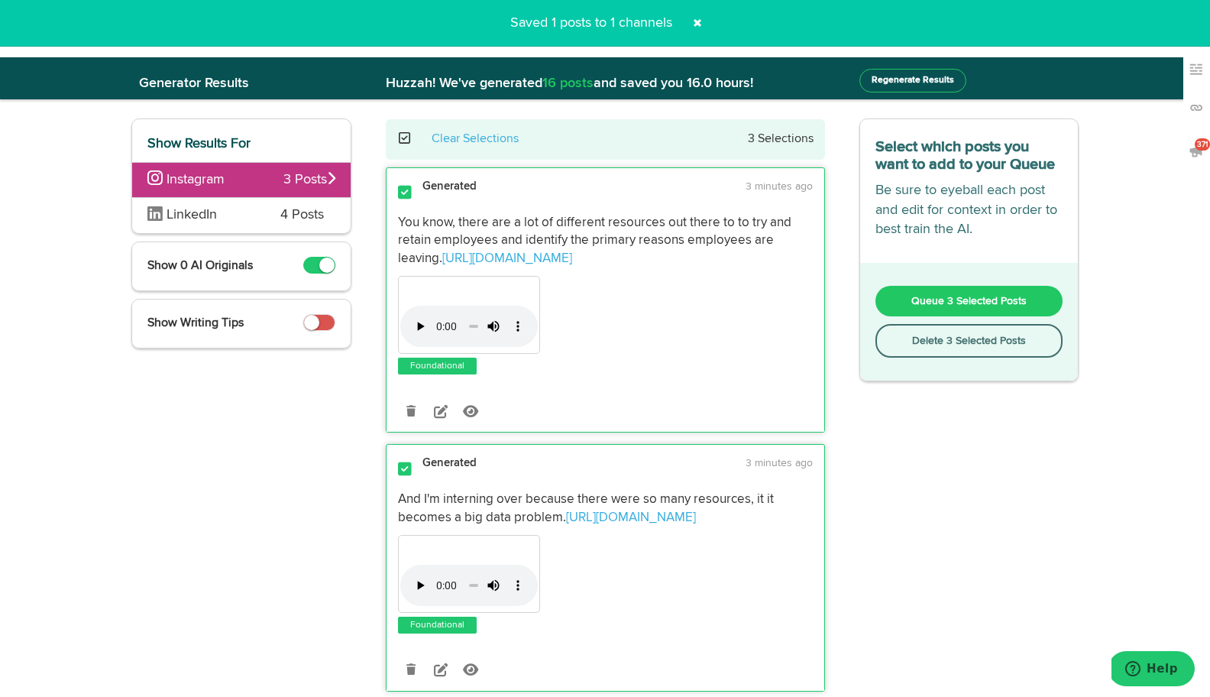
click at [916, 347] on button "Delete 3 Selected Posts" at bounding box center [969, 341] width 188 height 34
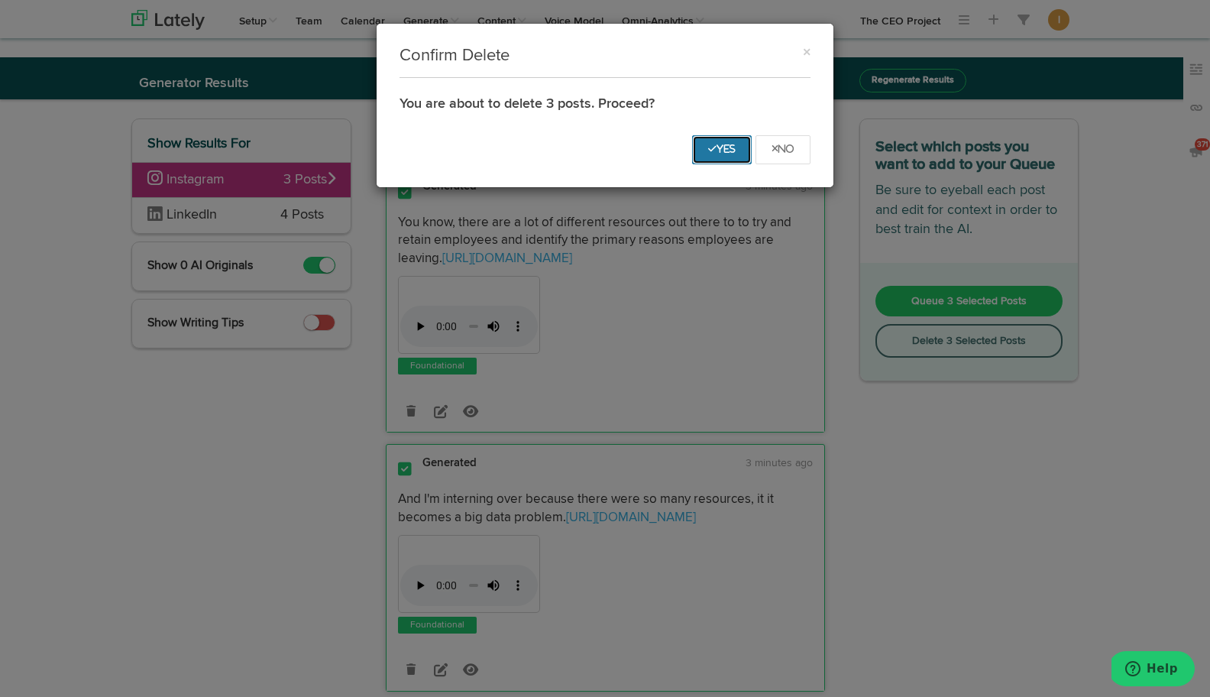
click at [719, 157] on button "Yes" at bounding box center [722, 149] width 60 height 29
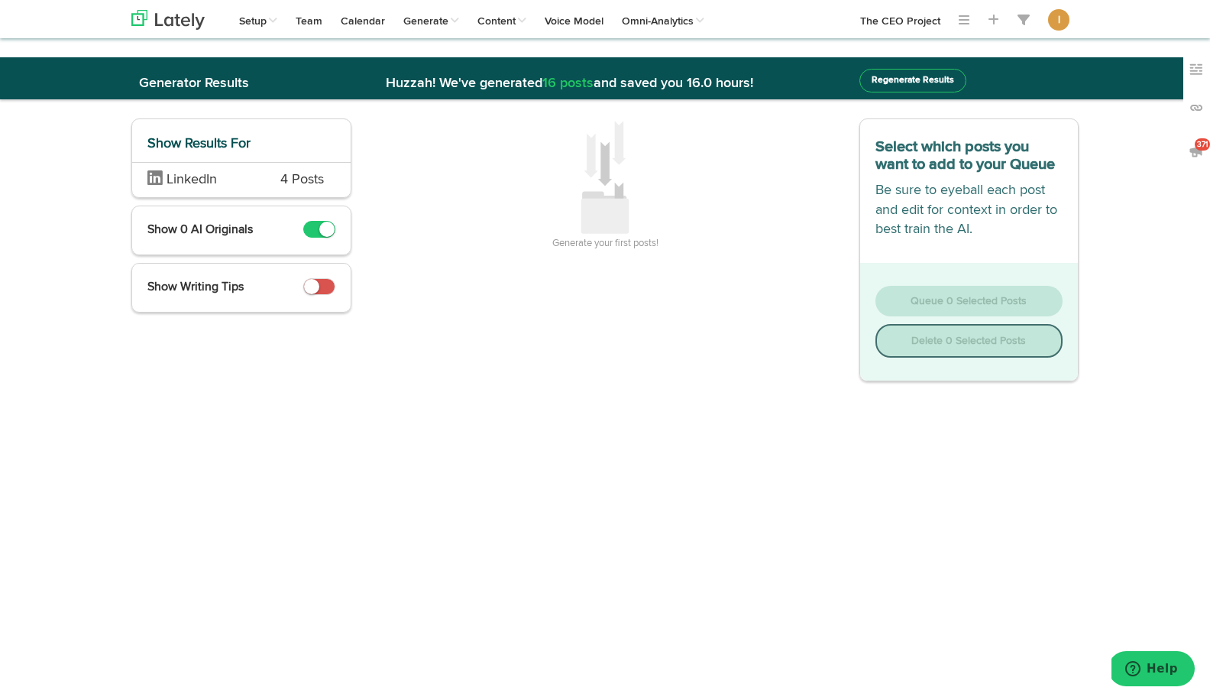
click at [298, 180] on span "4 Posts" at bounding box center [302, 180] width 44 height 20
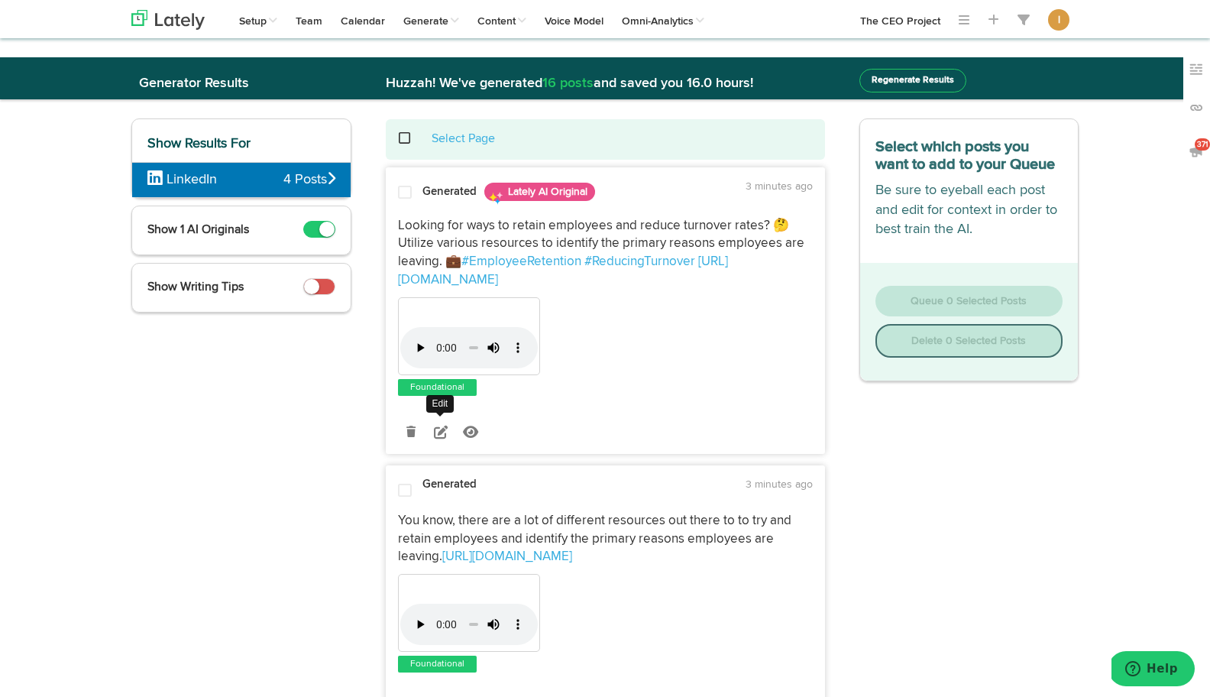
click at [442, 432] on icon at bounding box center [441, 432] width 14 height 14
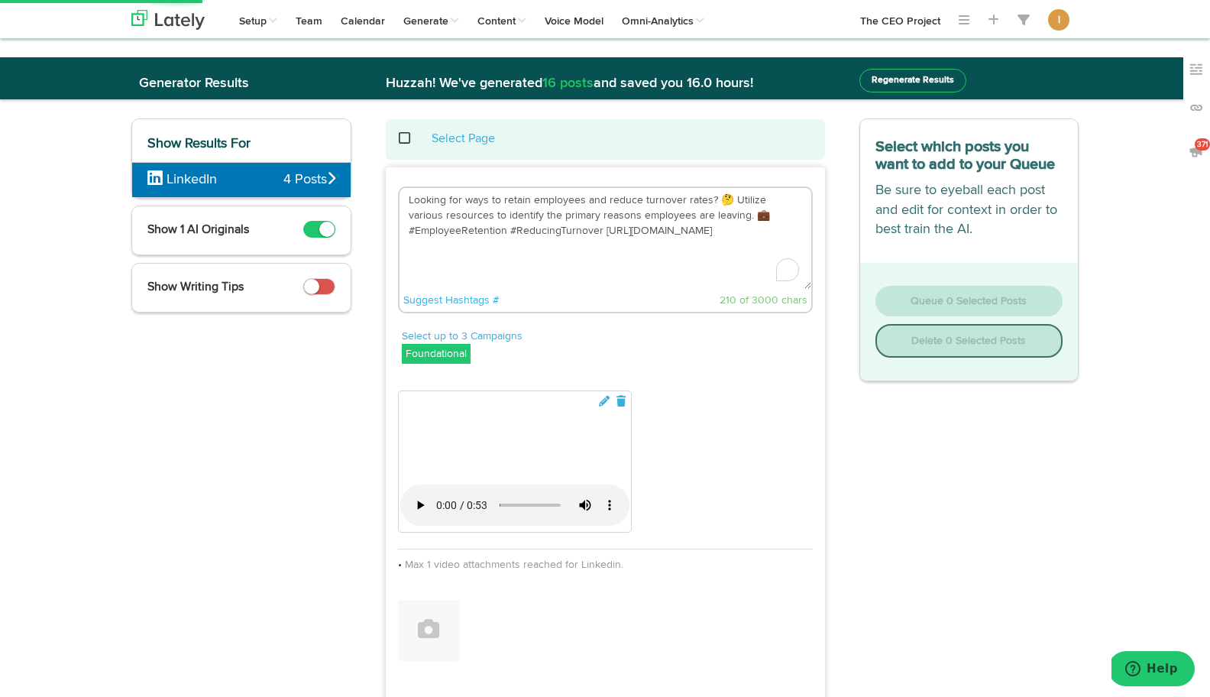
click at [727, 201] on textarea "Looking for ways to retain employees and reduce turnover rates? 🤔 Utilize vario…" at bounding box center [605, 238] width 412 height 101
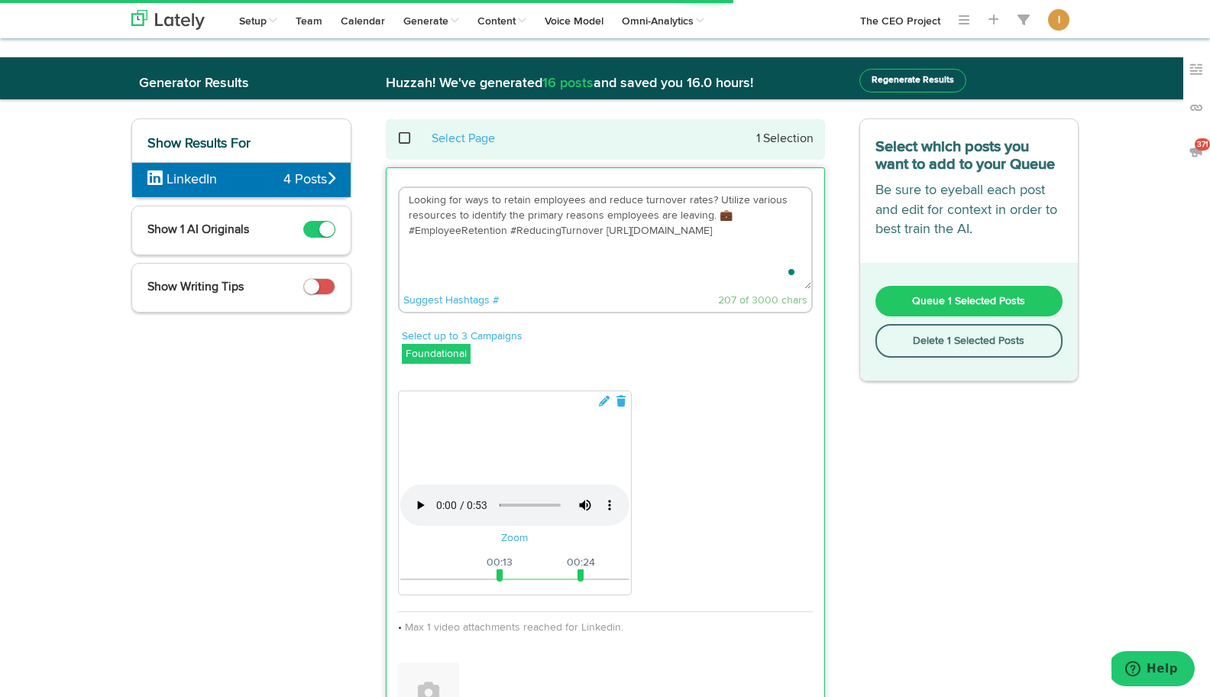
click at [732, 212] on textarea "Looking for ways to retain employees and reduce turnover rates? Utilize various…" at bounding box center [605, 238] width 412 height 101
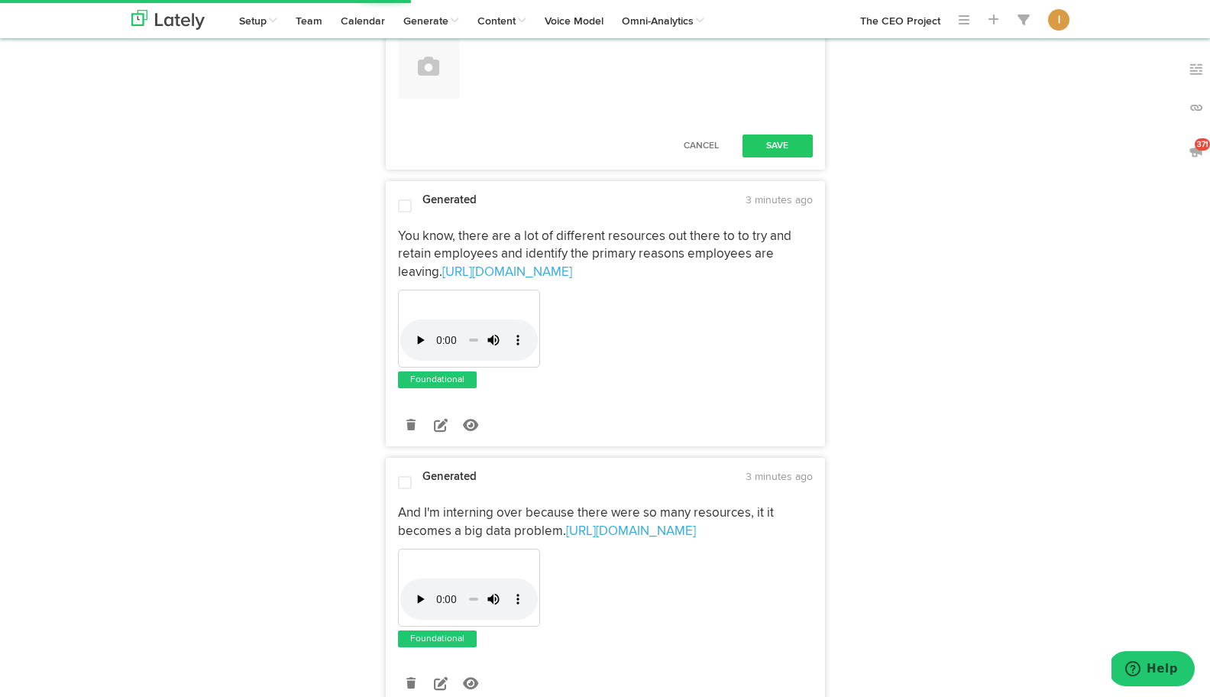
scroll to position [668, 0]
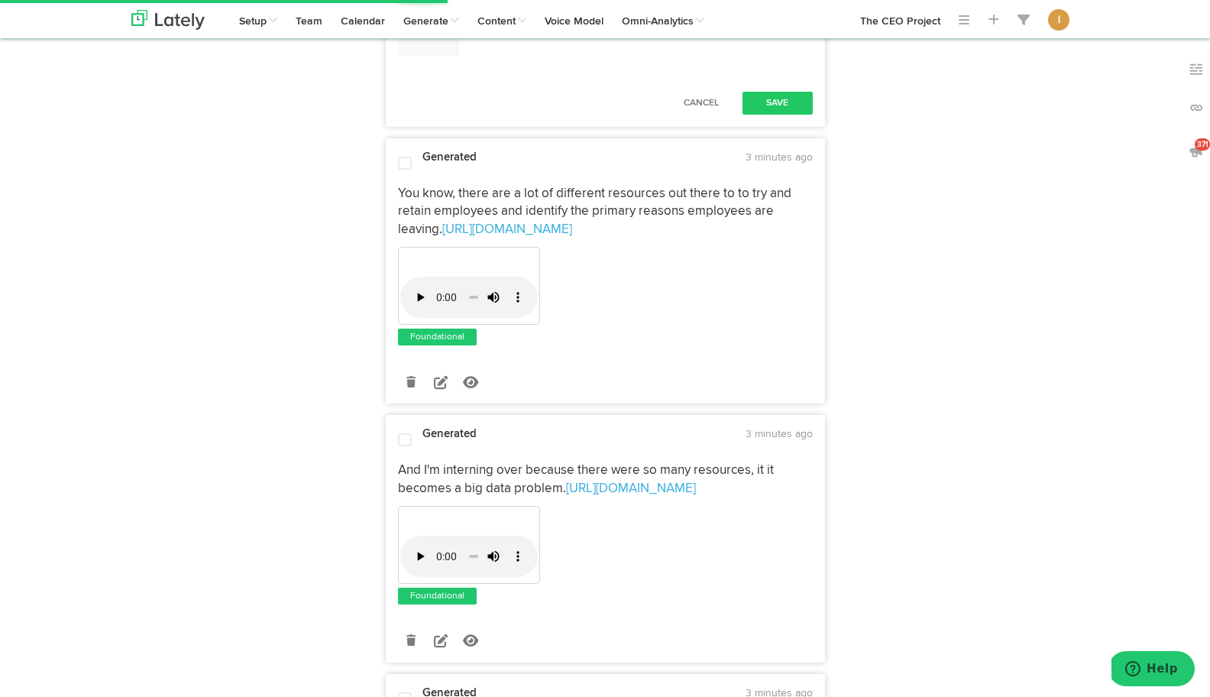
type textarea "Looking for ways to retain employees and reduce turnover rates? Utilize various…"
drag, startPoint x: 580, startPoint y: 501, endPoint x: 794, endPoint y: 503, distance: 213.1
drag, startPoint x: 498, startPoint y: 503, endPoint x: 403, endPoint y: 504, distance: 94.7
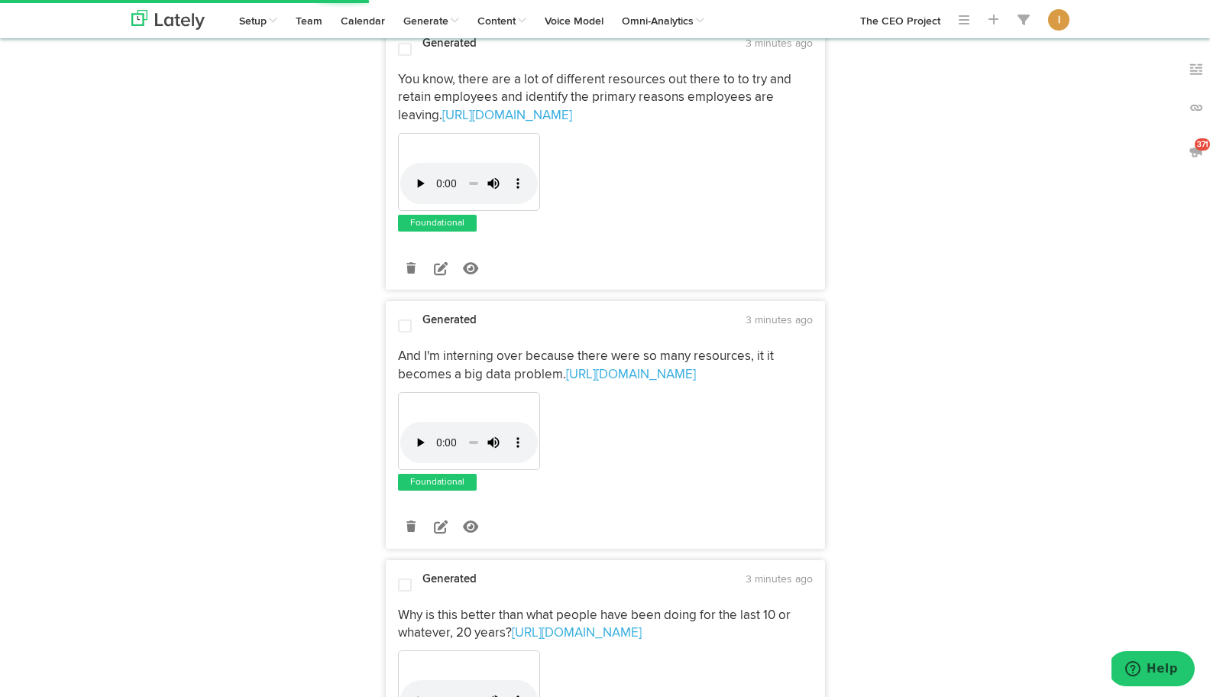
scroll to position [791, 0]
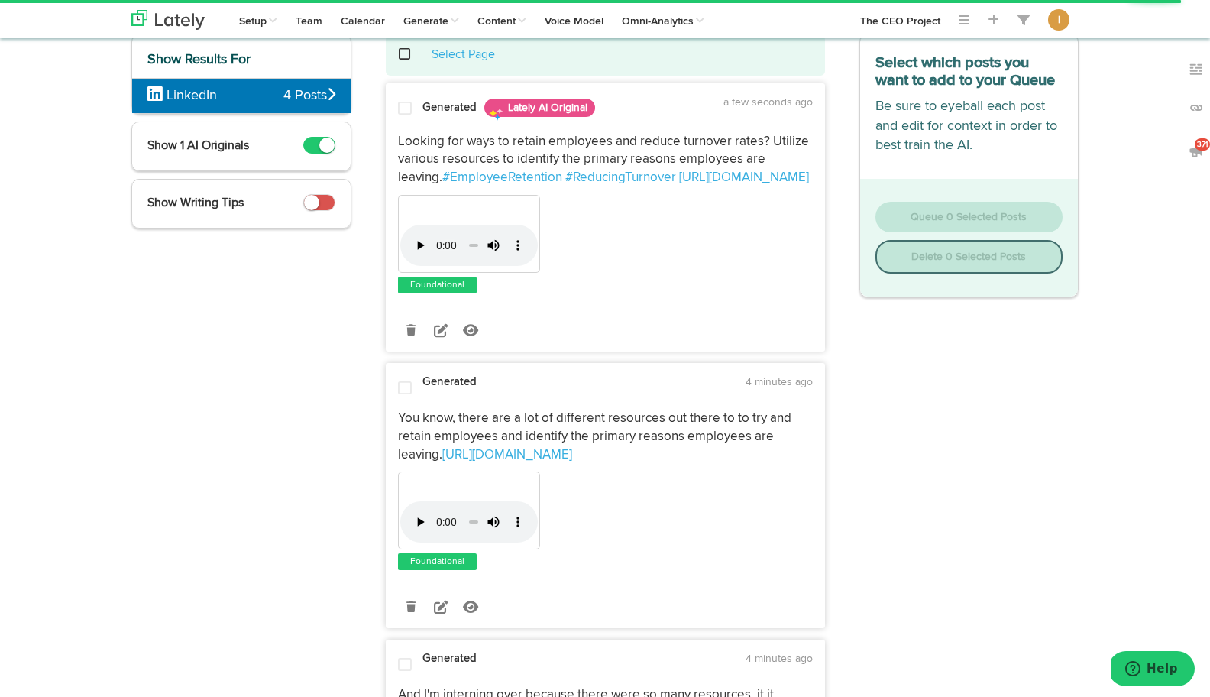
scroll to position [0, 0]
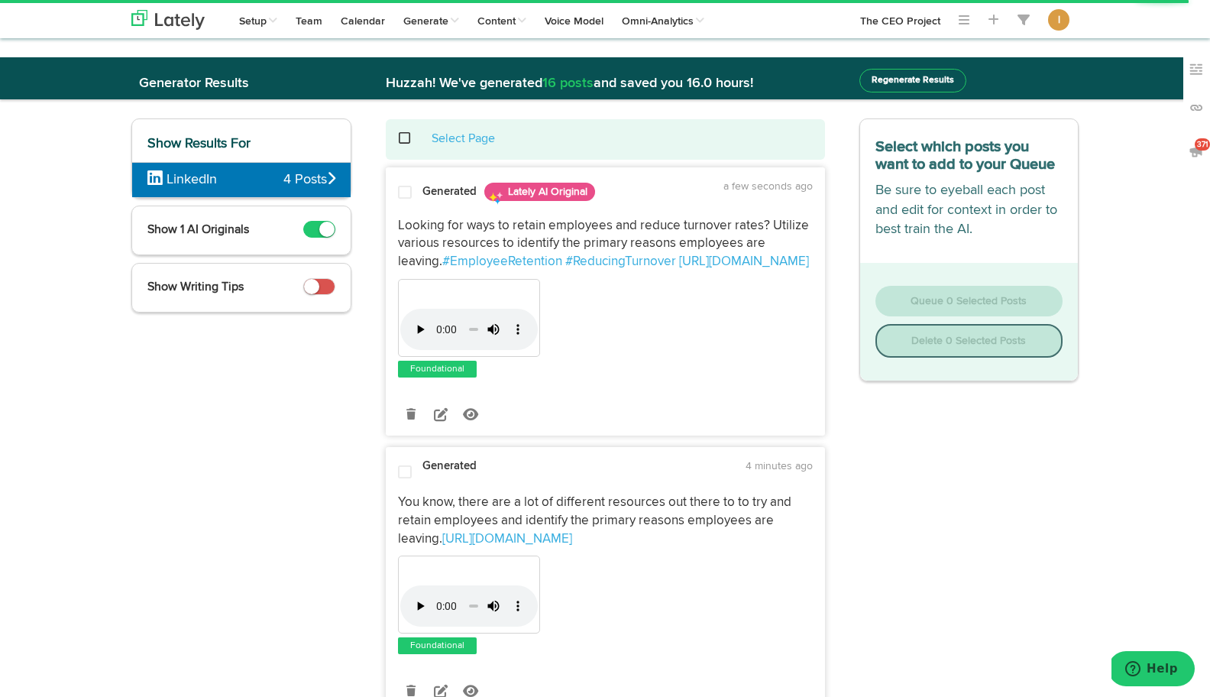
click at [408, 189] on span at bounding box center [405, 192] width 14 height 15
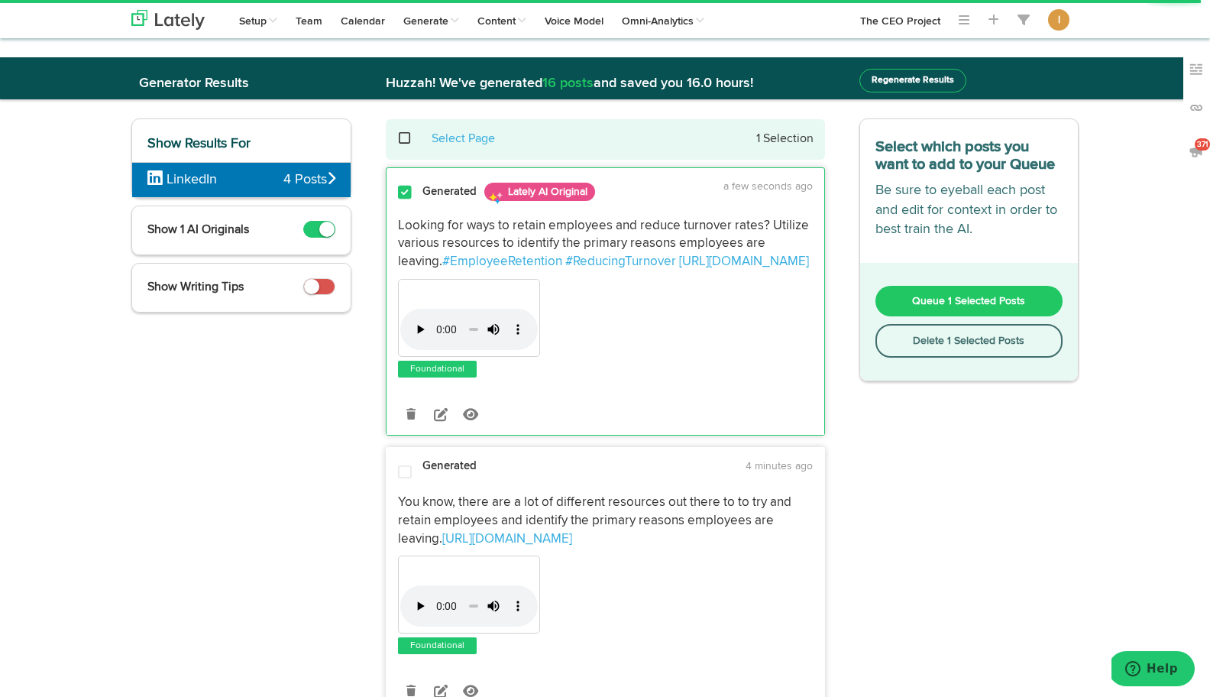
click at [914, 301] on span "Queue 1 Selected Posts" at bounding box center [968, 301] width 113 height 11
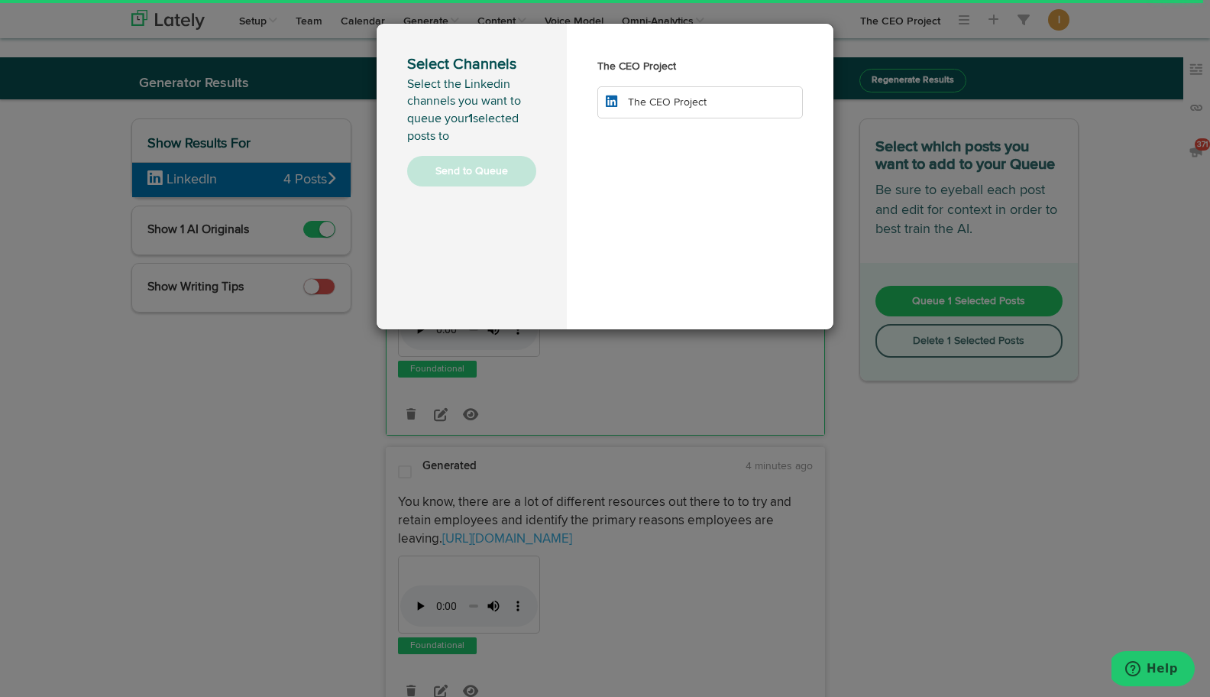
click at [724, 102] on li "The CEO Project" at bounding box center [699, 102] width 205 height 32
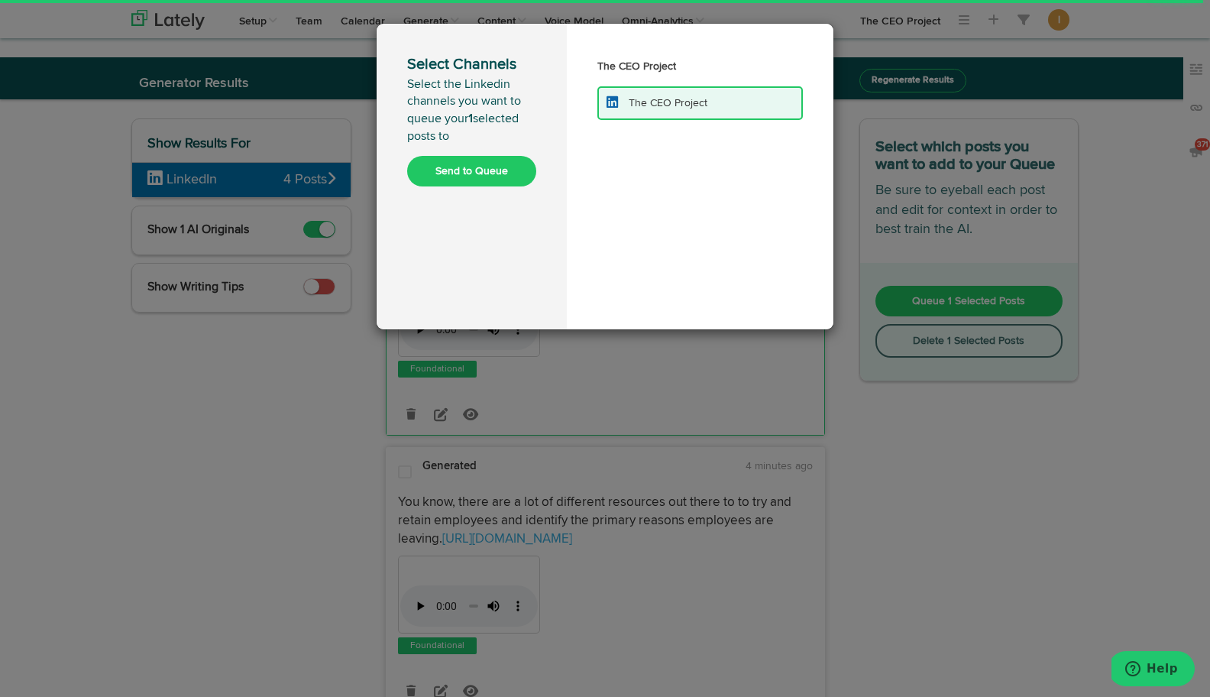
click at [459, 178] on button "Send to Queue" at bounding box center [471, 171] width 129 height 31
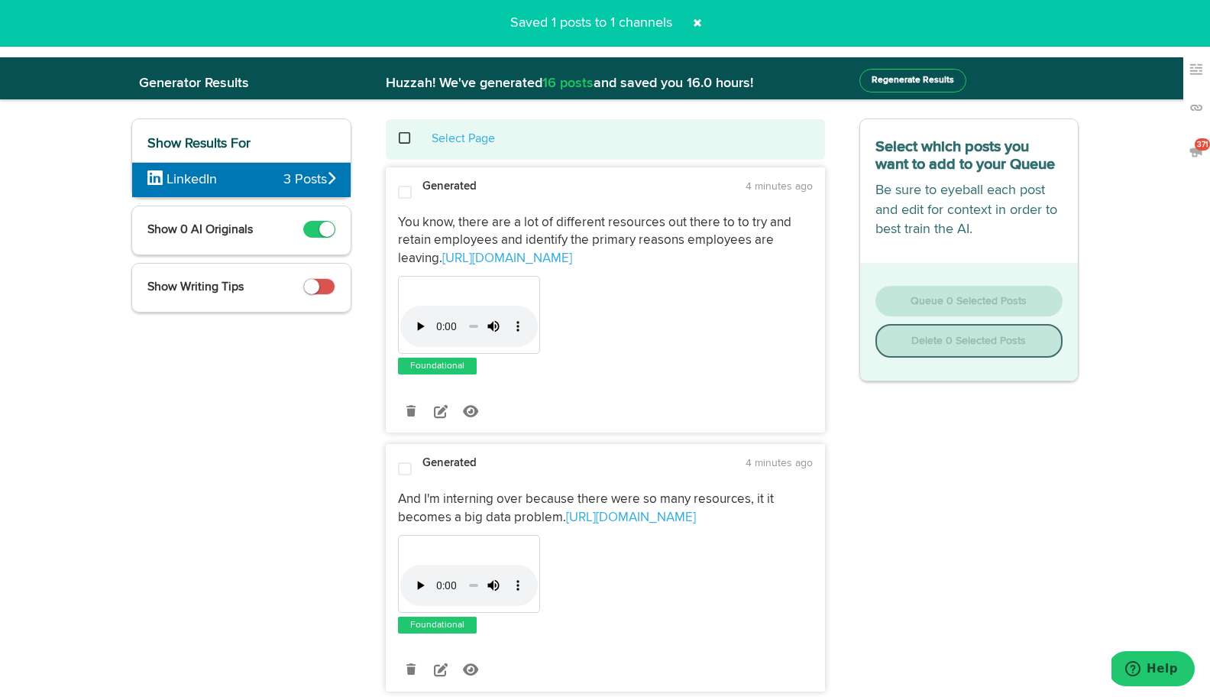
click at [399, 139] on span at bounding box center [412, 138] width 31 height 1
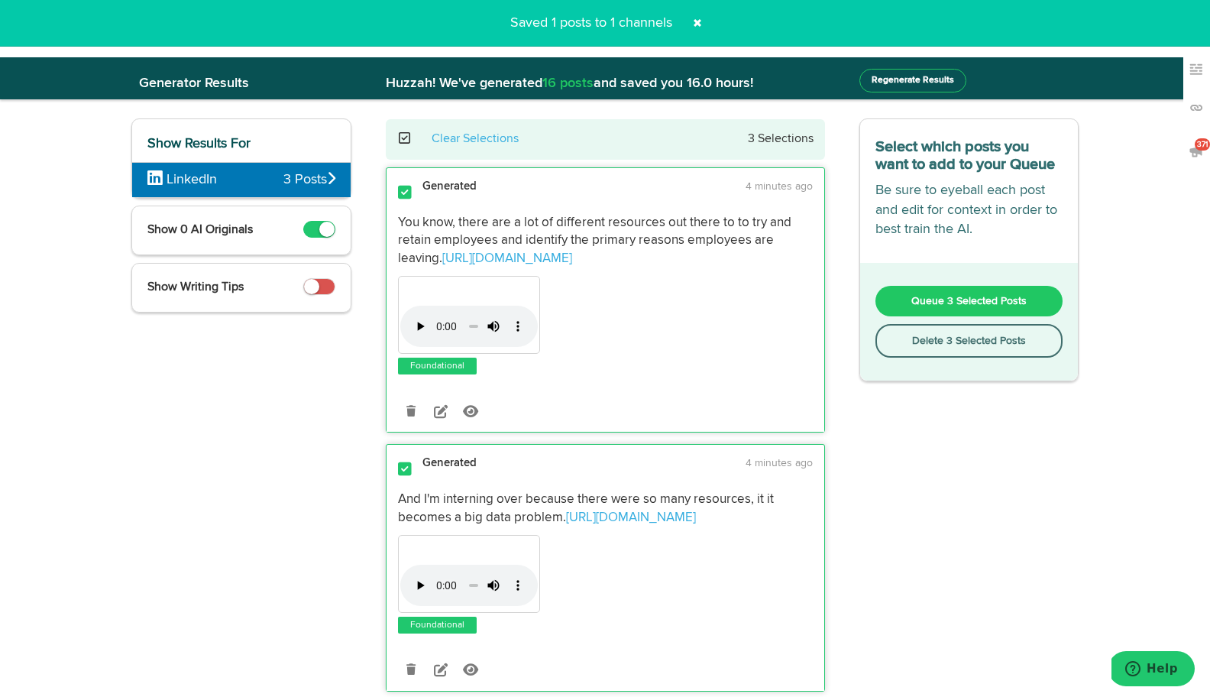
click at [931, 348] on button "Delete 3 Selected Posts" at bounding box center [969, 341] width 188 height 34
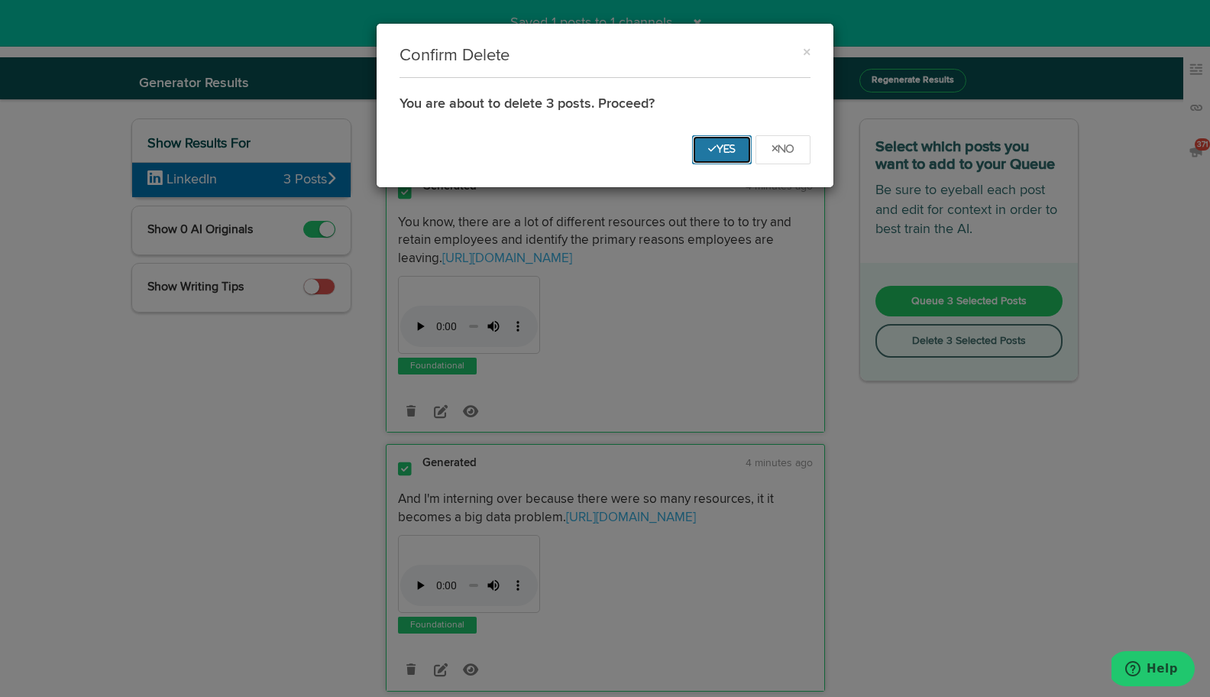
click at [726, 155] on button "Yes" at bounding box center [722, 149] width 60 height 29
